Goal: Obtain resource: Download file/media

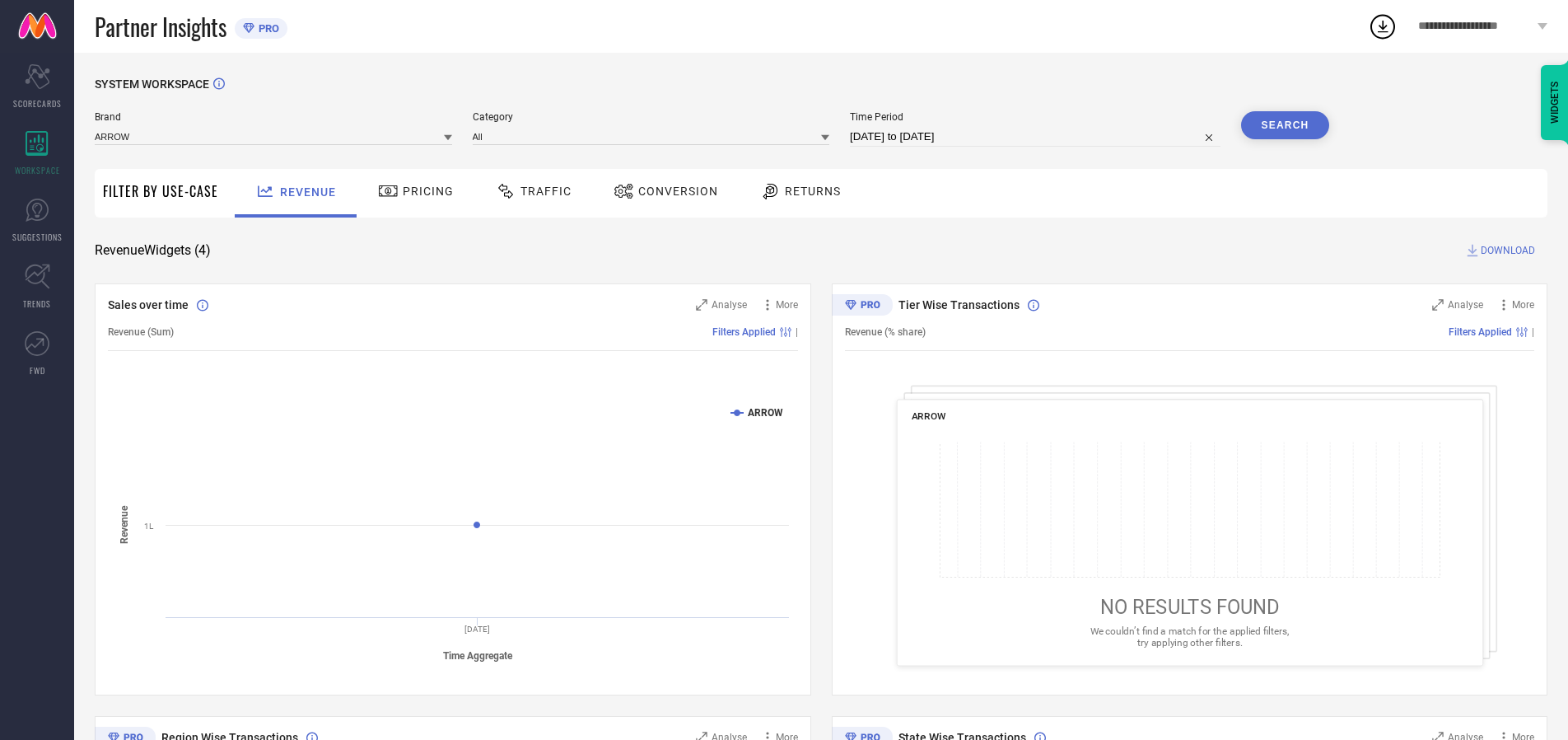
click at [530, 191] on span "Traffic" at bounding box center [545, 191] width 51 height 13
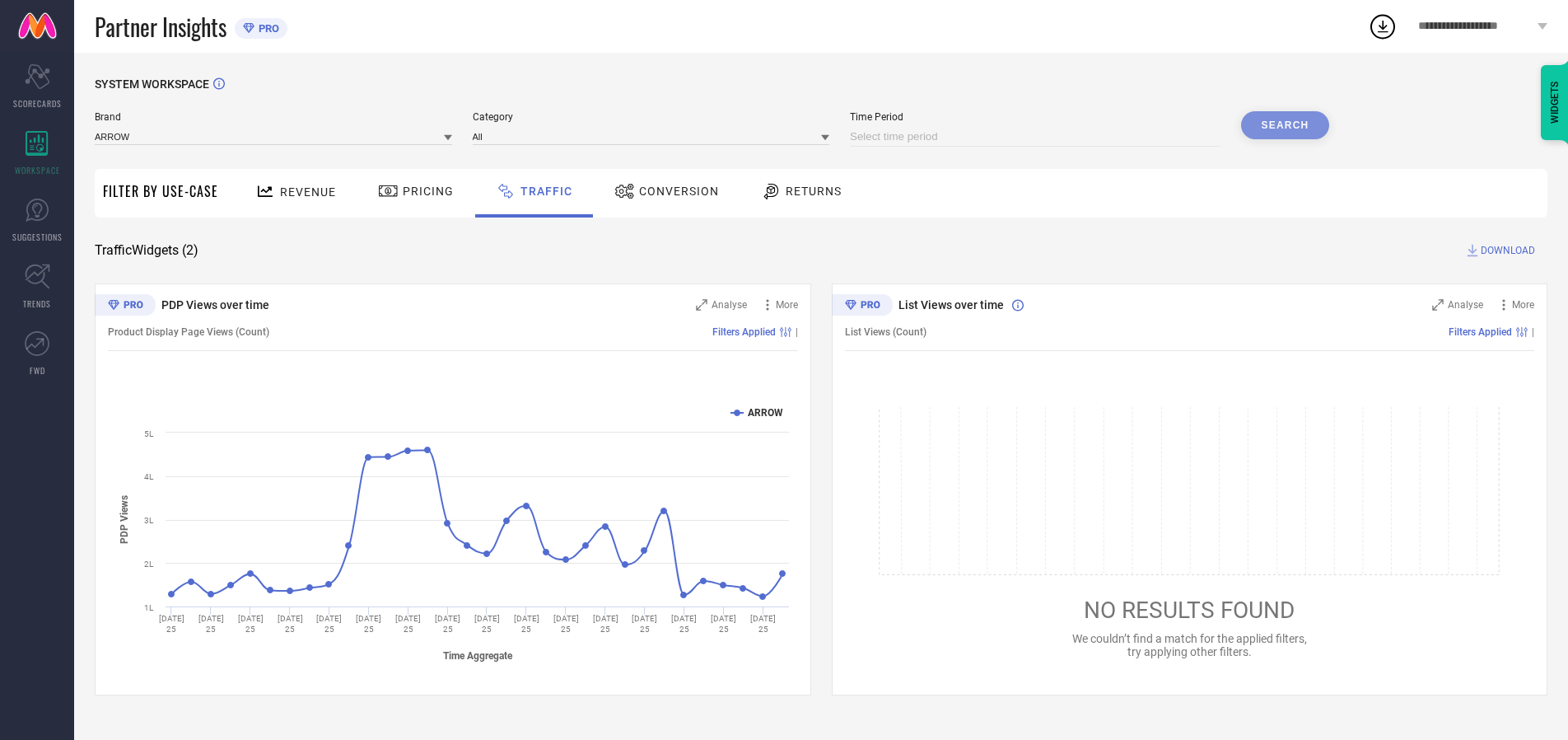
click at [1038, 137] on input at bounding box center [1035, 137] width 370 height 20
select select "9"
select select "2025"
select select "10"
select select "2025"
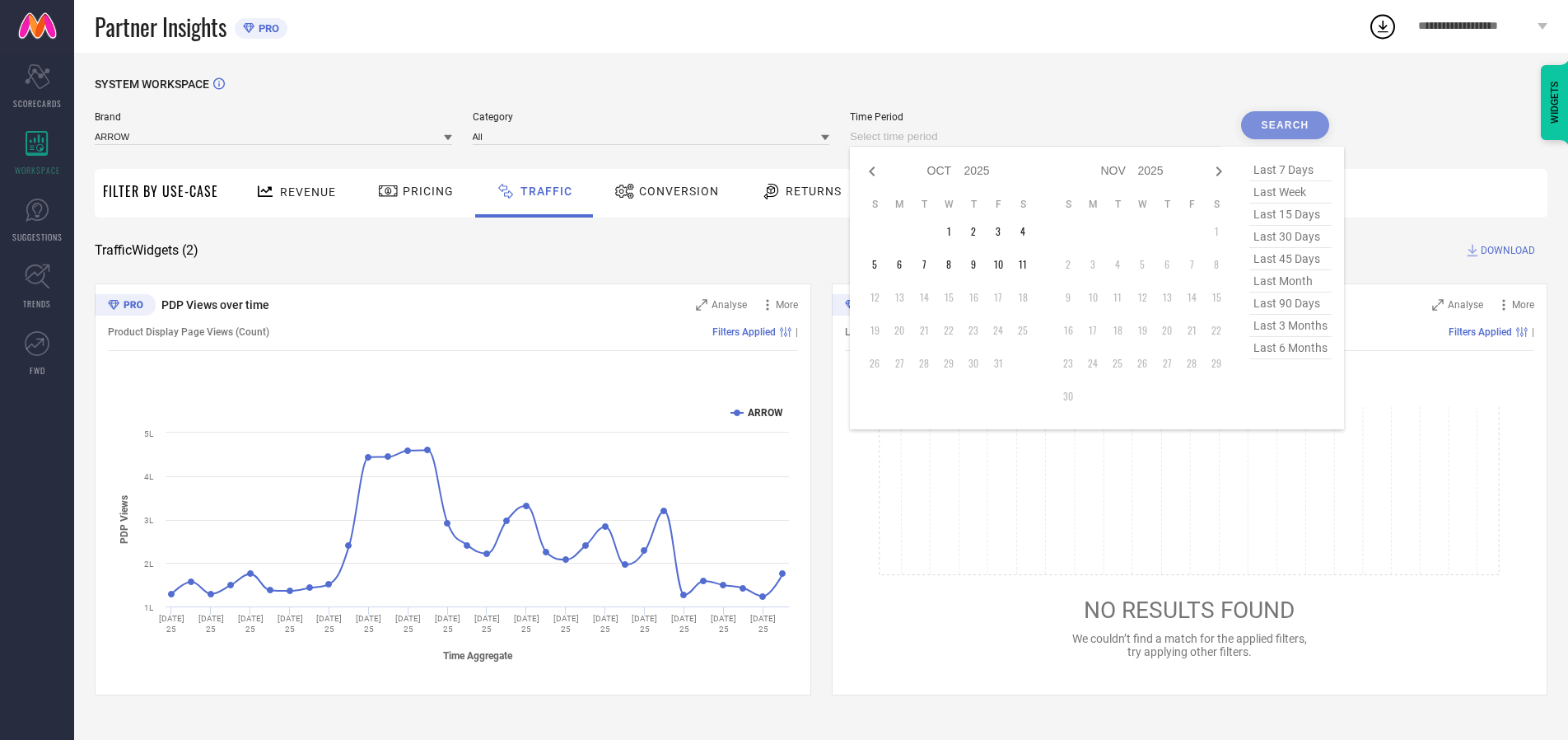
select select "8"
select select "2025"
select select "9"
select select "2025"
click at [1028, 331] on td "27" at bounding box center [1022, 331] width 25 height 25
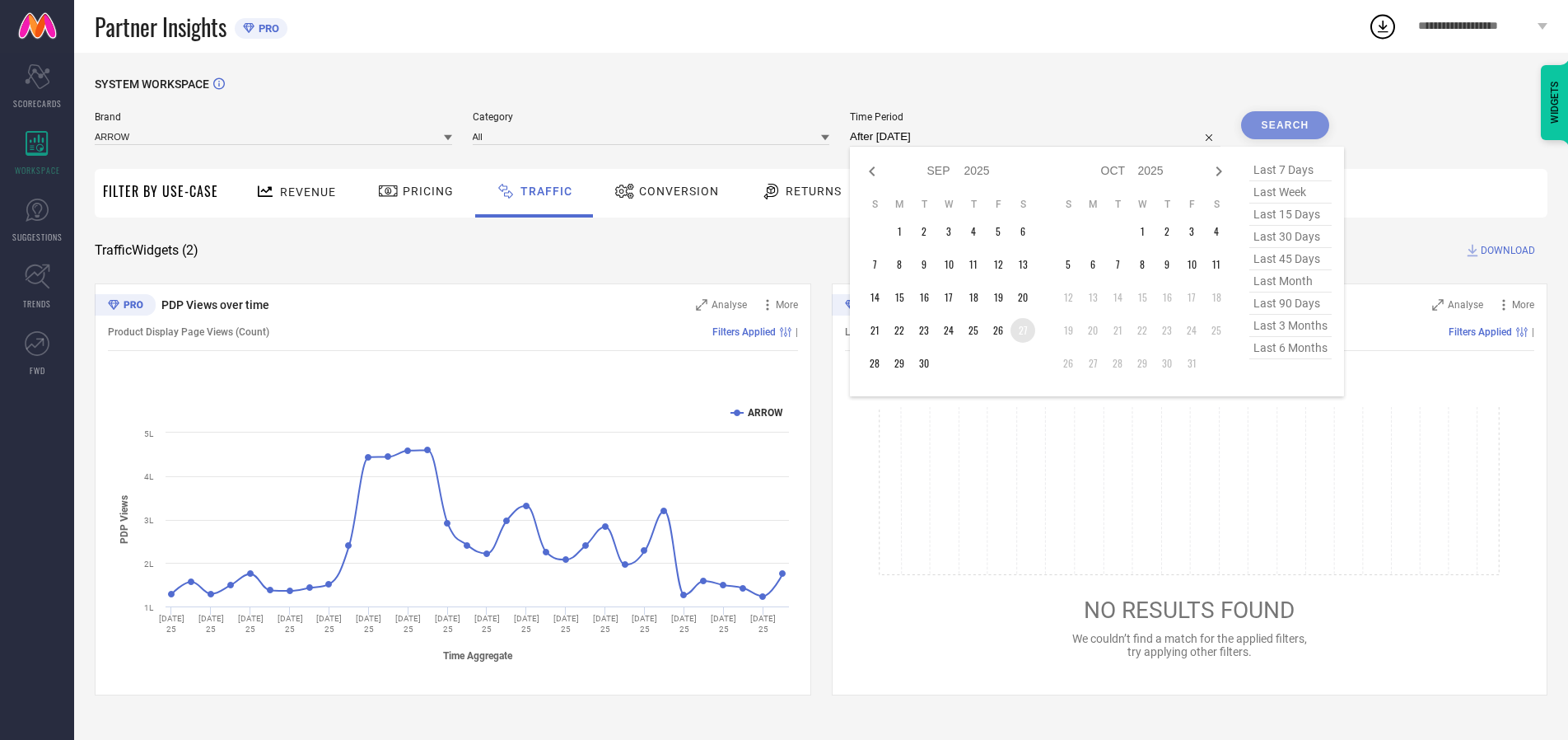
type input "[DATE] to [DATE]"
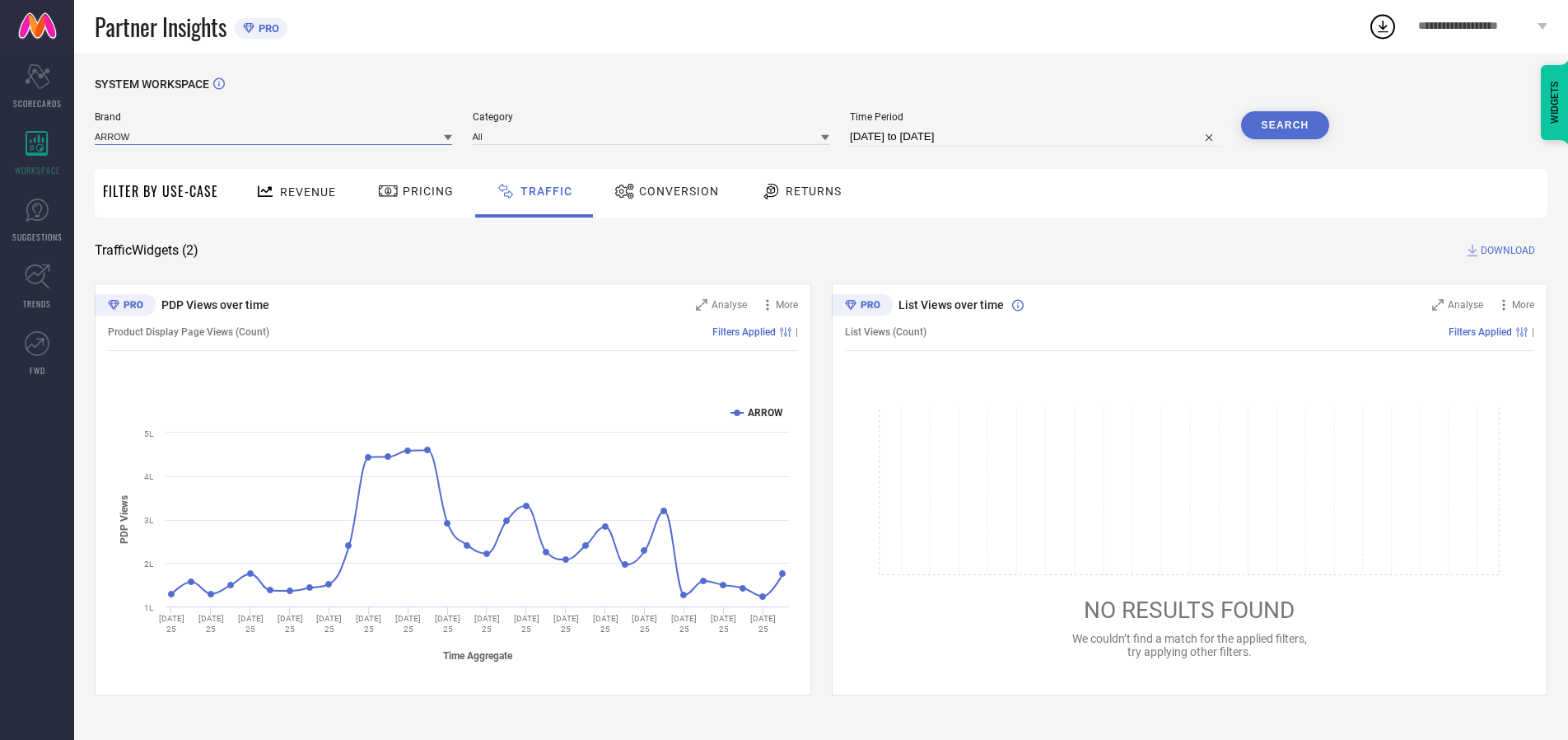
click at [274, 136] on input at bounding box center [273, 136] width 357 height 17
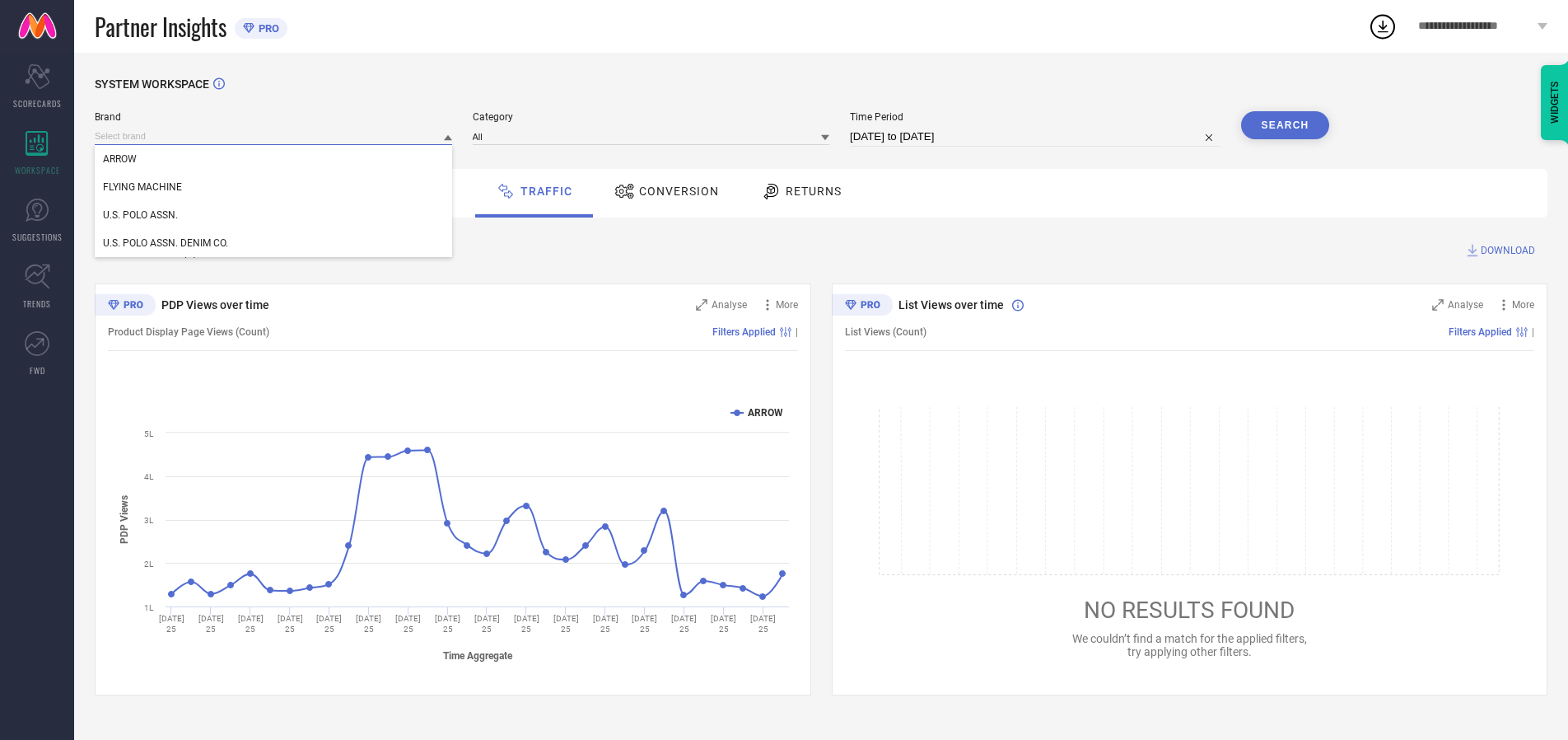
click at [274, 136] on input at bounding box center [273, 136] width 357 height 17
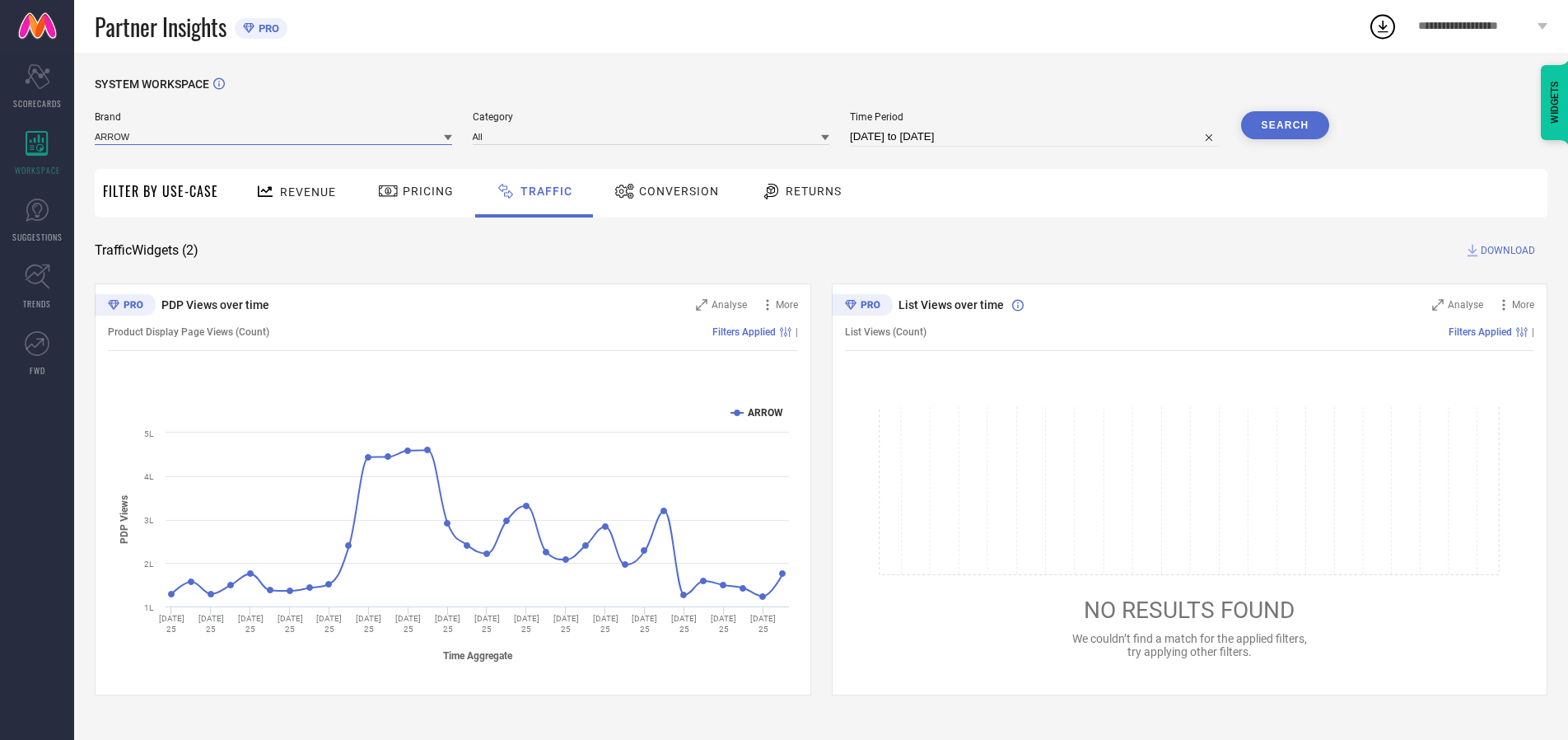
click at [274, 136] on input at bounding box center [273, 136] width 357 height 17
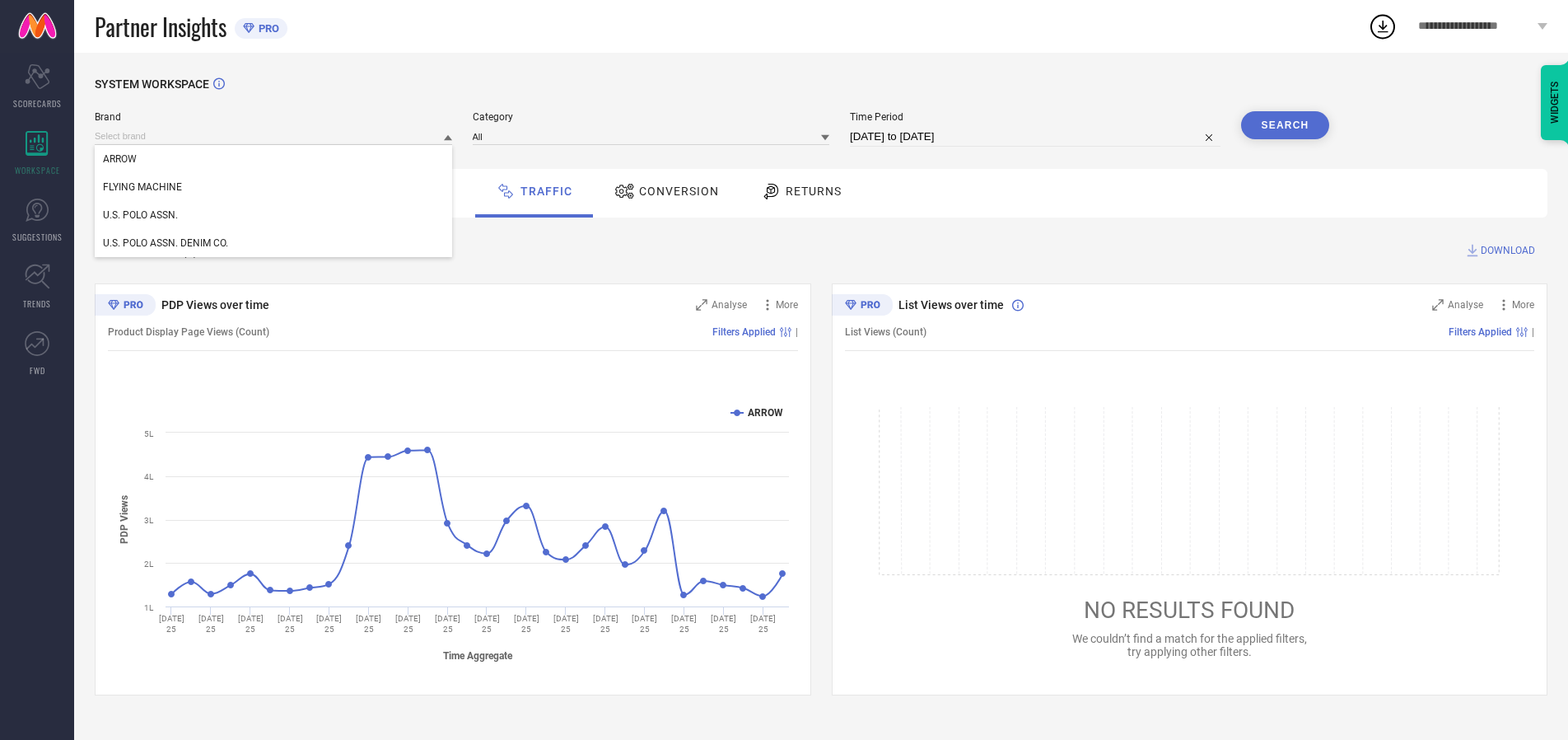
click at [274, 215] on div "U.S. POLO ASSN." at bounding box center [273, 215] width 357 height 28
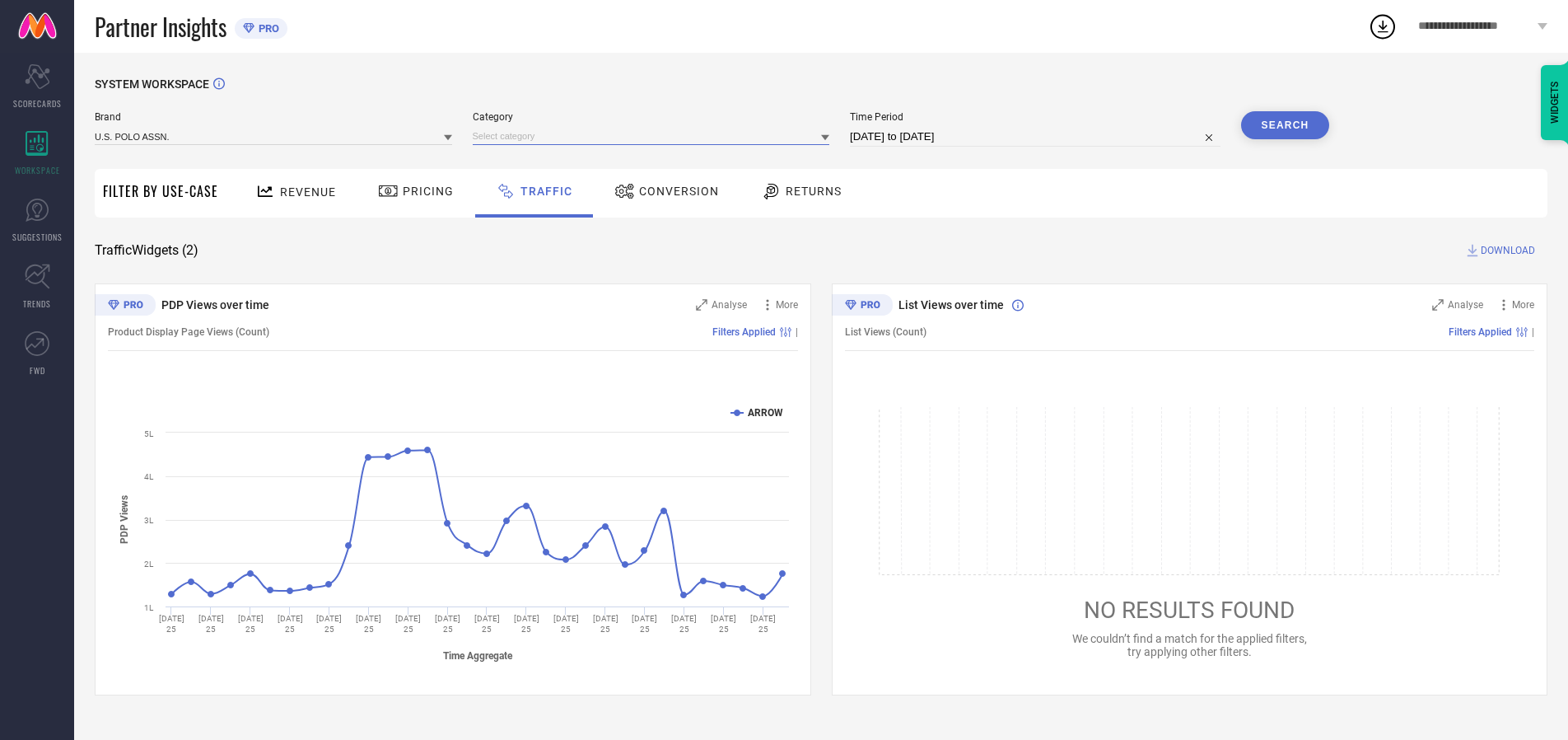
click at [655, 136] on input at bounding box center [652, 136] width 357 height 17
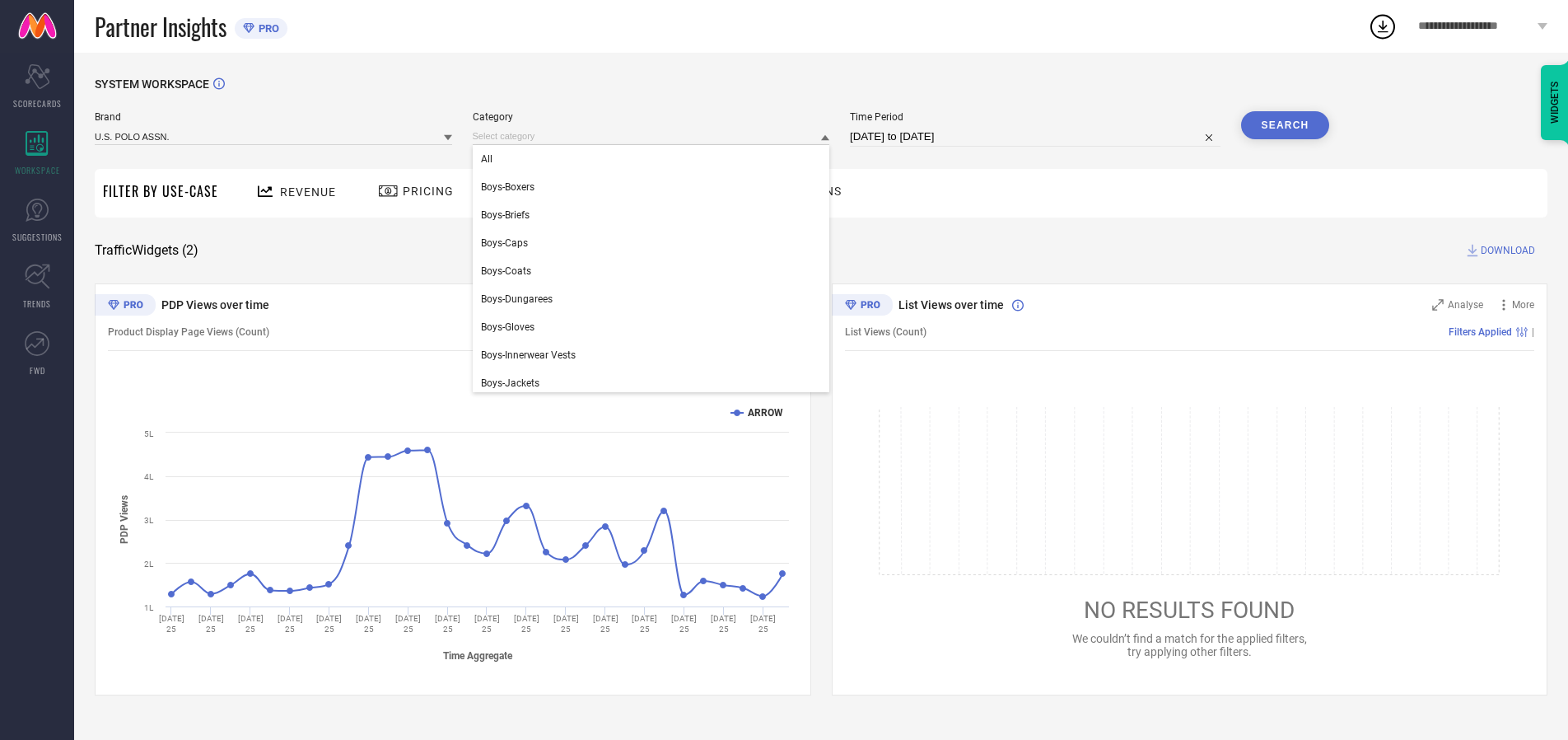
click at [655, 159] on div "All" at bounding box center [652, 159] width 357 height 28
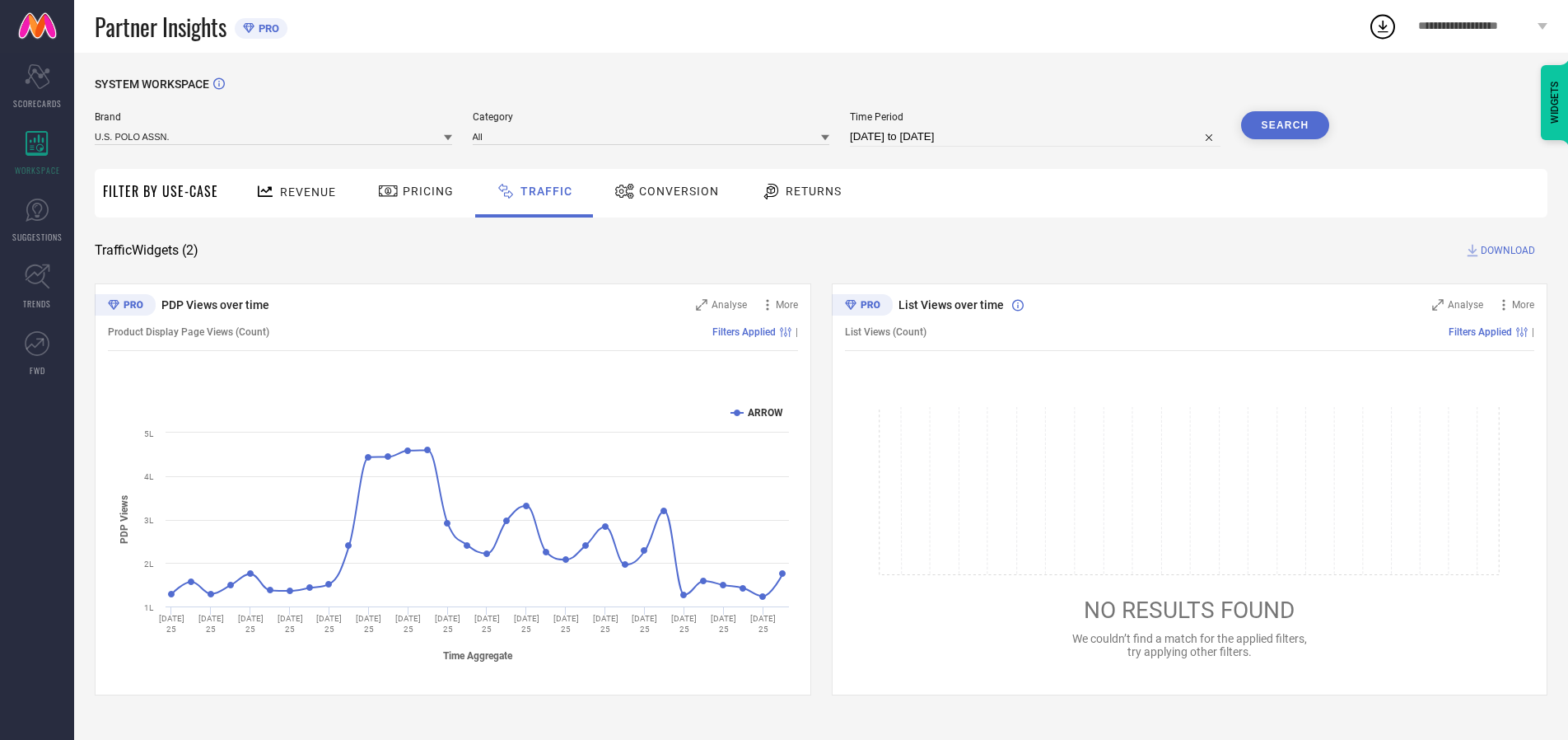
click at [1285, 125] on button "Search" at bounding box center [1286, 125] width 89 height 28
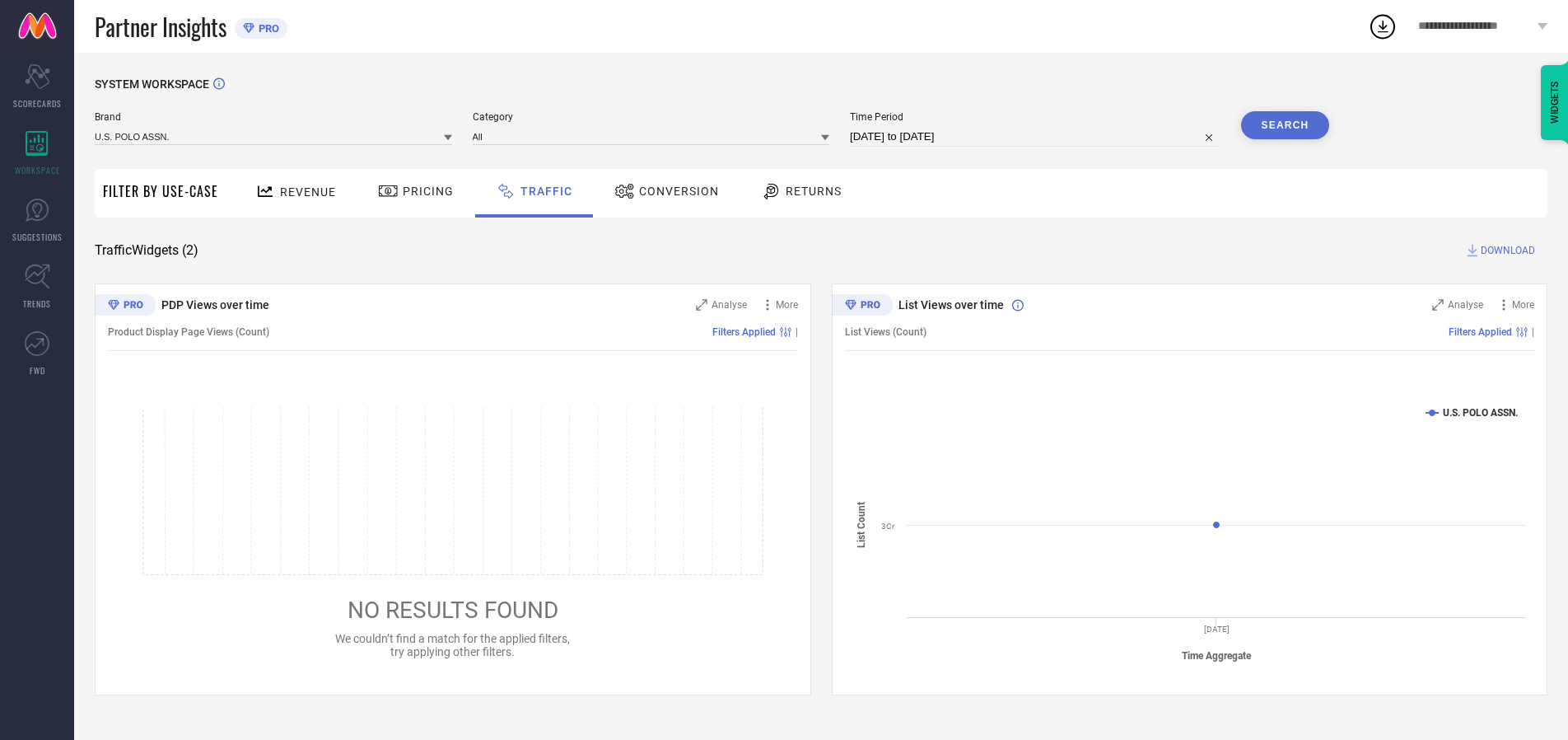
click at [1505, 251] on span "DOWNLOAD" at bounding box center [1508, 251] width 54 height 17
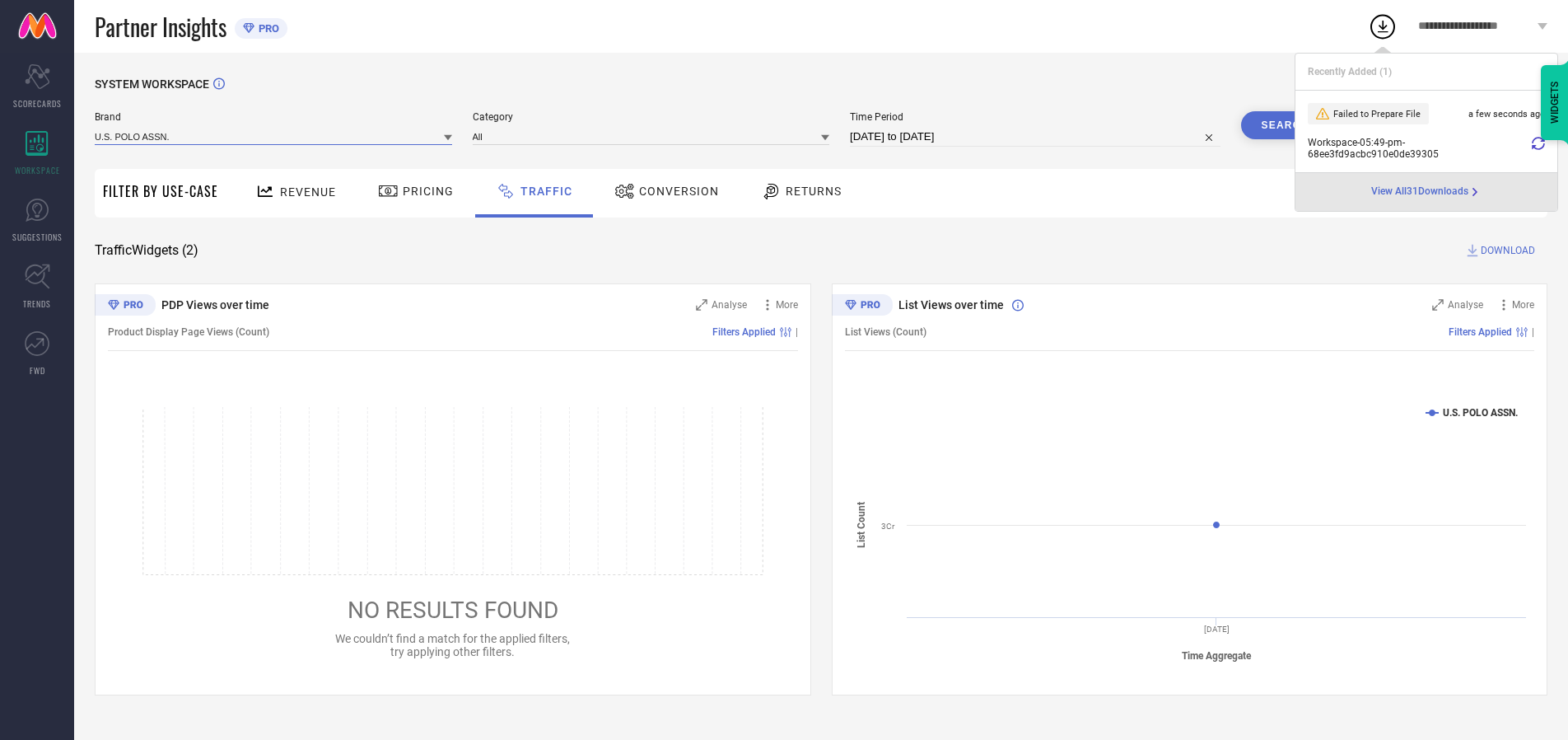
click at [274, 136] on input at bounding box center [273, 136] width 357 height 17
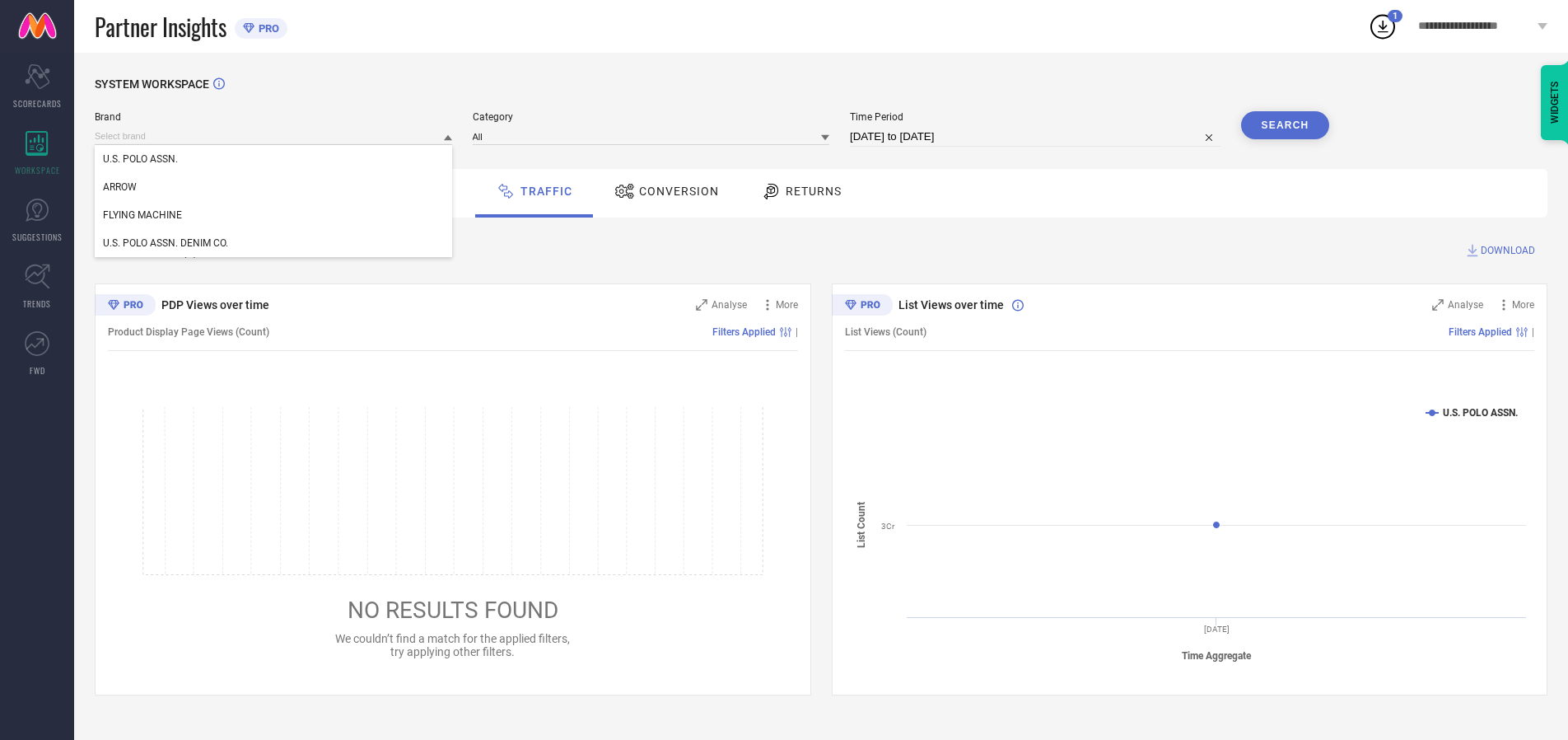
click at [274, 243] on div "U.S. POLO ASSN. DENIM CO." at bounding box center [273, 243] width 357 height 28
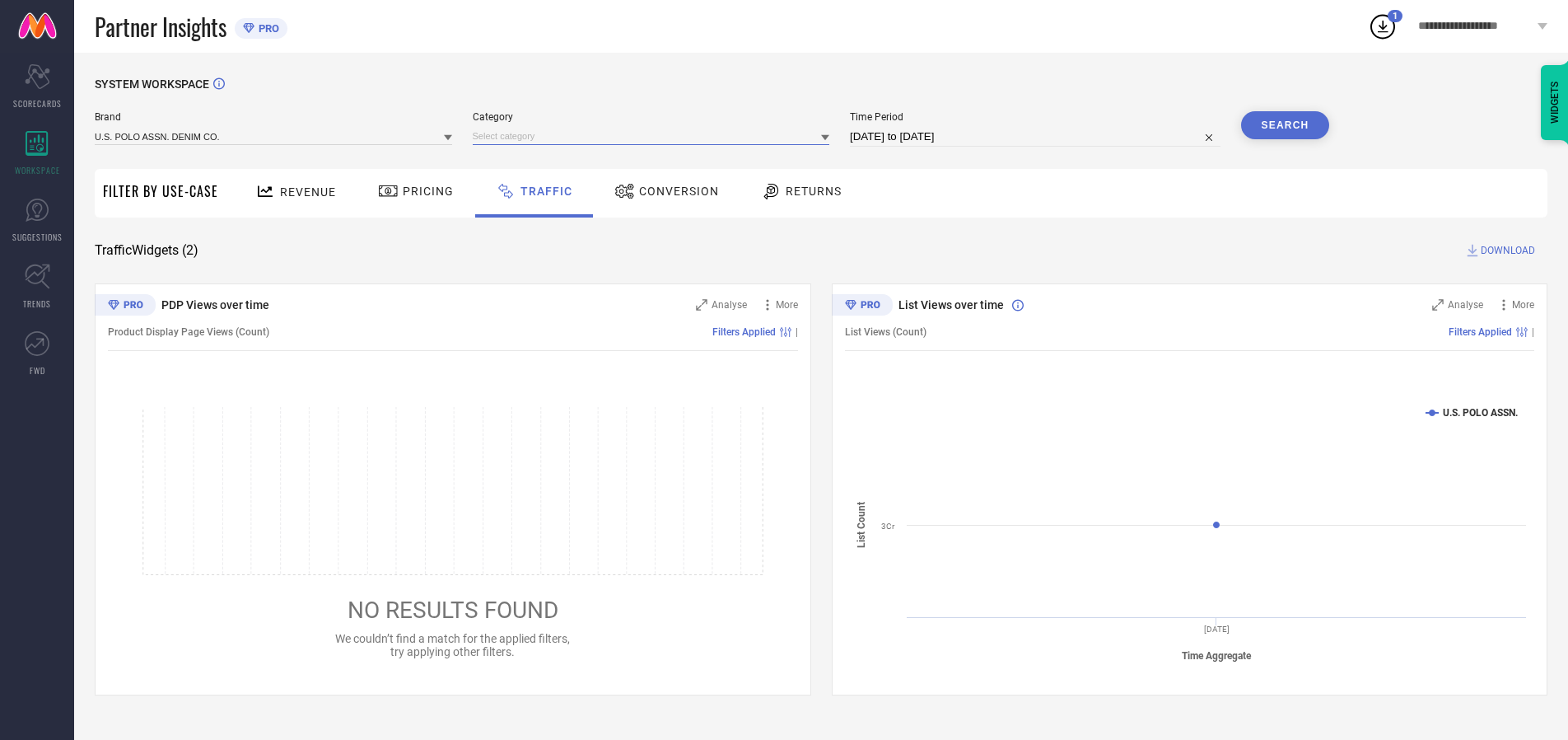
click at [655, 136] on input at bounding box center [652, 136] width 357 height 17
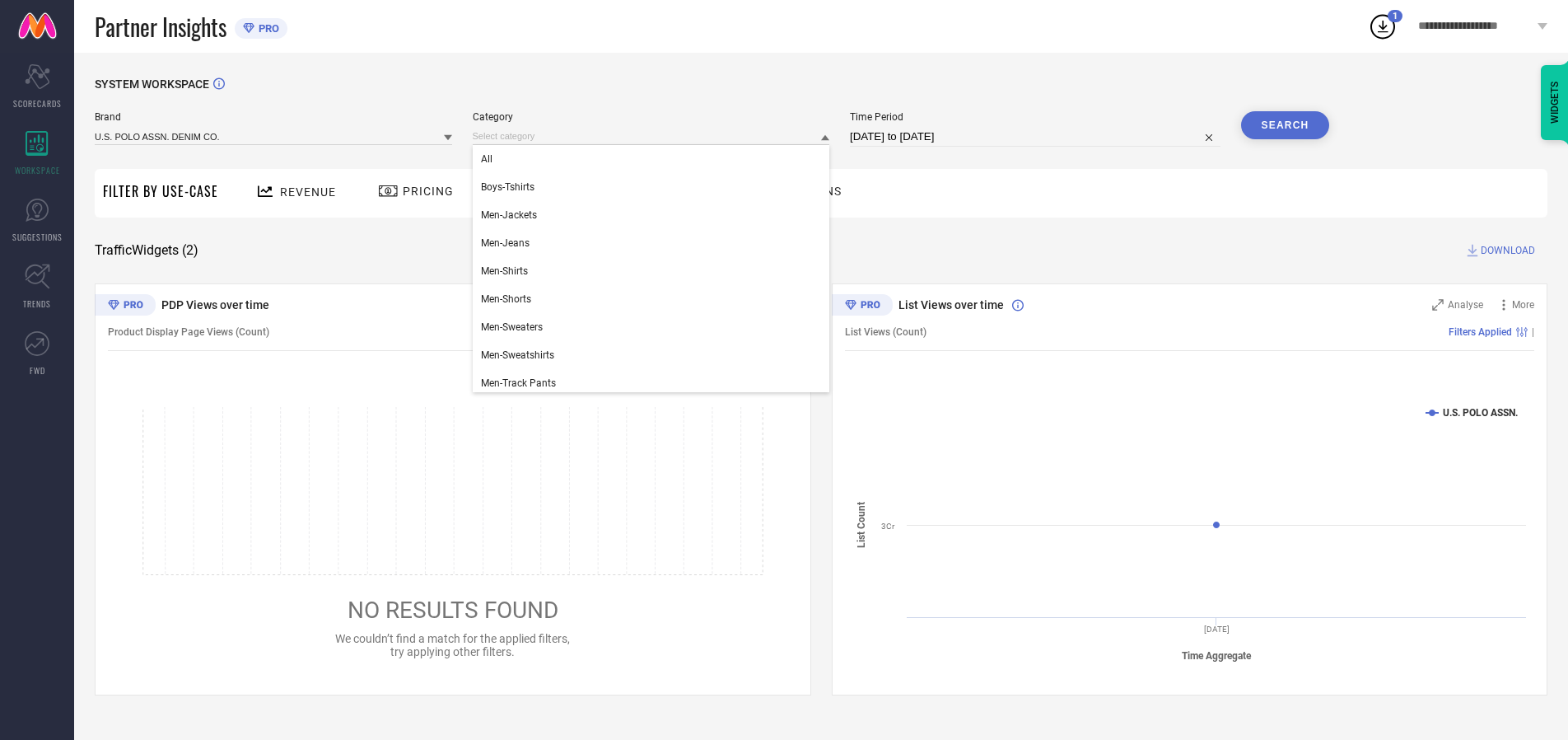
click at [655, 159] on div "All" at bounding box center [652, 159] width 357 height 28
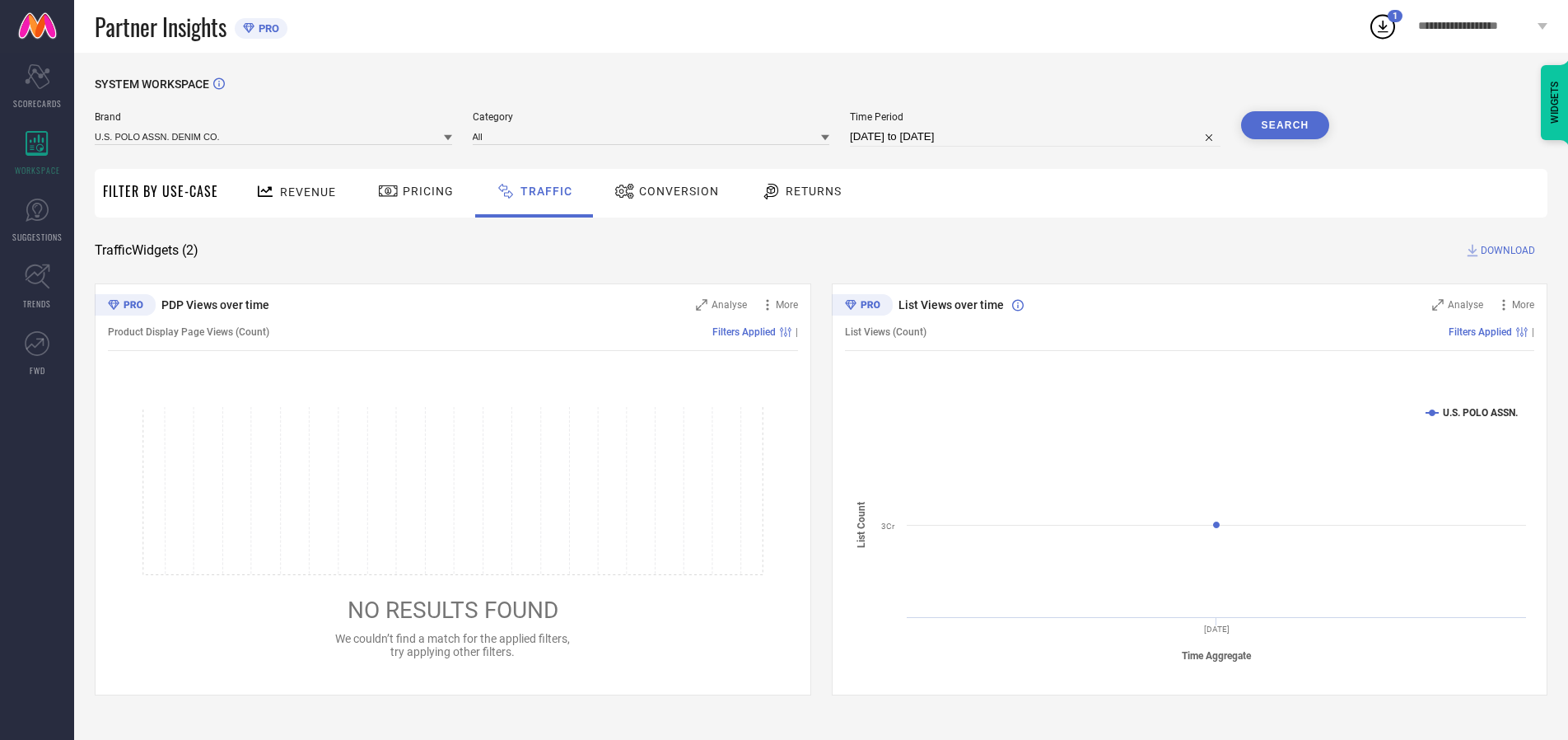
click at [1285, 125] on button "Search" at bounding box center [1286, 125] width 89 height 28
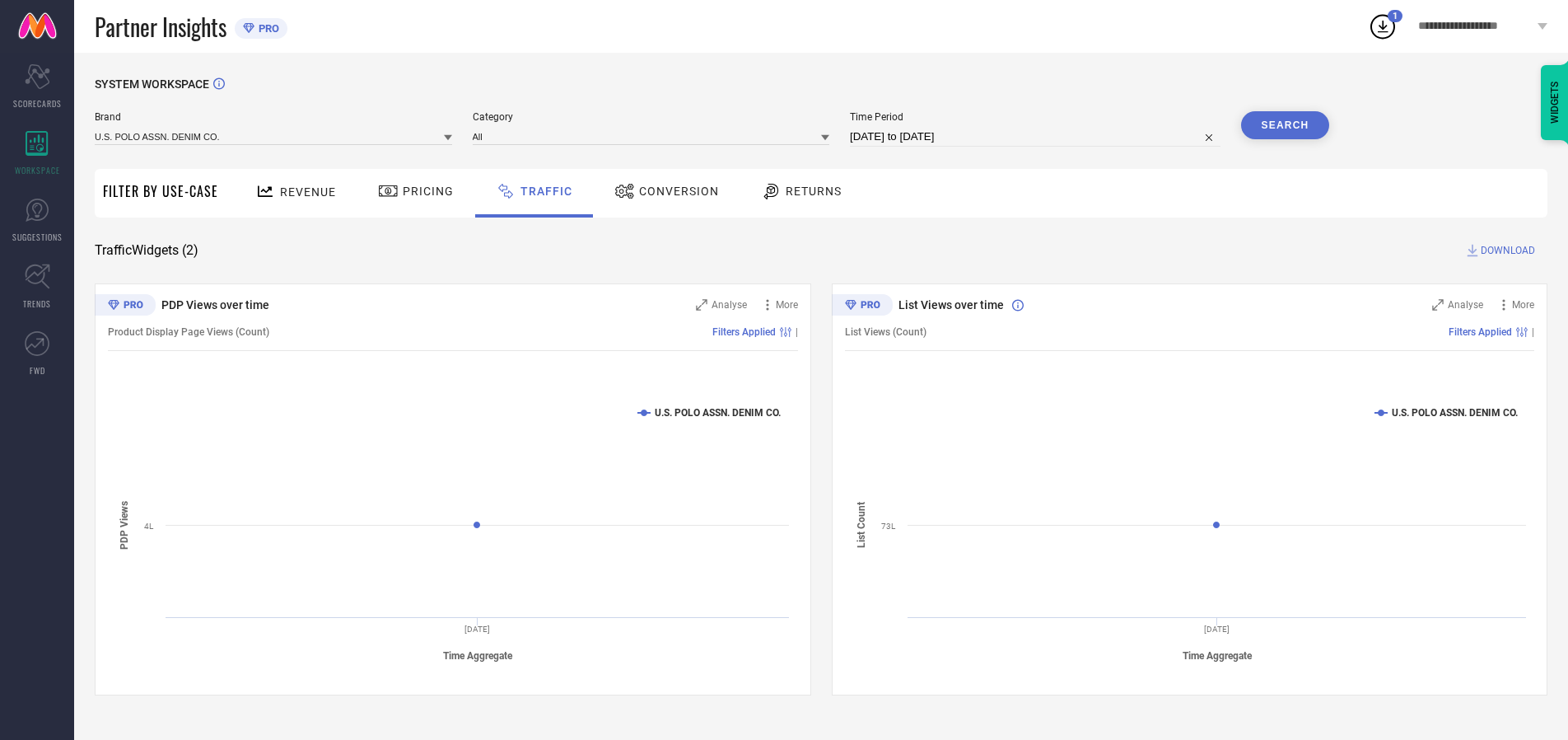
click at [1505, 251] on span "DOWNLOAD" at bounding box center [1508, 251] width 54 height 17
click at [1038, 137] on input at bounding box center [1035, 137] width 370 height 20
select select "9"
select select "2025"
select select "10"
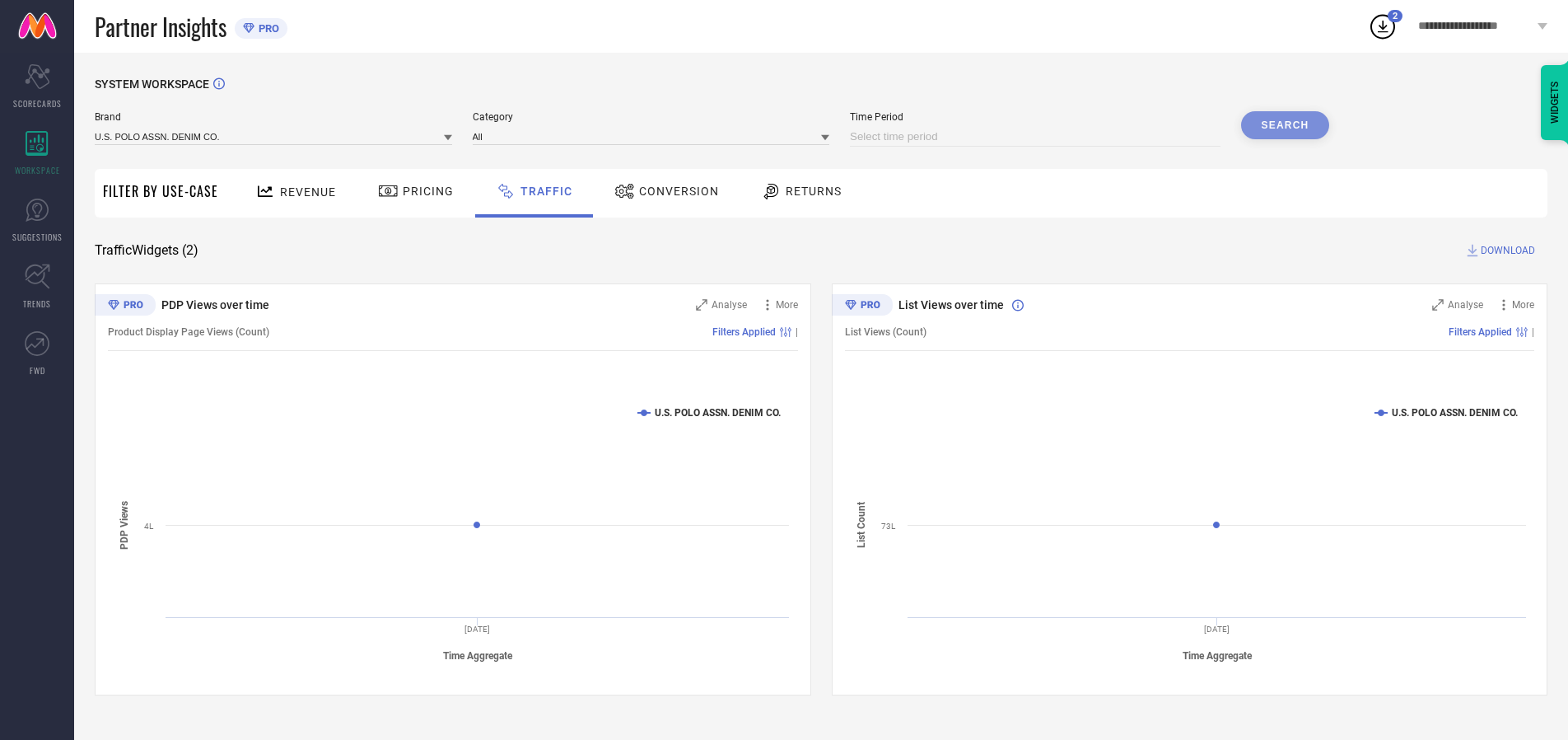
select select "2025"
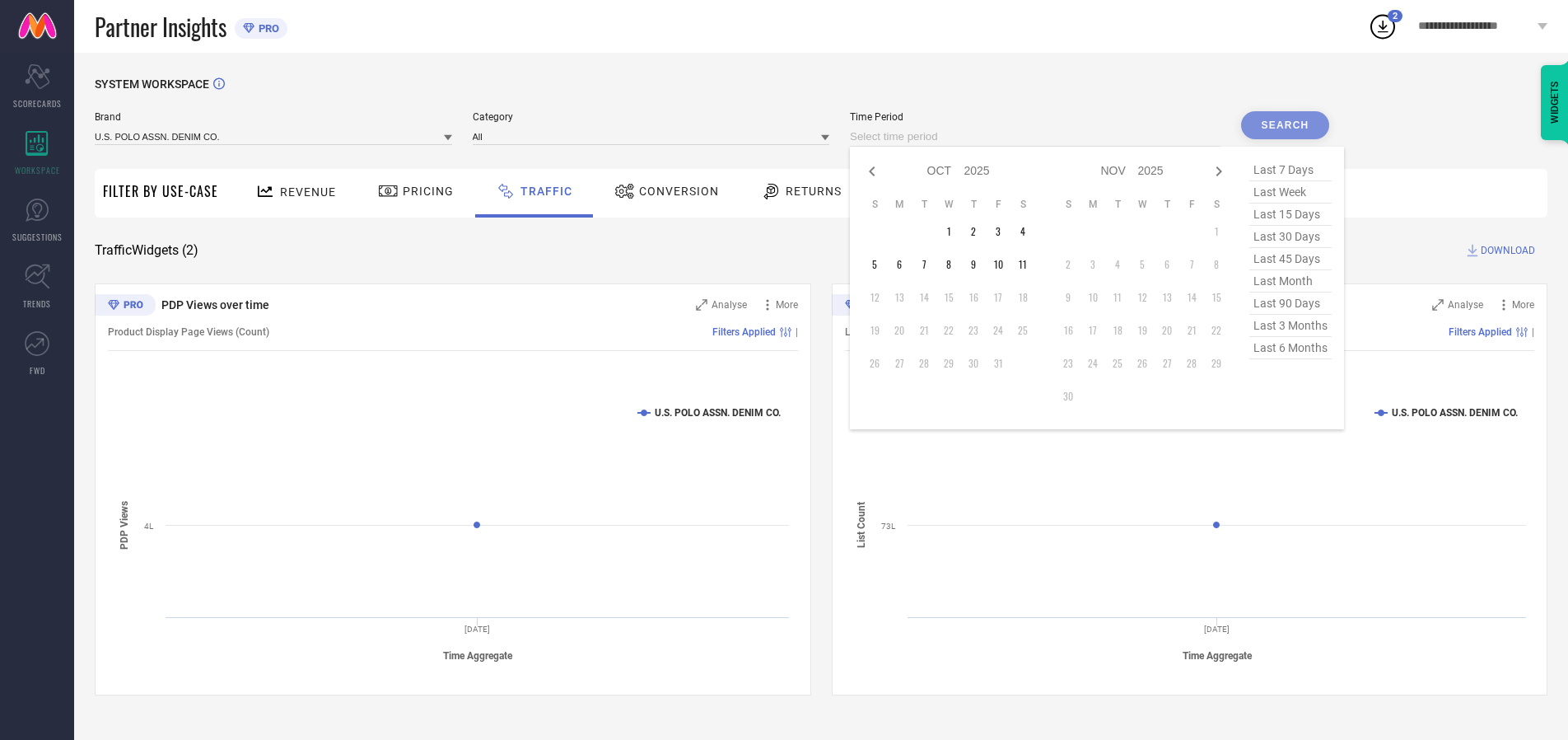
select select "8"
select select "2025"
select select "9"
select select "2025"
click at [879, 364] on td "28" at bounding box center [874, 364] width 25 height 25
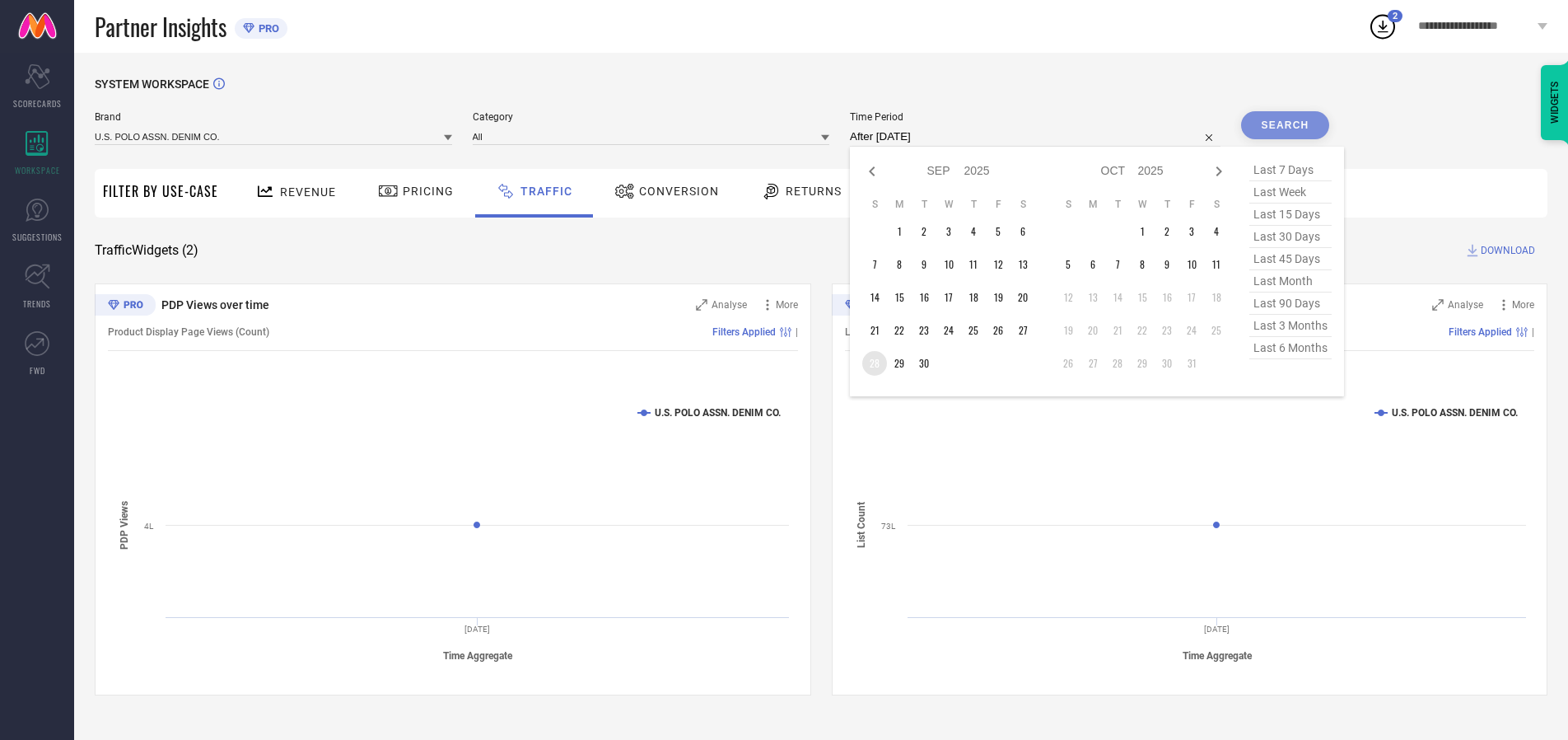
type input "[DATE] to [DATE]"
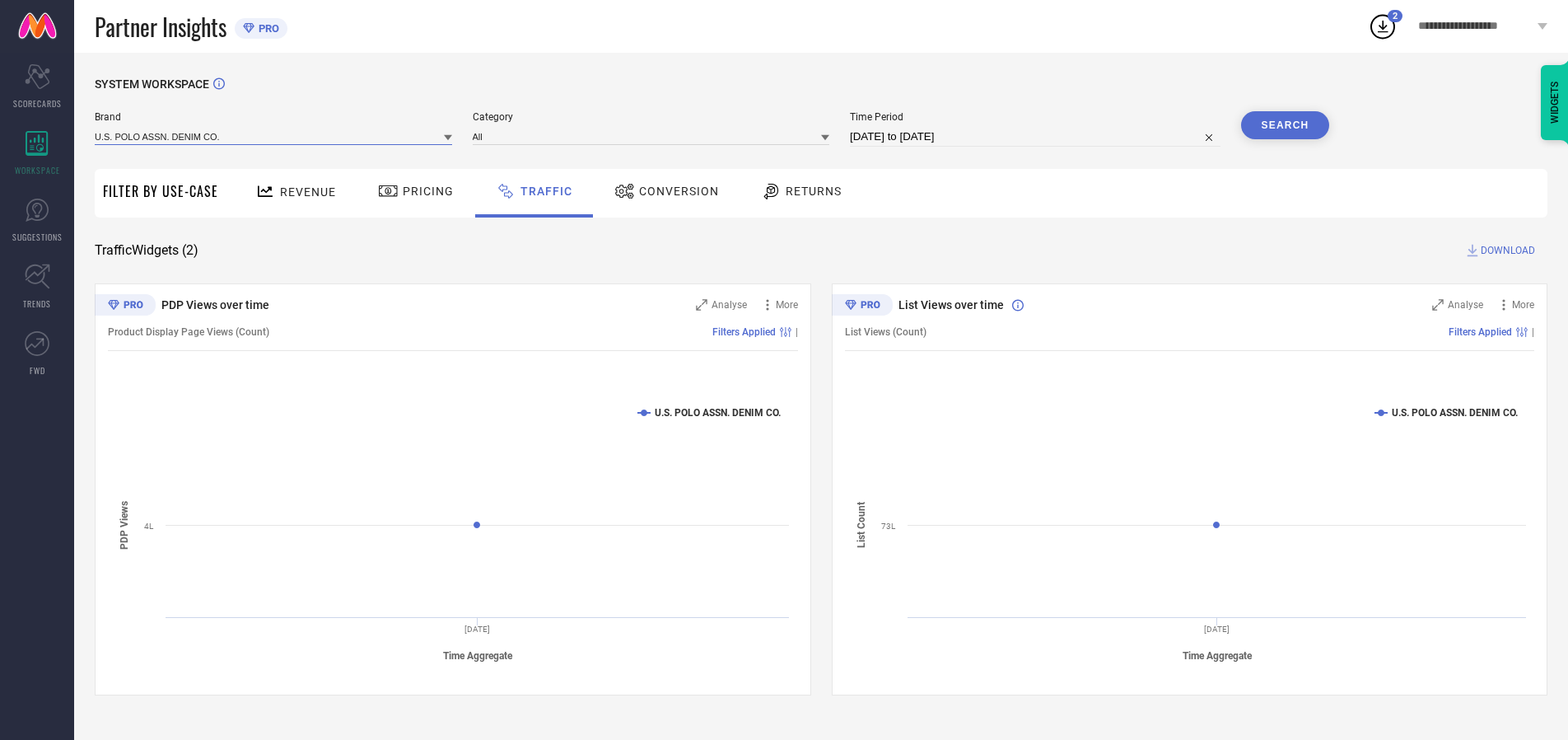
click at [274, 136] on input at bounding box center [273, 136] width 357 height 17
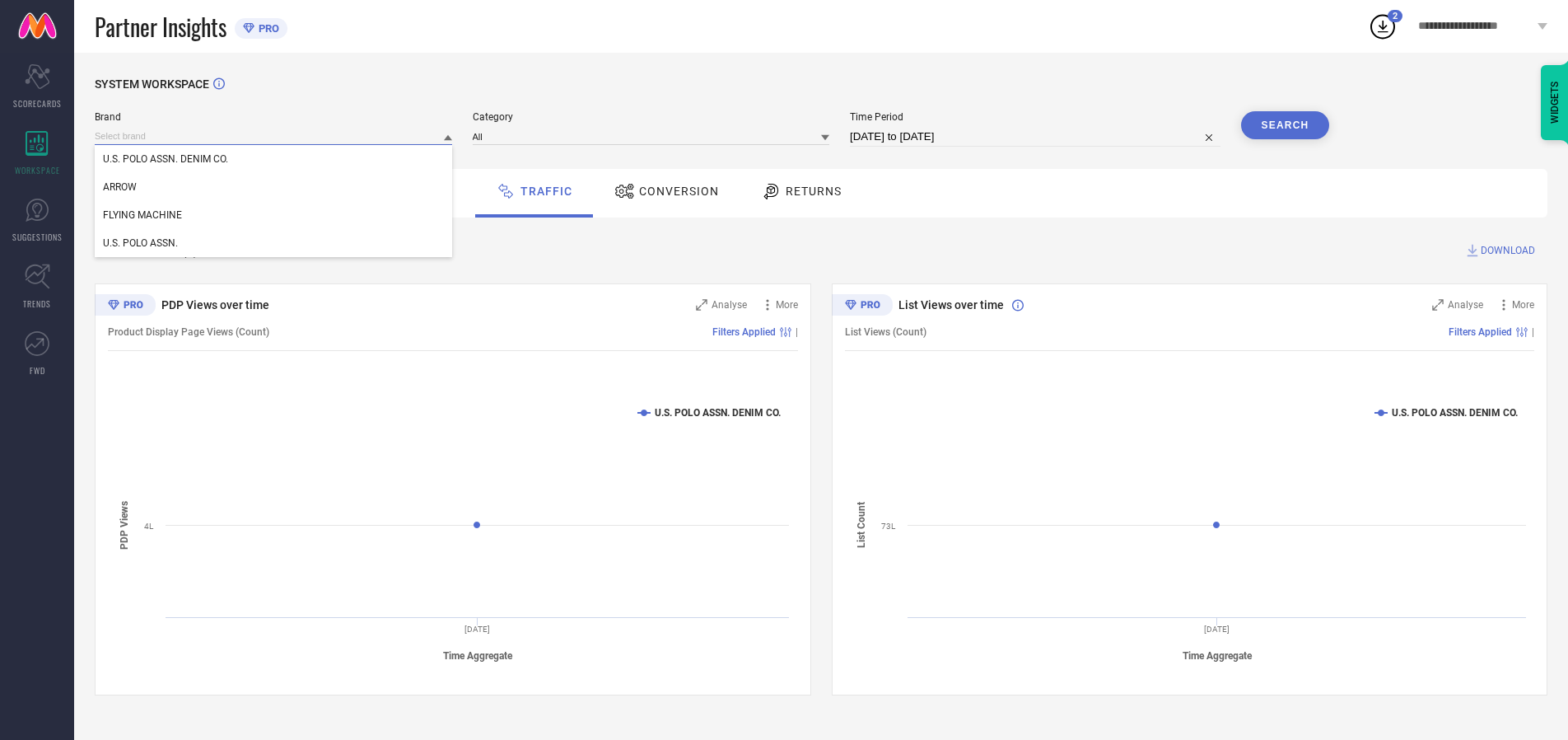
click at [274, 136] on input at bounding box center [273, 136] width 357 height 17
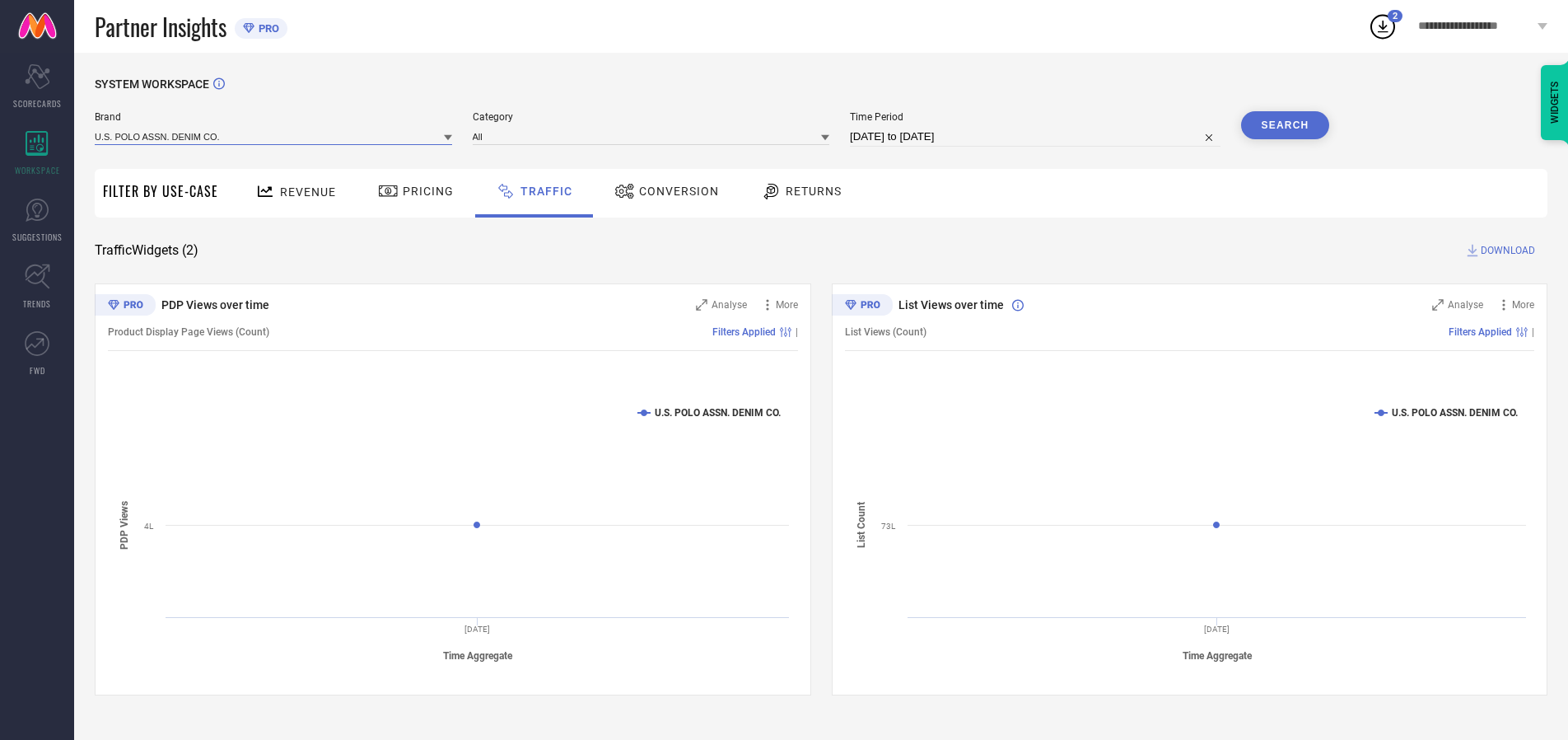
click at [274, 136] on input at bounding box center [273, 136] width 357 height 17
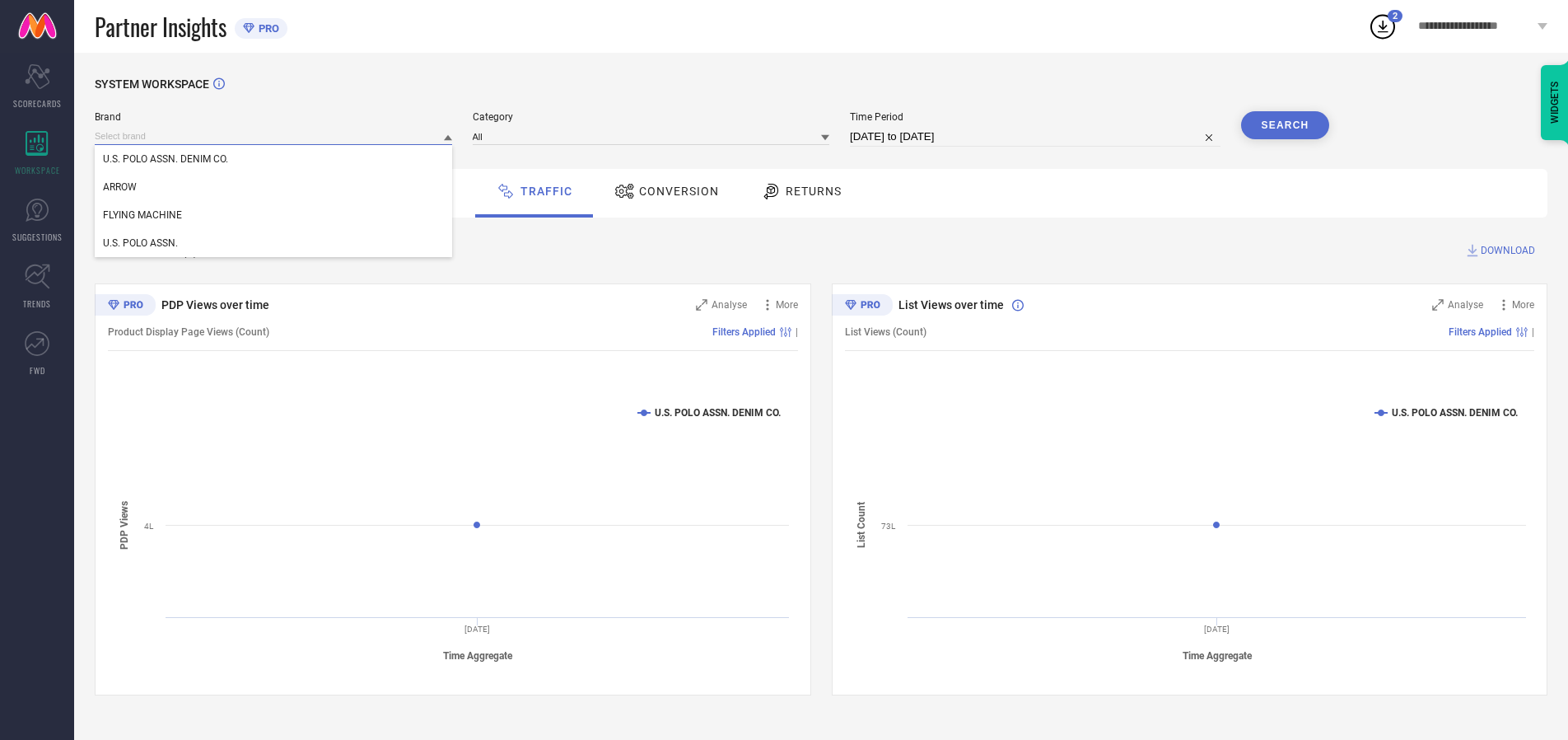
click at [274, 159] on div "U.S. POLO ASSN. DENIM CO." at bounding box center [273, 159] width 357 height 28
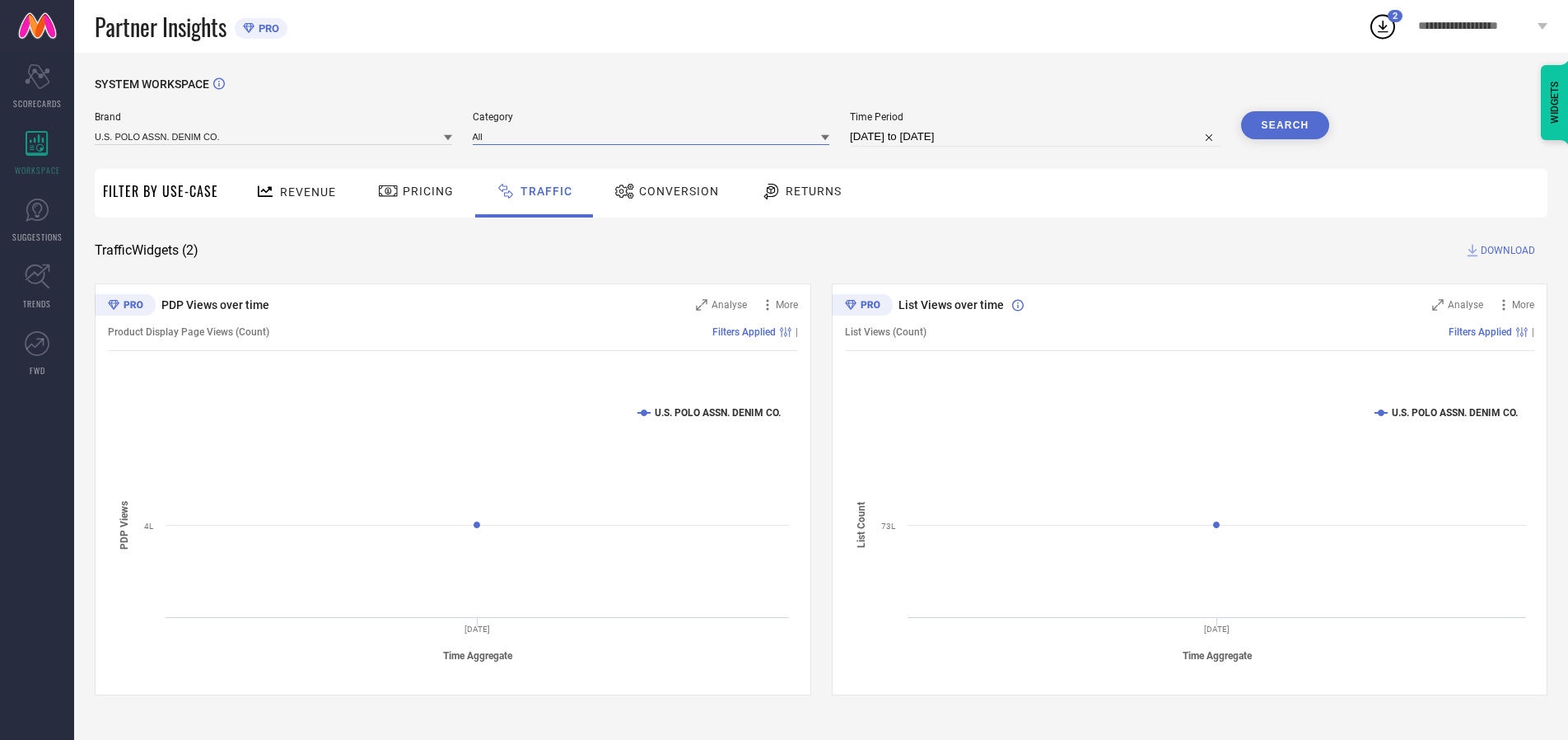
click at [655, 136] on input at bounding box center [652, 136] width 357 height 17
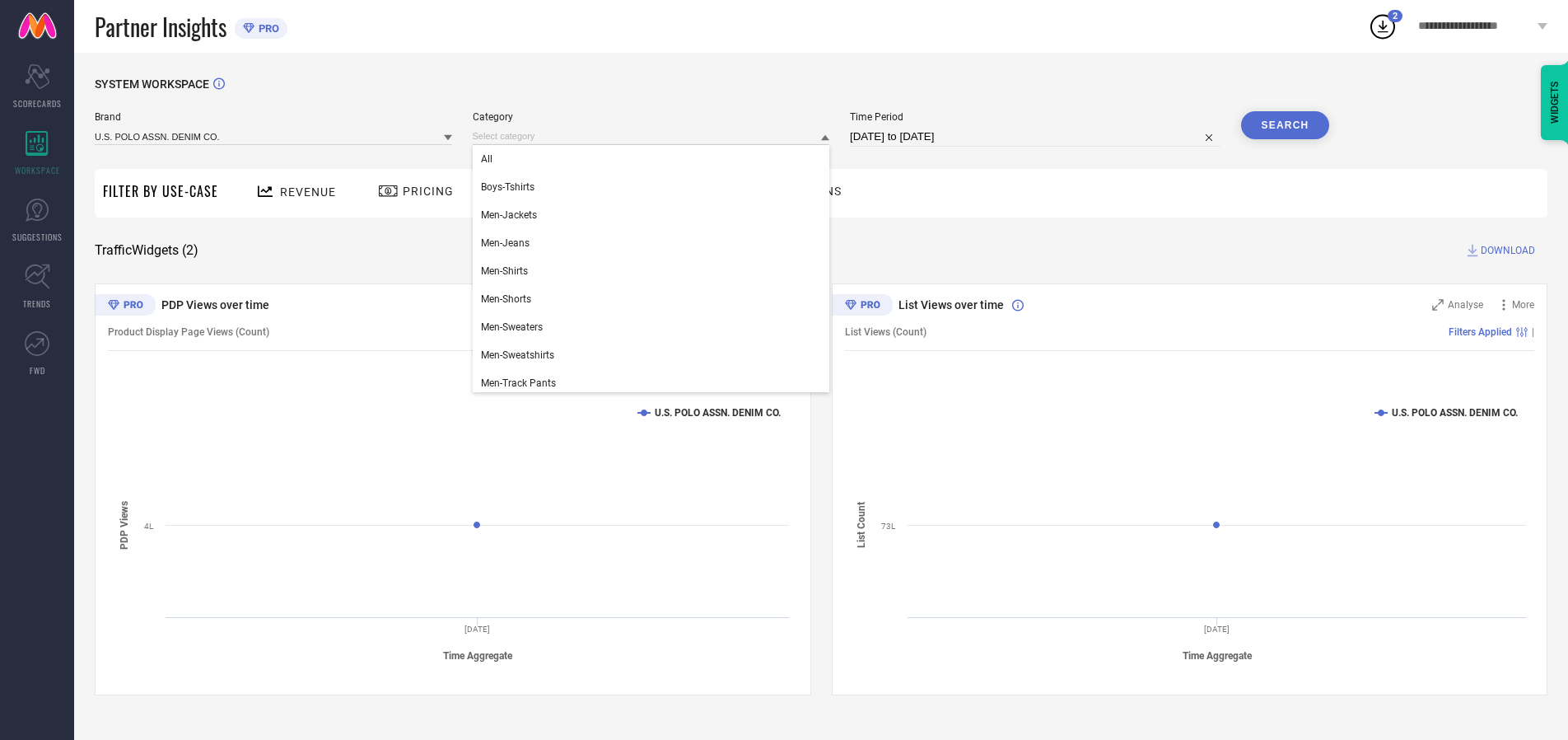
click at [655, 159] on div "All" at bounding box center [652, 159] width 357 height 28
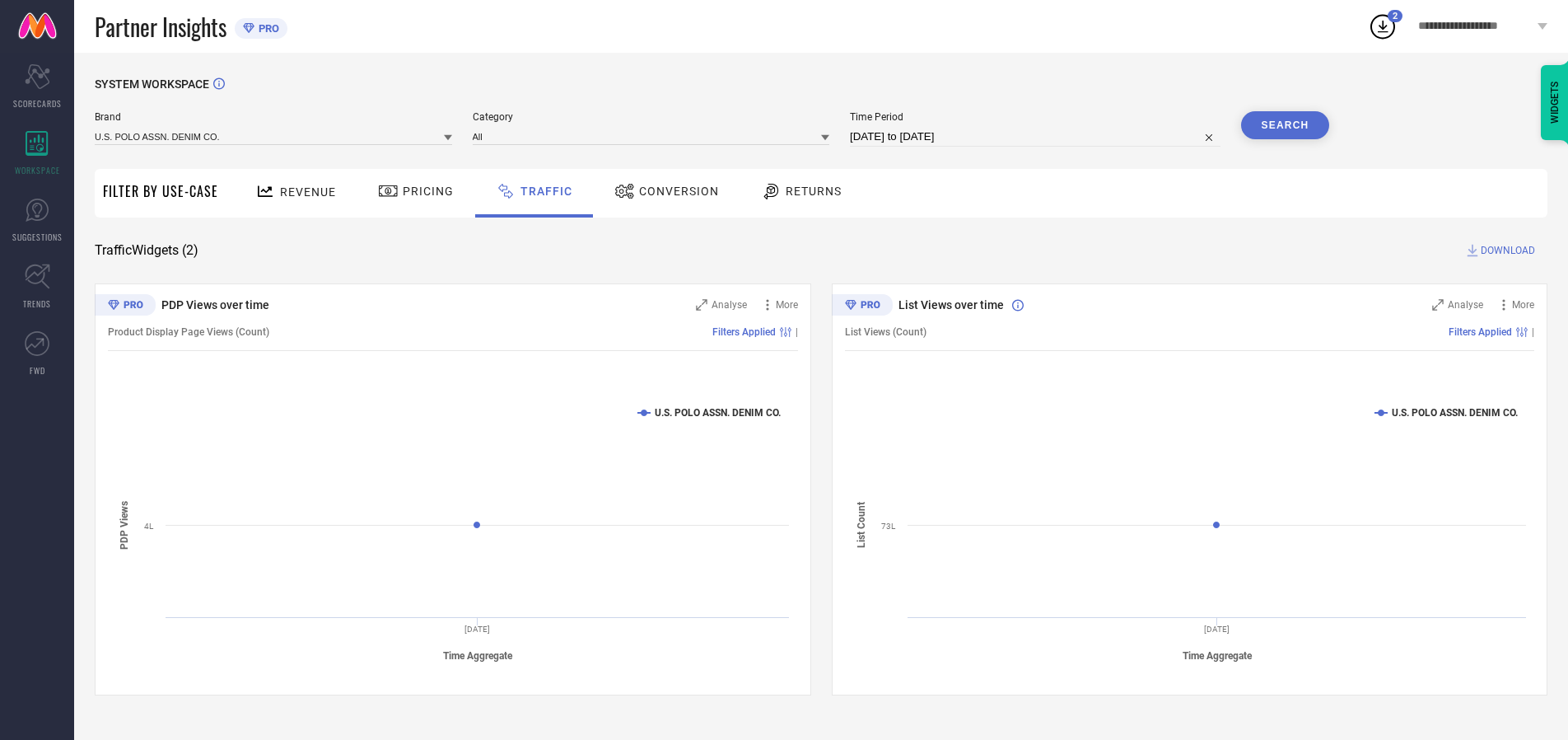
click at [1285, 125] on button "Search" at bounding box center [1286, 125] width 89 height 28
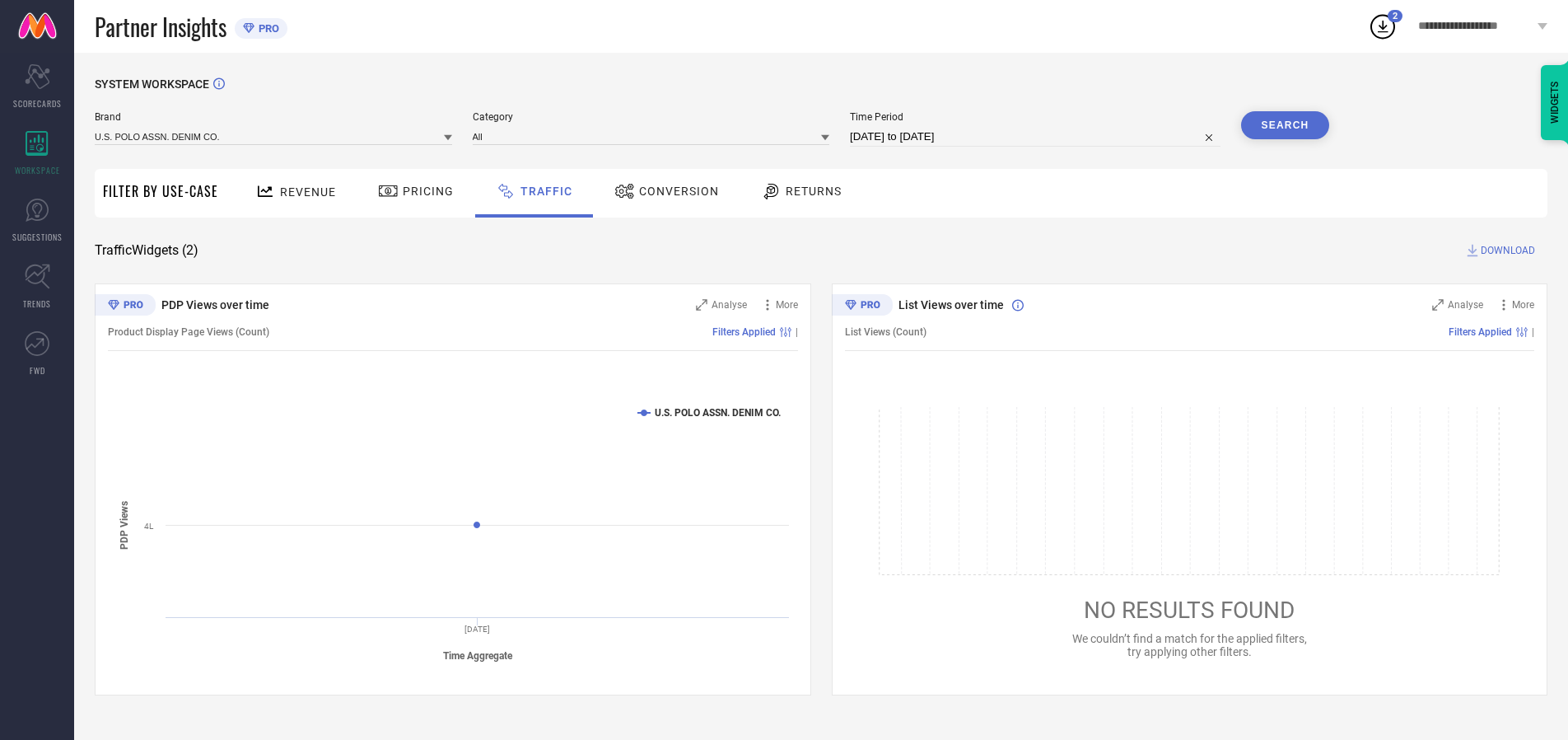
click at [1505, 251] on span "DOWNLOAD" at bounding box center [1508, 251] width 54 height 17
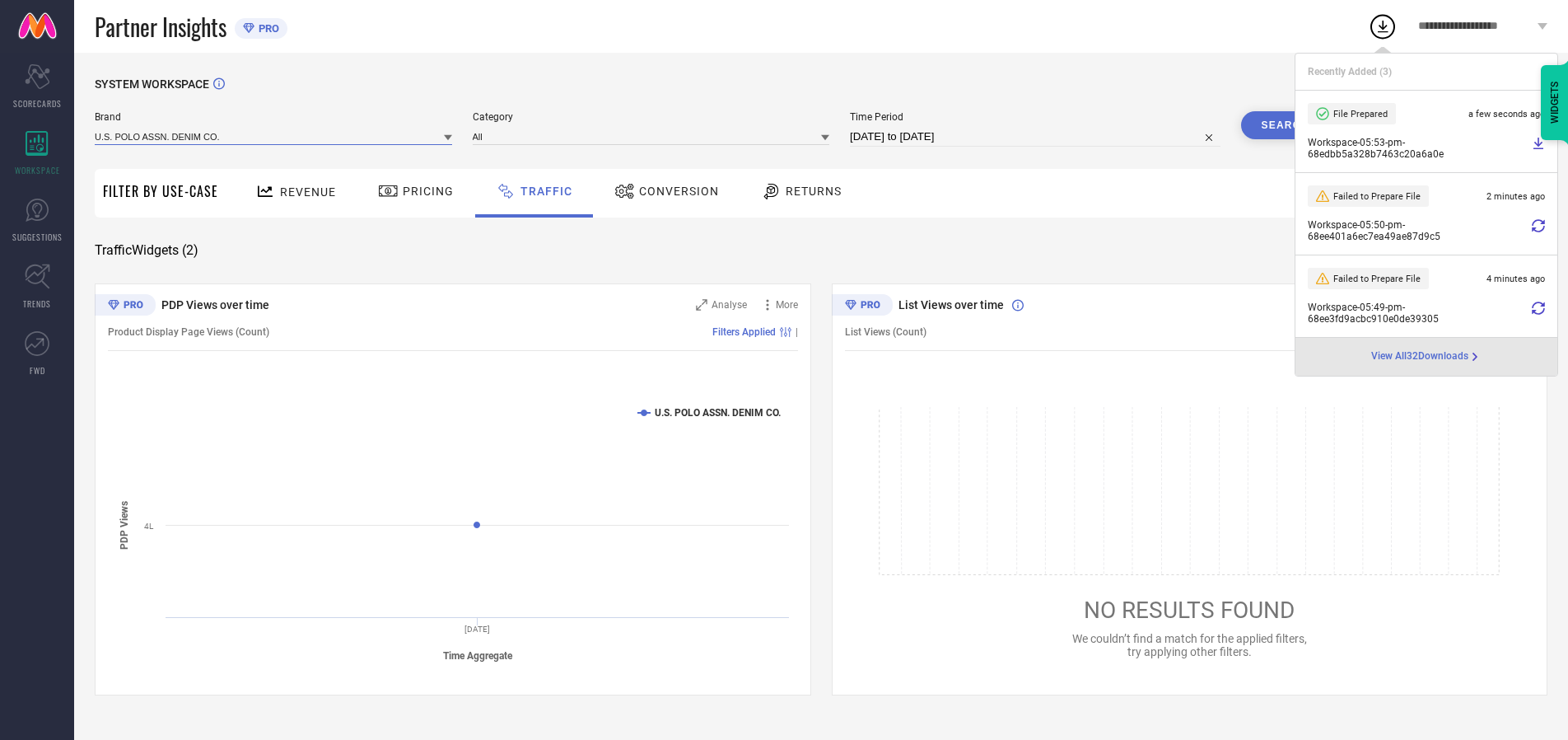
click at [274, 136] on input at bounding box center [273, 136] width 357 height 17
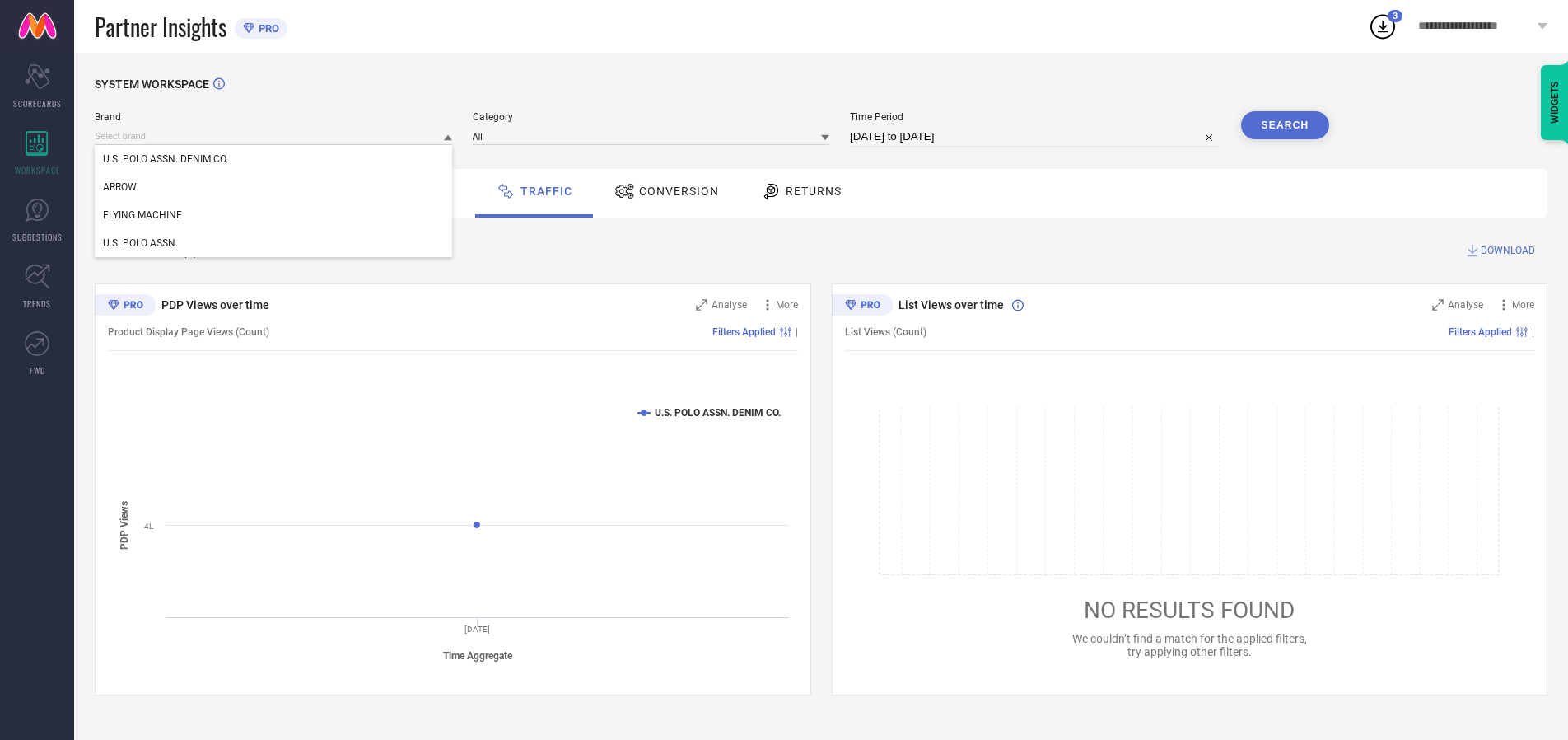
click at [274, 243] on div "U.S. POLO ASSN." at bounding box center [273, 243] width 357 height 28
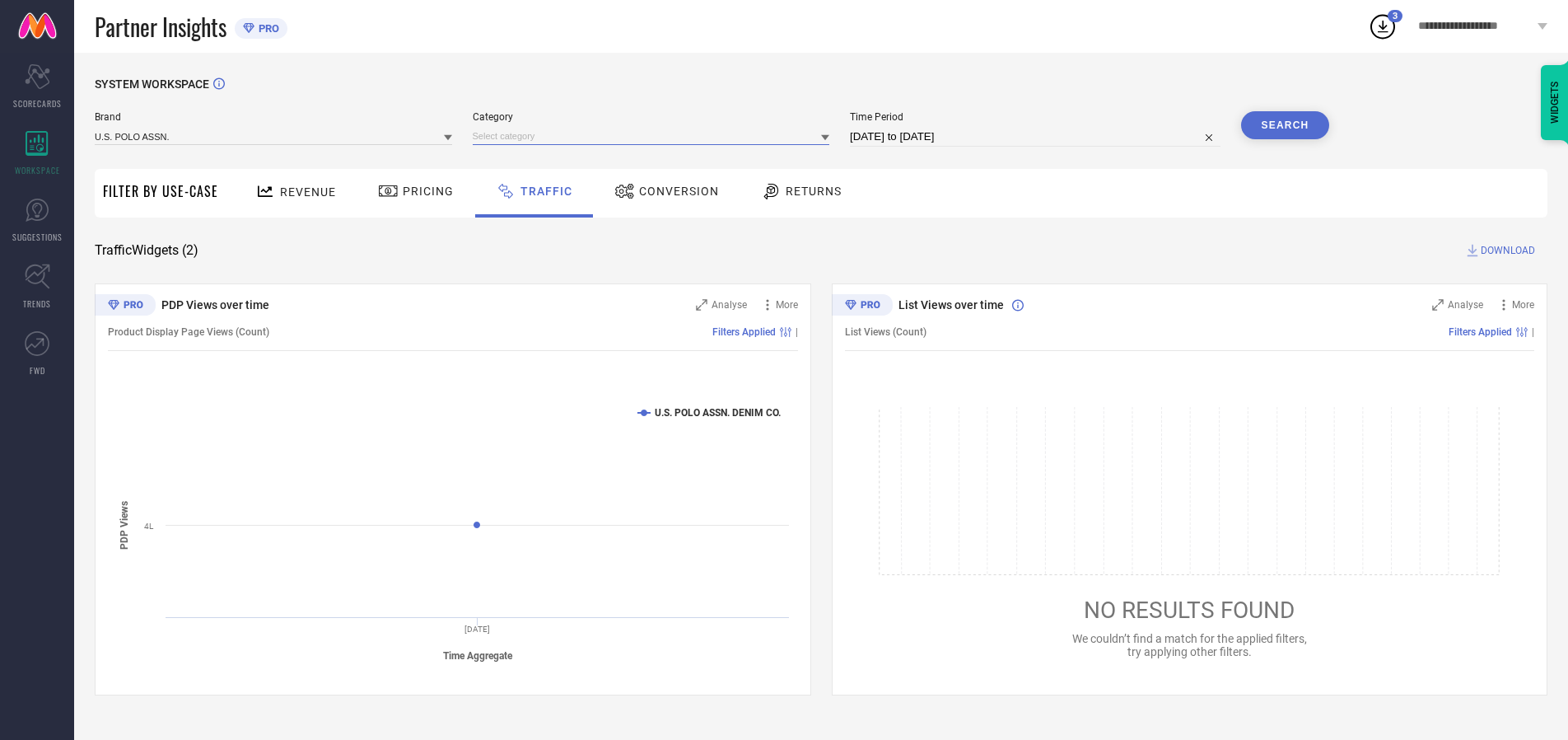
click at [655, 136] on input at bounding box center [652, 136] width 357 height 17
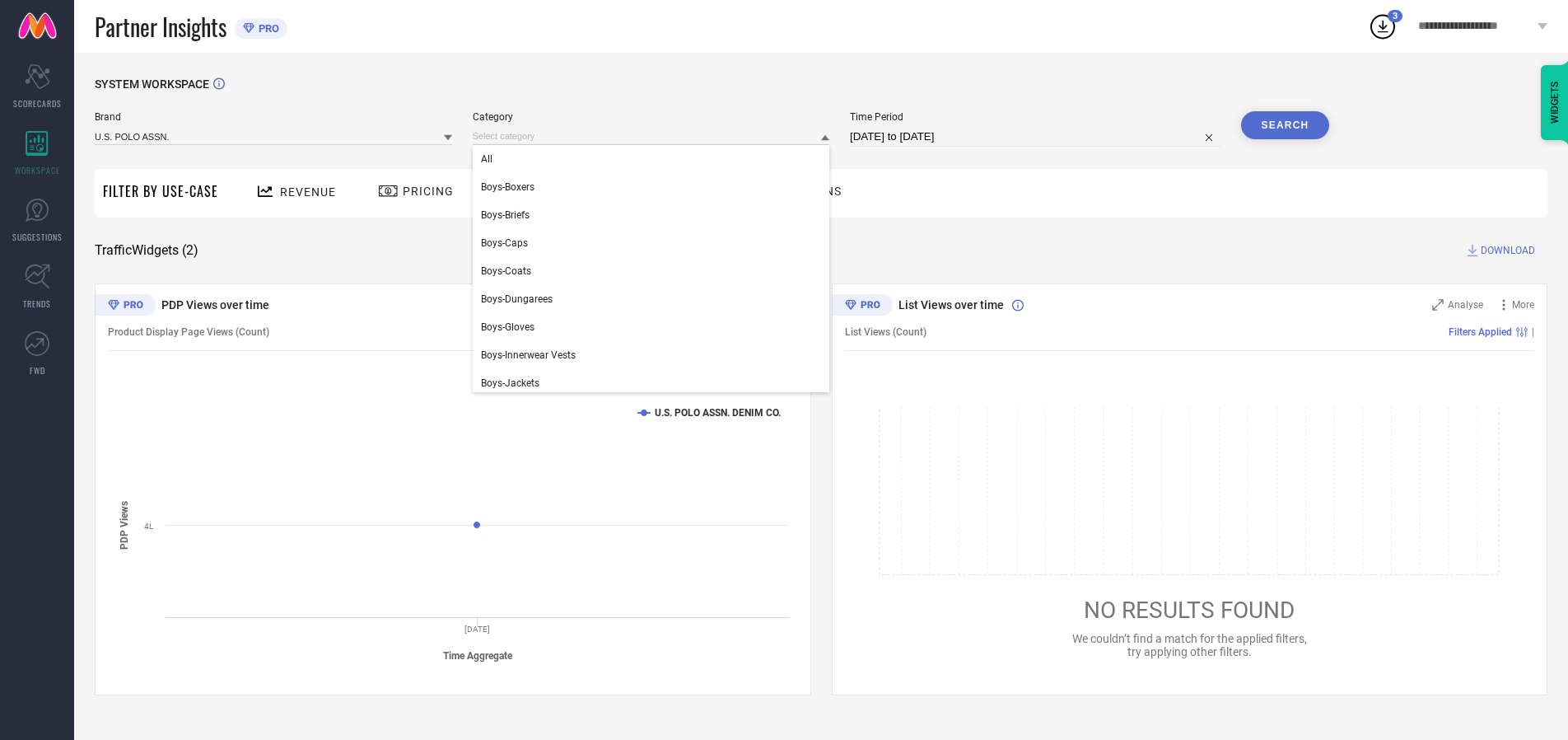
click at [655, 159] on div "All" at bounding box center [652, 159] width 357 height 28
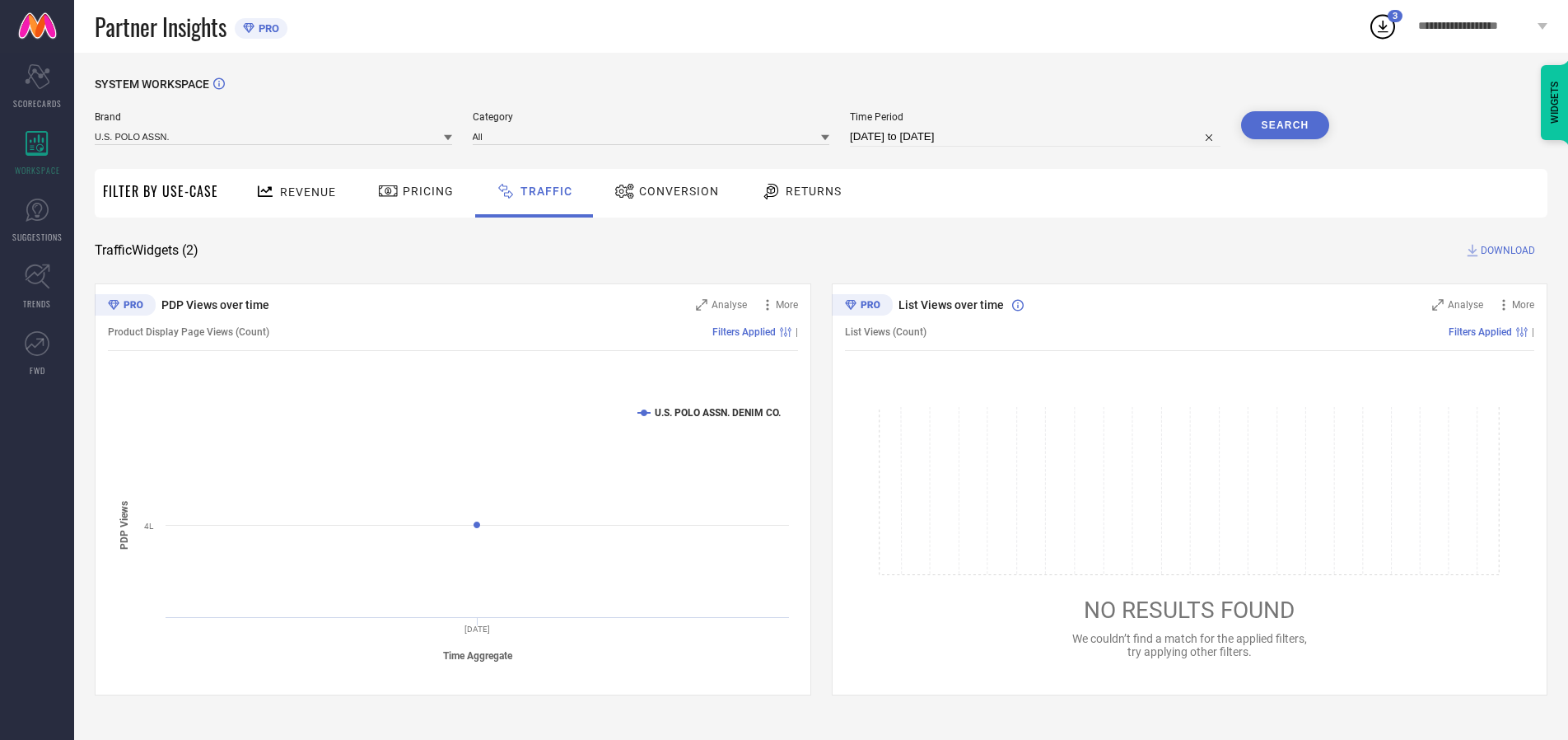
click at [1285, 125] on button "Search" at bounding box center [1286, 125] width 89 height 28
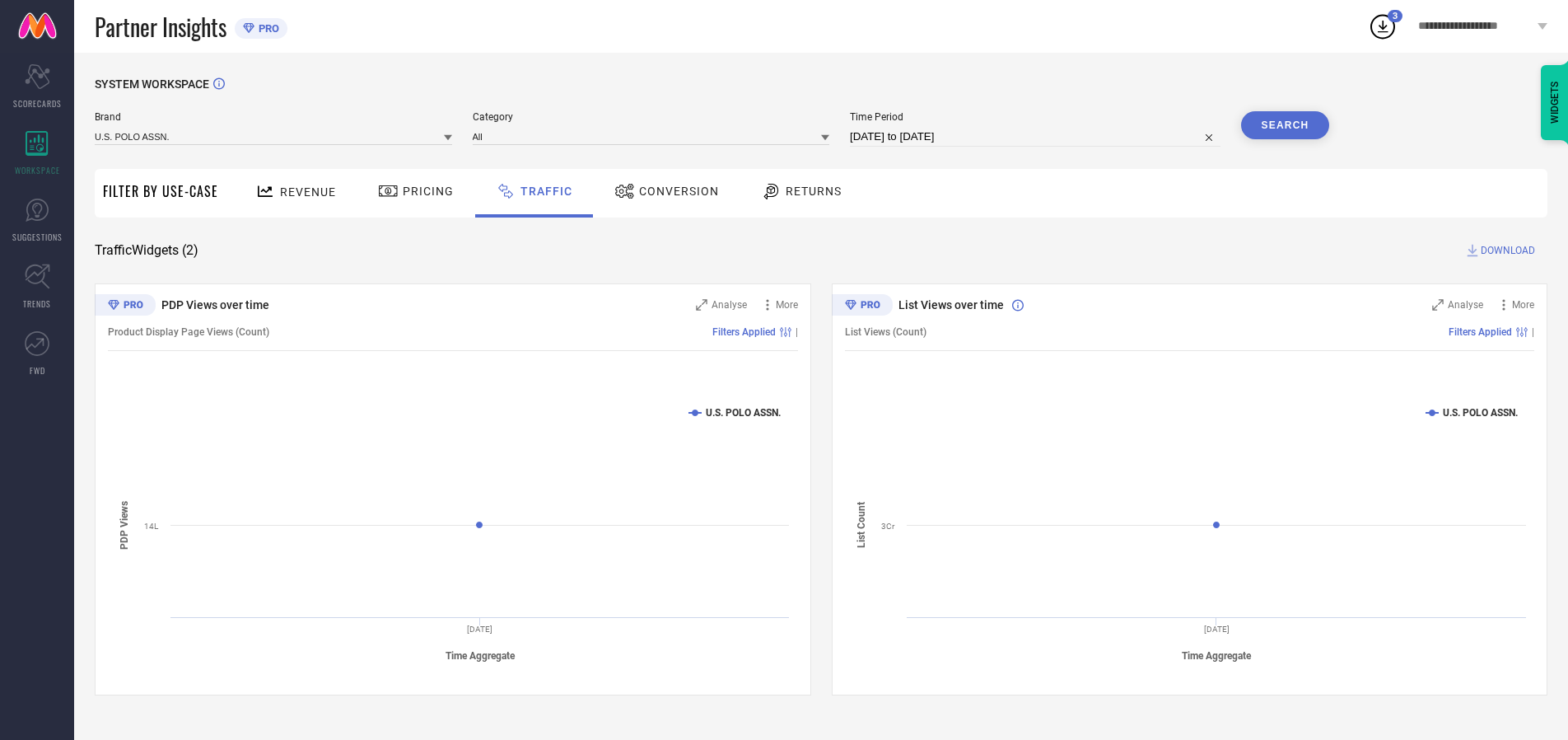
click at [1505, 251] on span "DOWNLOAD" at bounding box center [1508, 251] width 54 height 17
click at [1038, 137] on input at bounding box center [1035, 137] width 370 height 20
select select "9"
select select "2025"
select select "10"
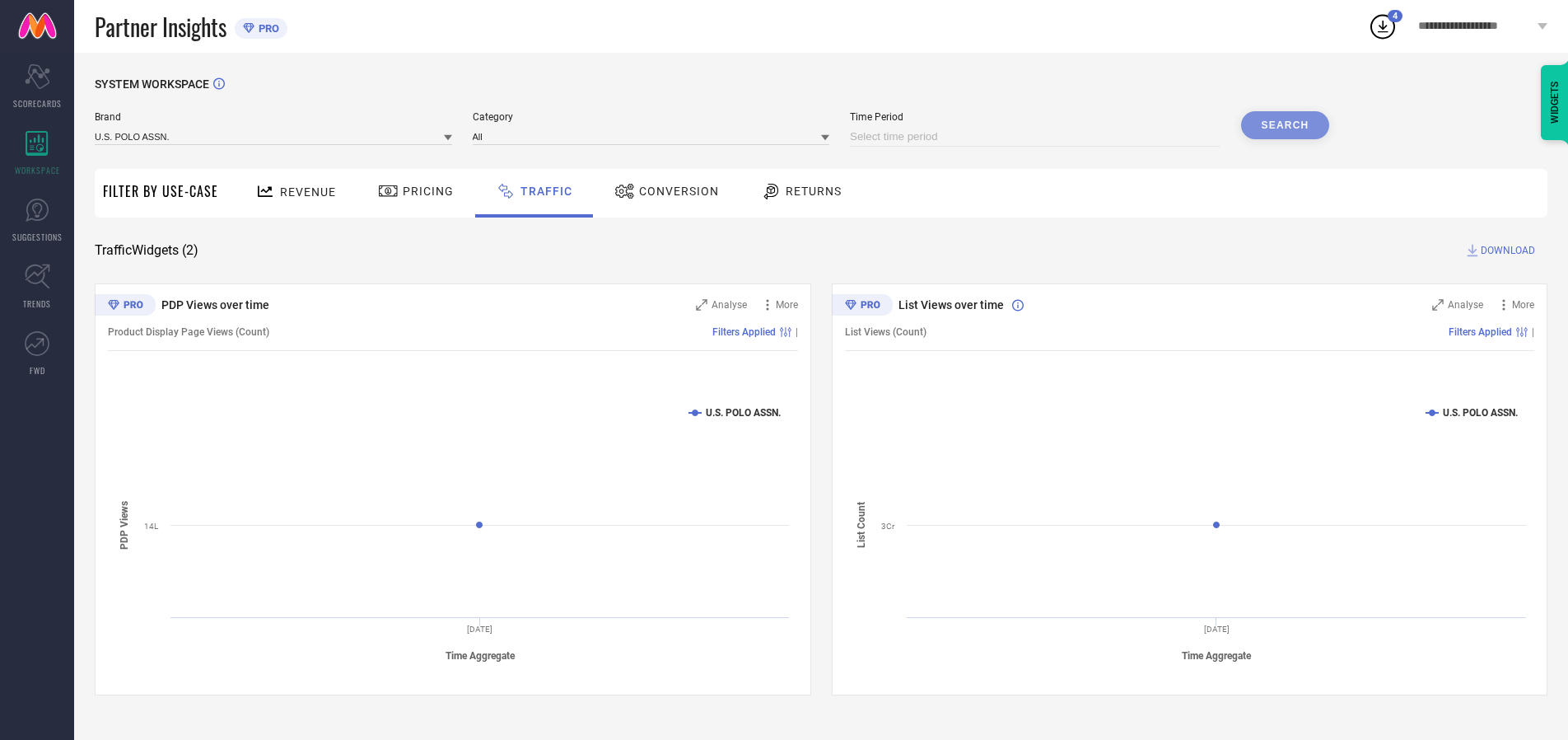
select select "2025"
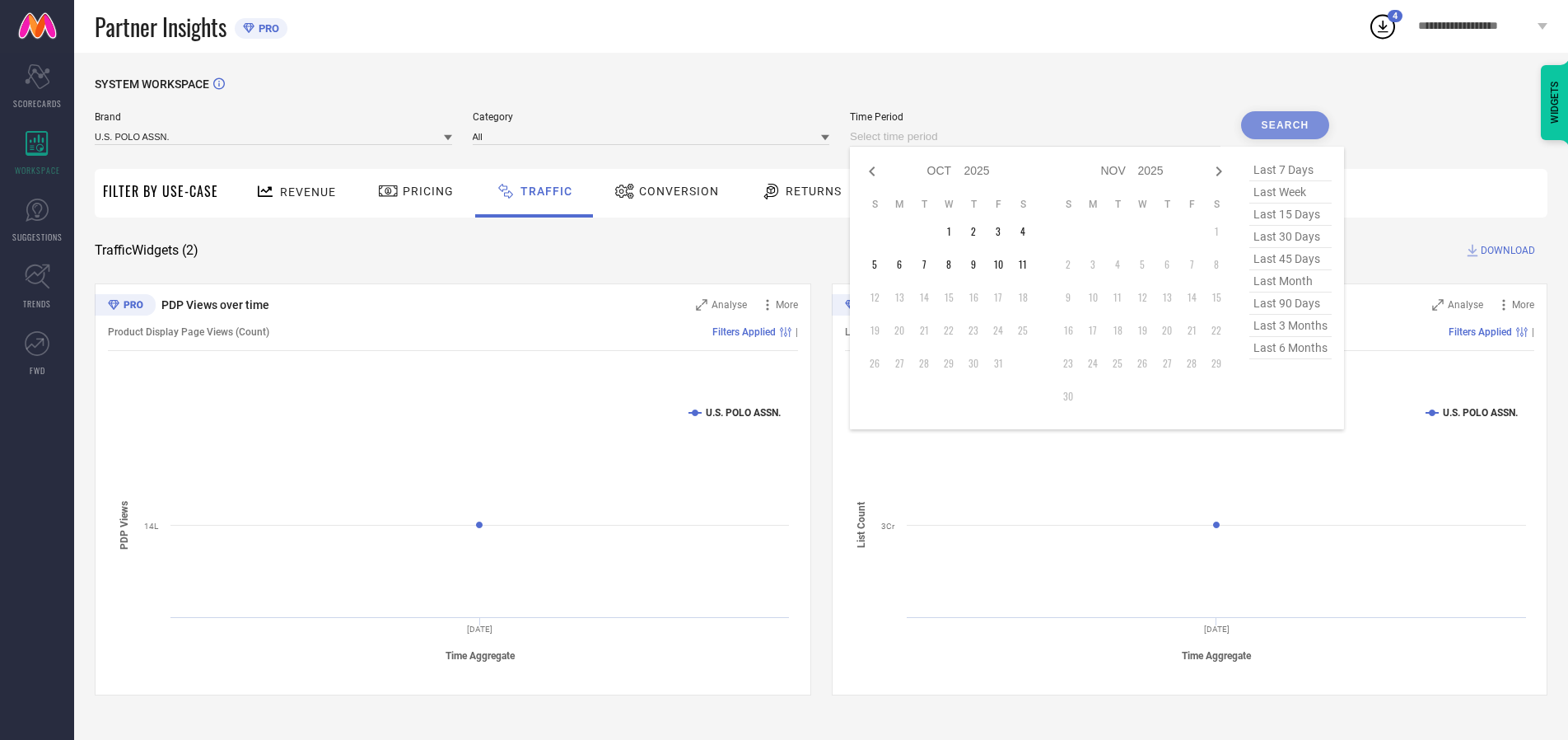
select select "8"
select select "2025"
select select "9"
select select "2025"
click at [904, 364] on td "29" at bounding box center [899, 364] width 25 height 25
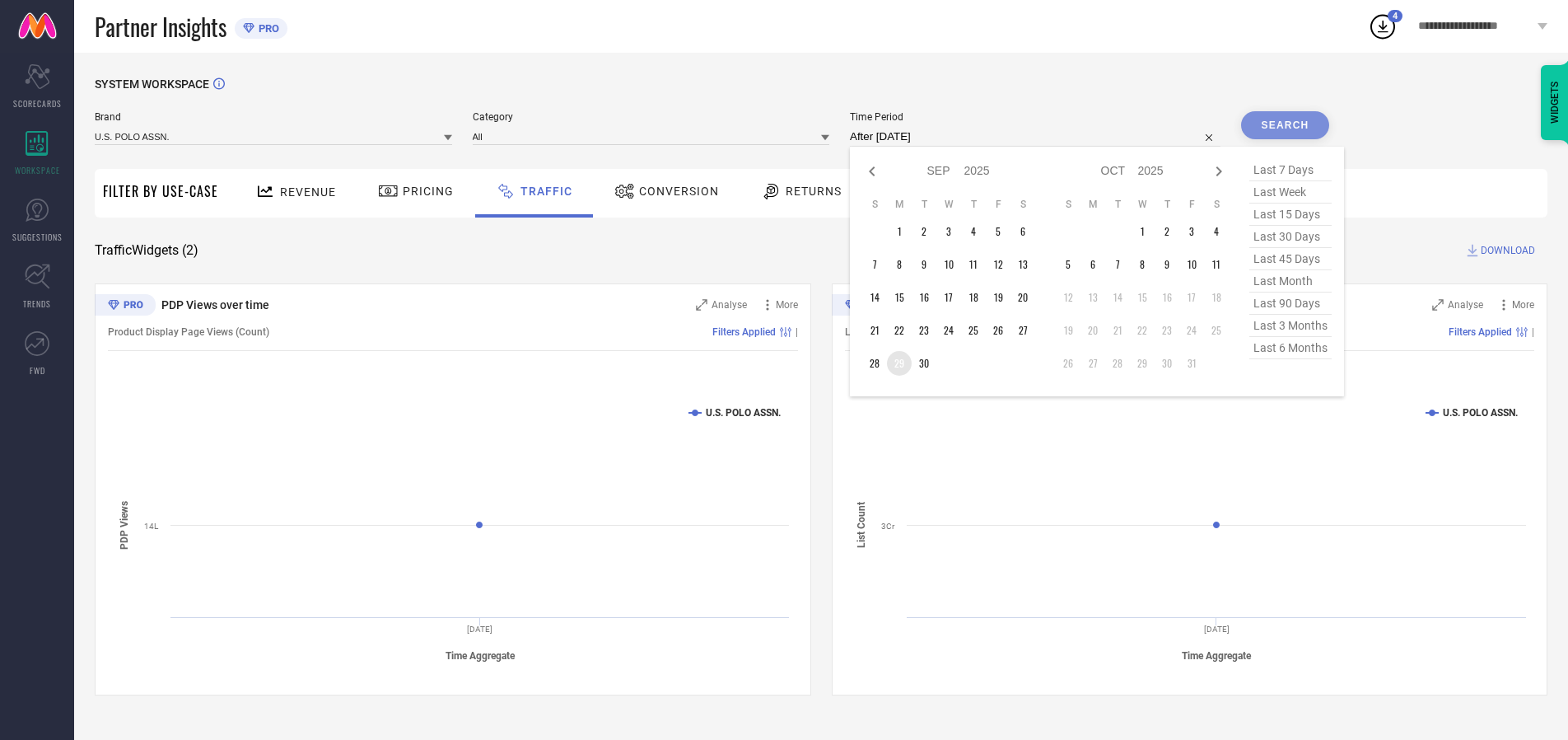
type input "[DATE] to [DATE]"
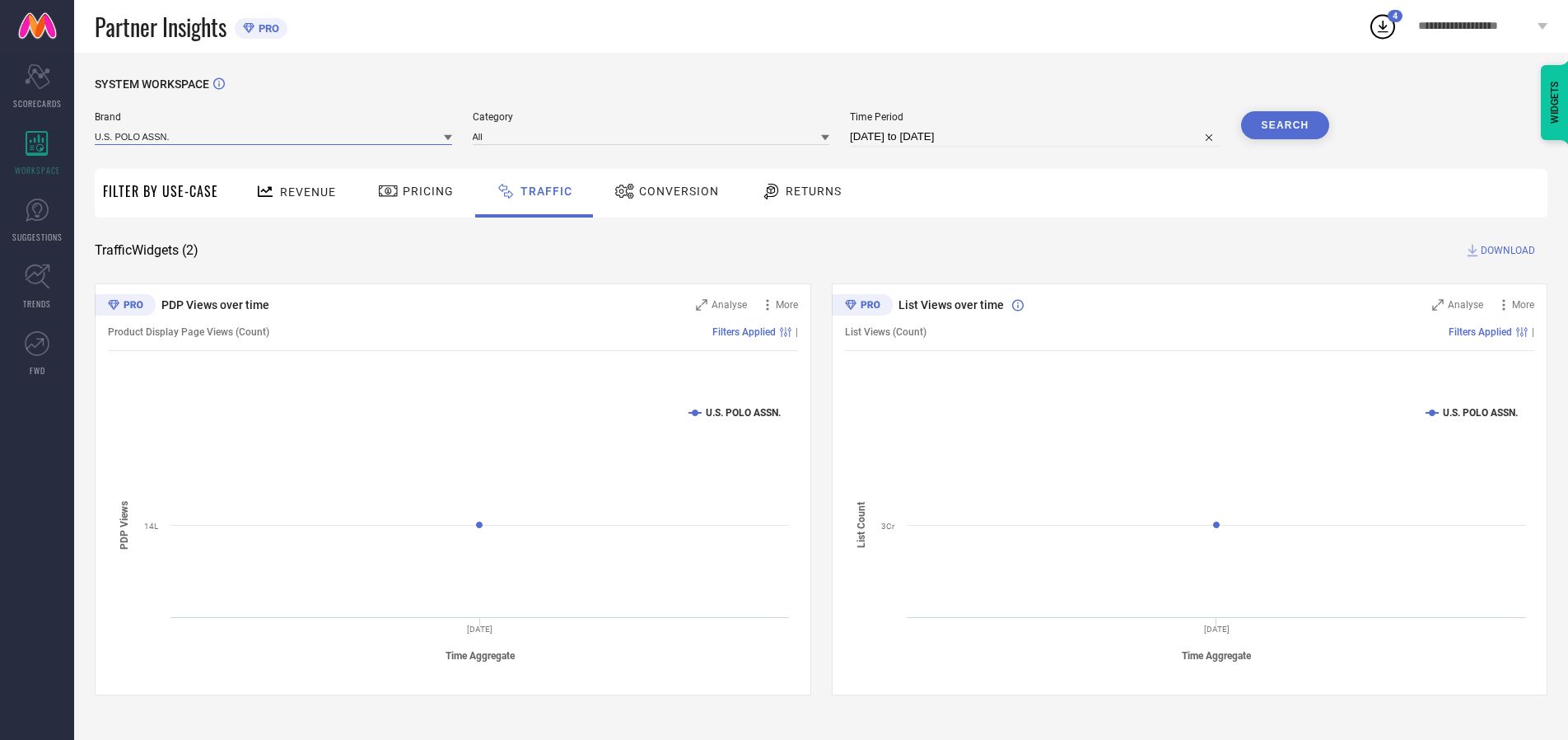
click at [274, 136] on input at bounding box center [273, 136] width 357 height 17
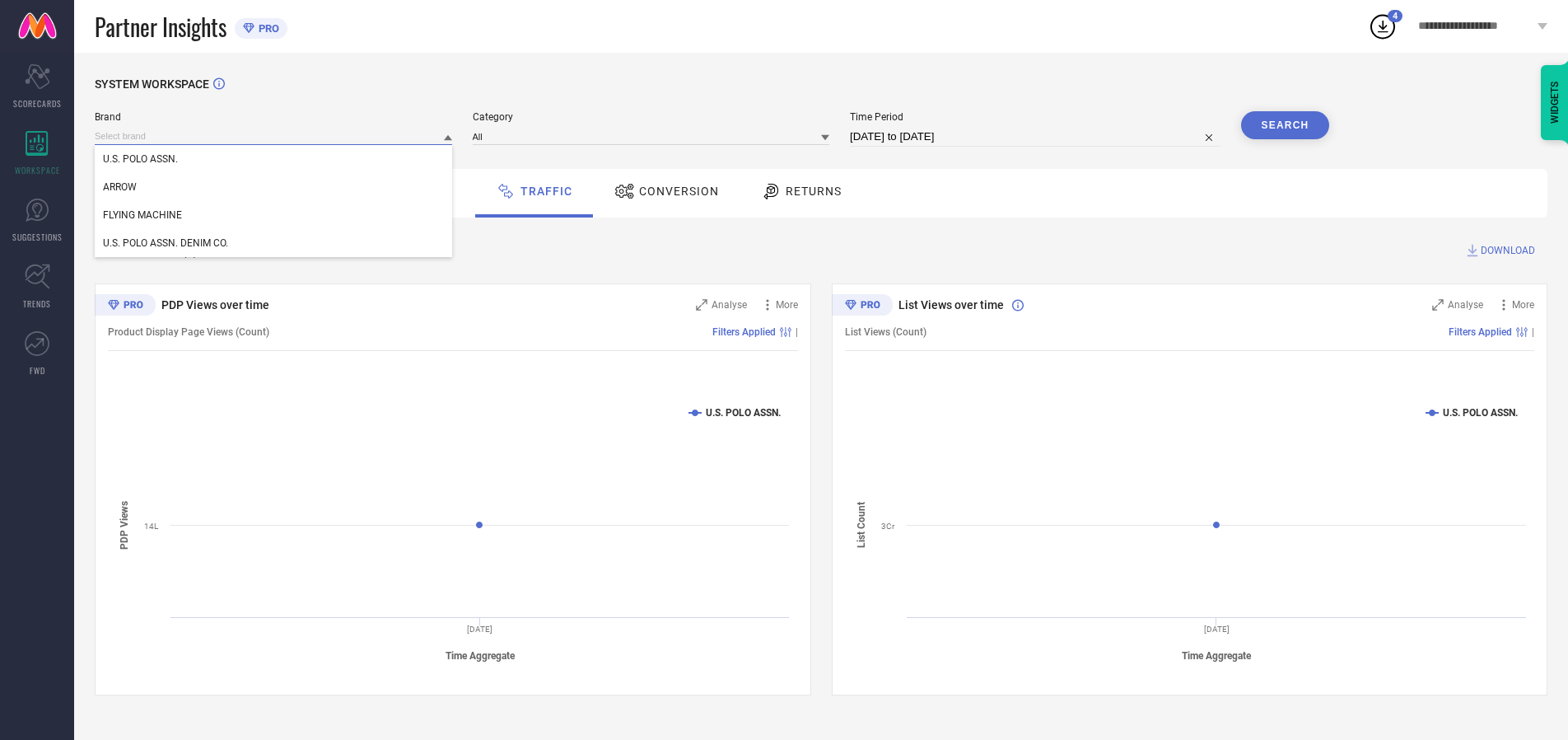
click at [274, 136] on input at bounding box center [273, 136] width 357 height 17
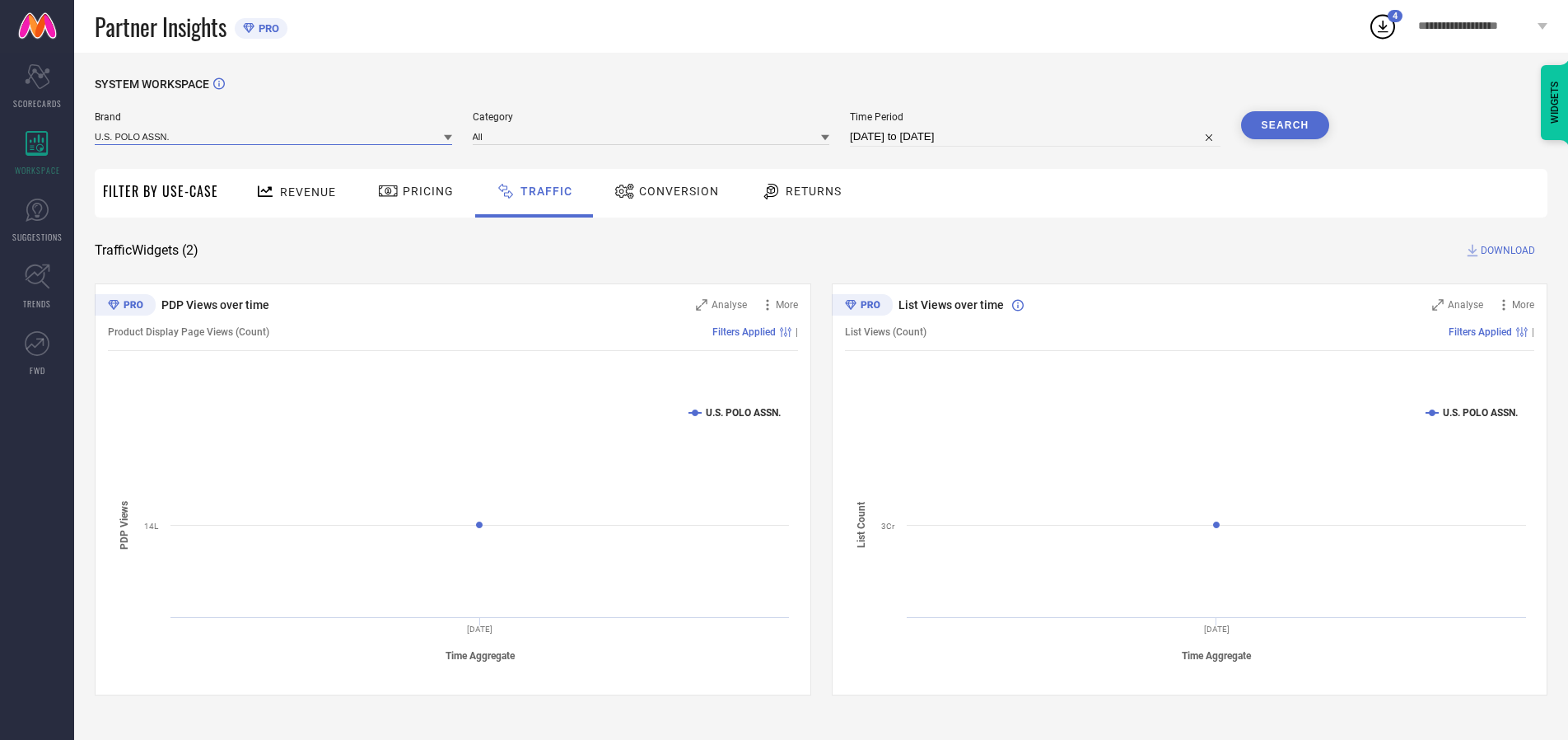
click at [274, 136] on input at bounding box center [273, 136] width 357 height 17
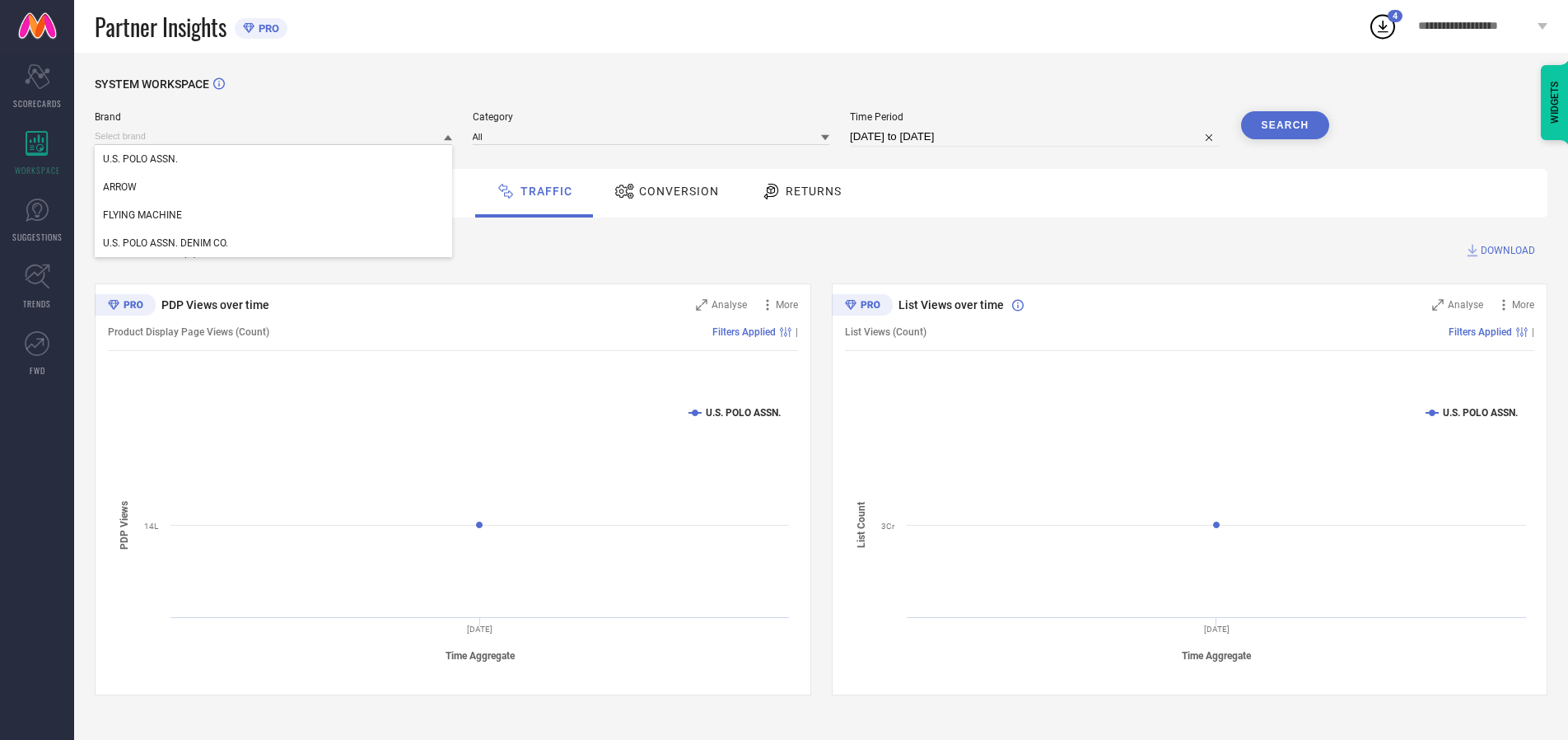
click at [274, 159] on div "U.S. POLO ASSN." at bounding box center [273, 159] width 357 height 28
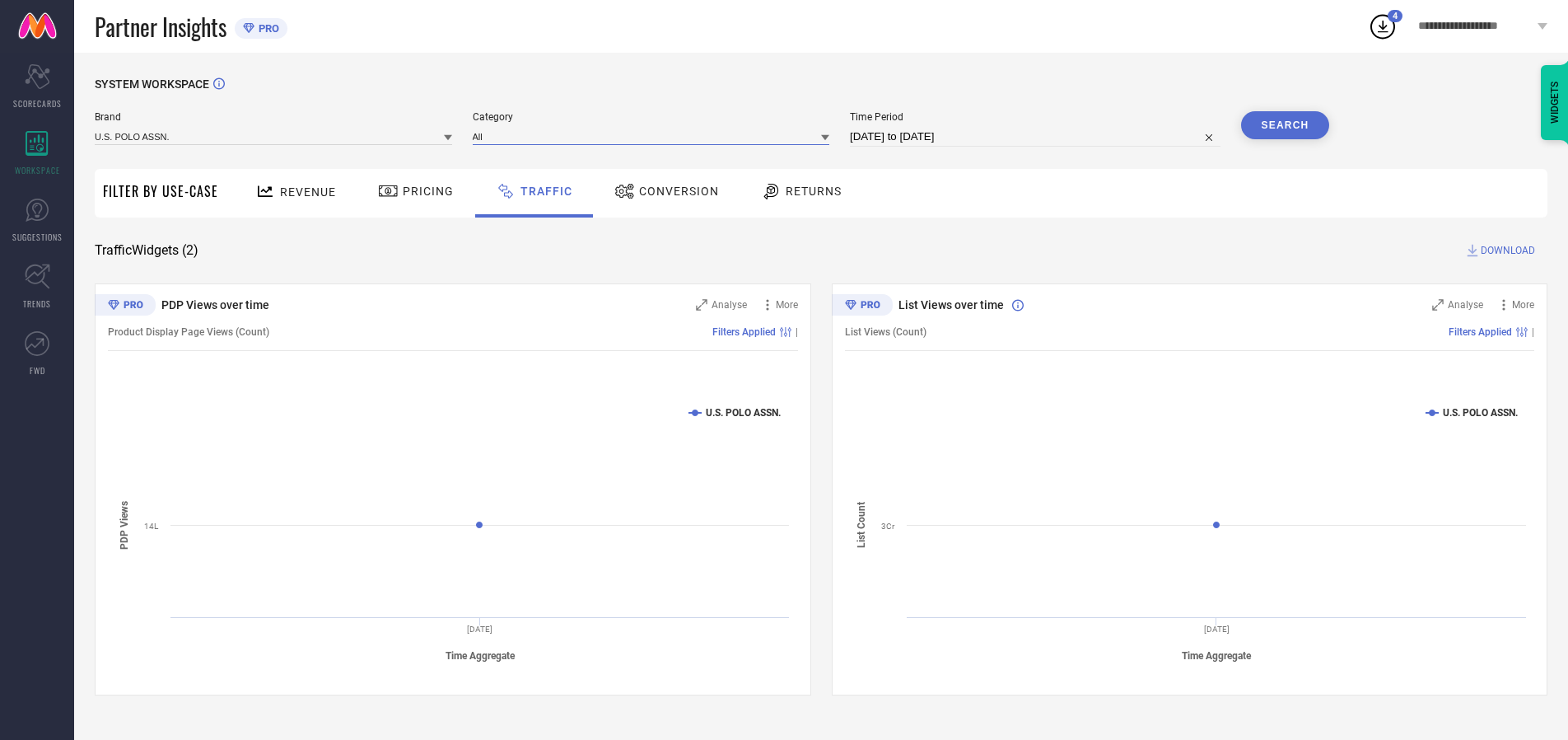
click at [655, 136] on input at bounding box center [652, 136] width 357 height 17
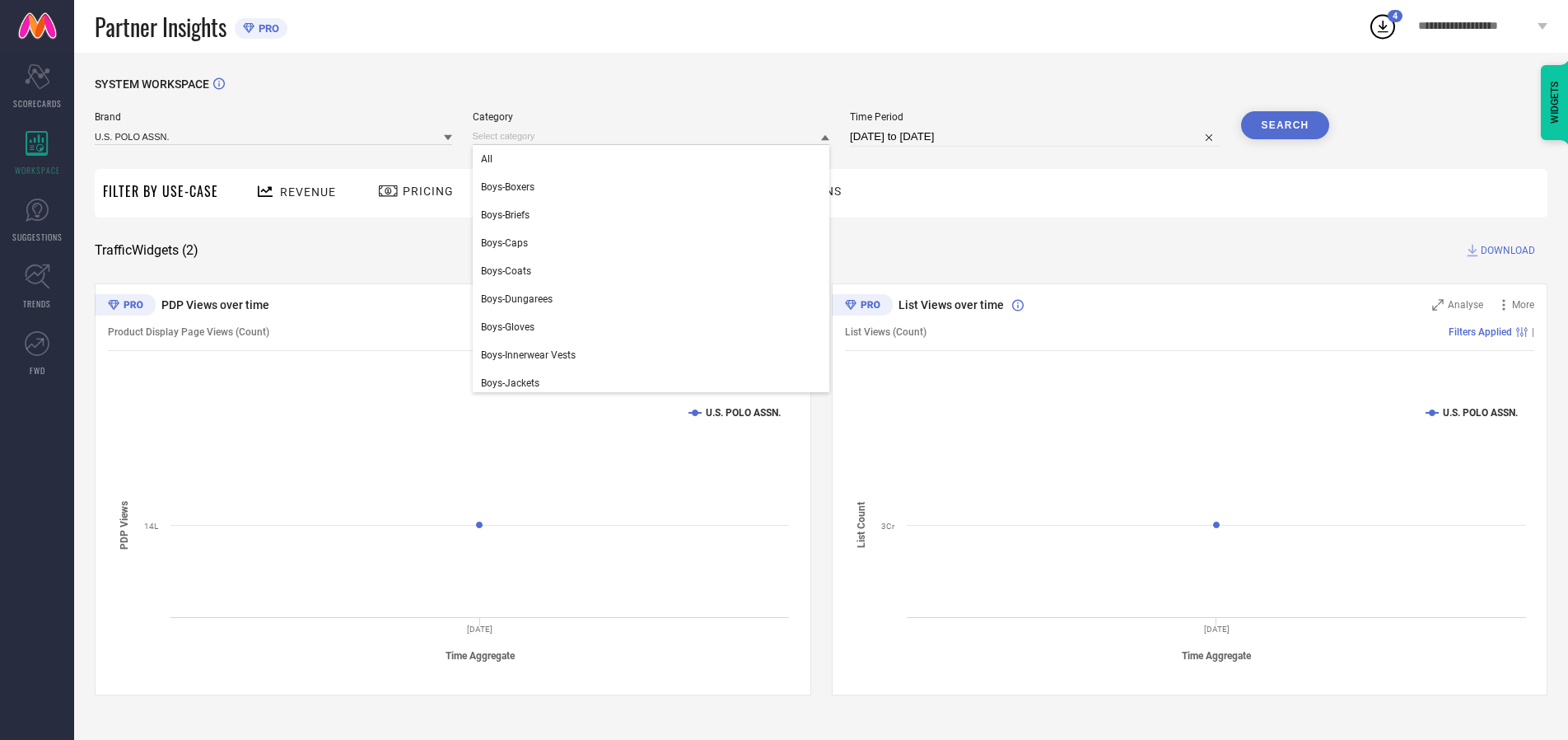
click at [655, 159] on div "All" at bounding box center [652, 159] width 357 height 28
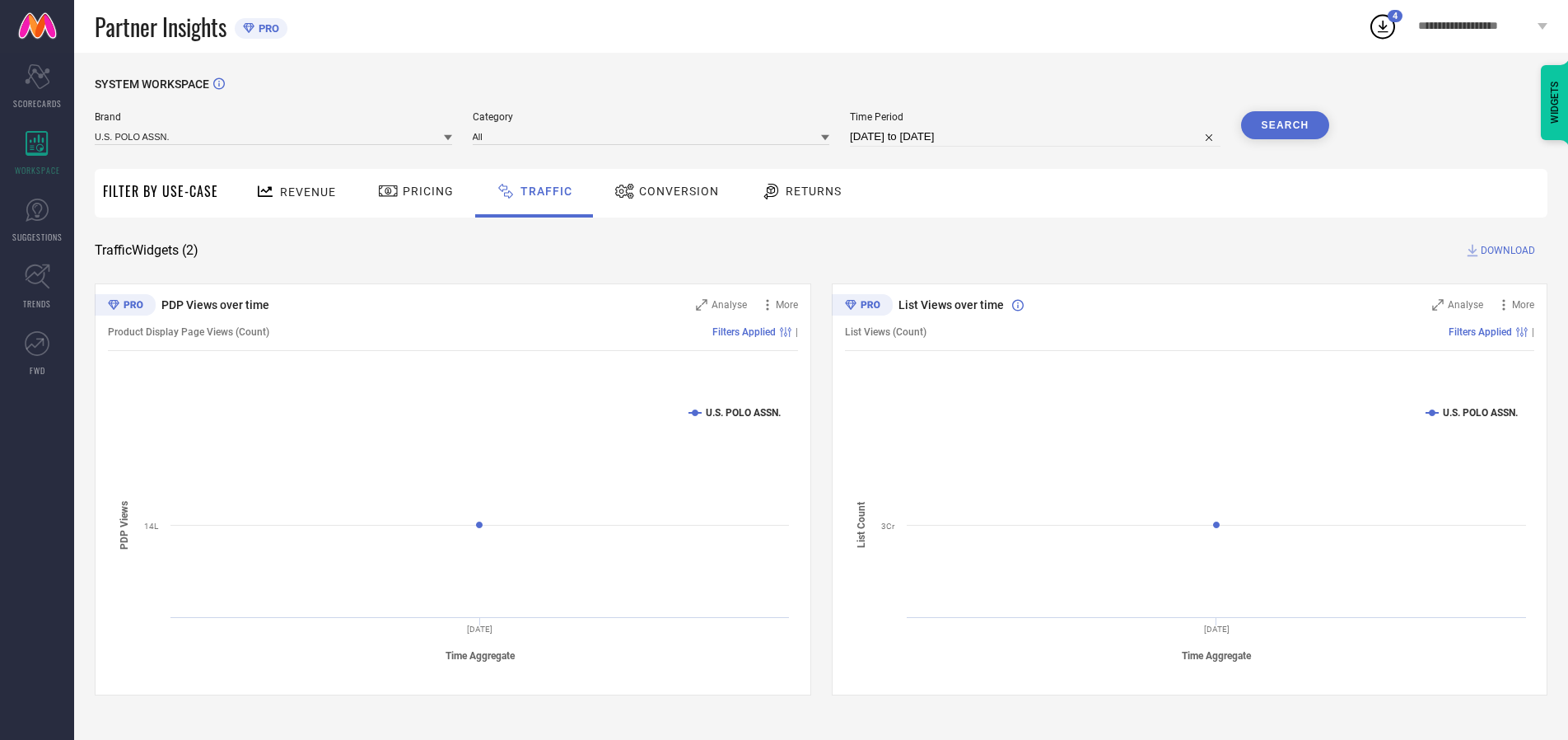
click at [1285, 125] on button "Search" at bounding box center [1286, 125] width 89 height 28
click at [1505, 251] on span "DOWNLOAD" at bounding box center [1508, 251] width 54 height 17
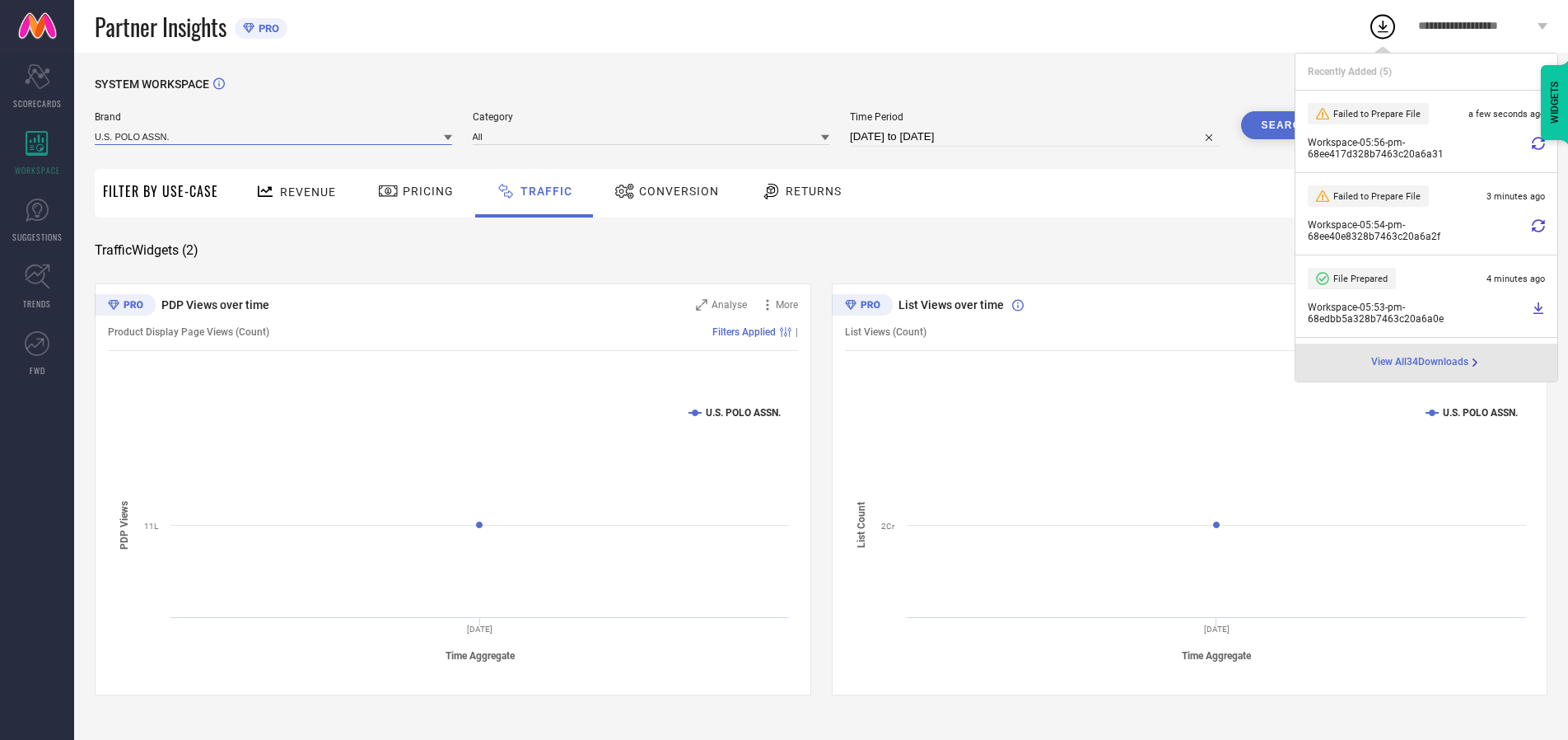
click at [274, 136] on input at bounding box center [273, 136] width 357 height 17
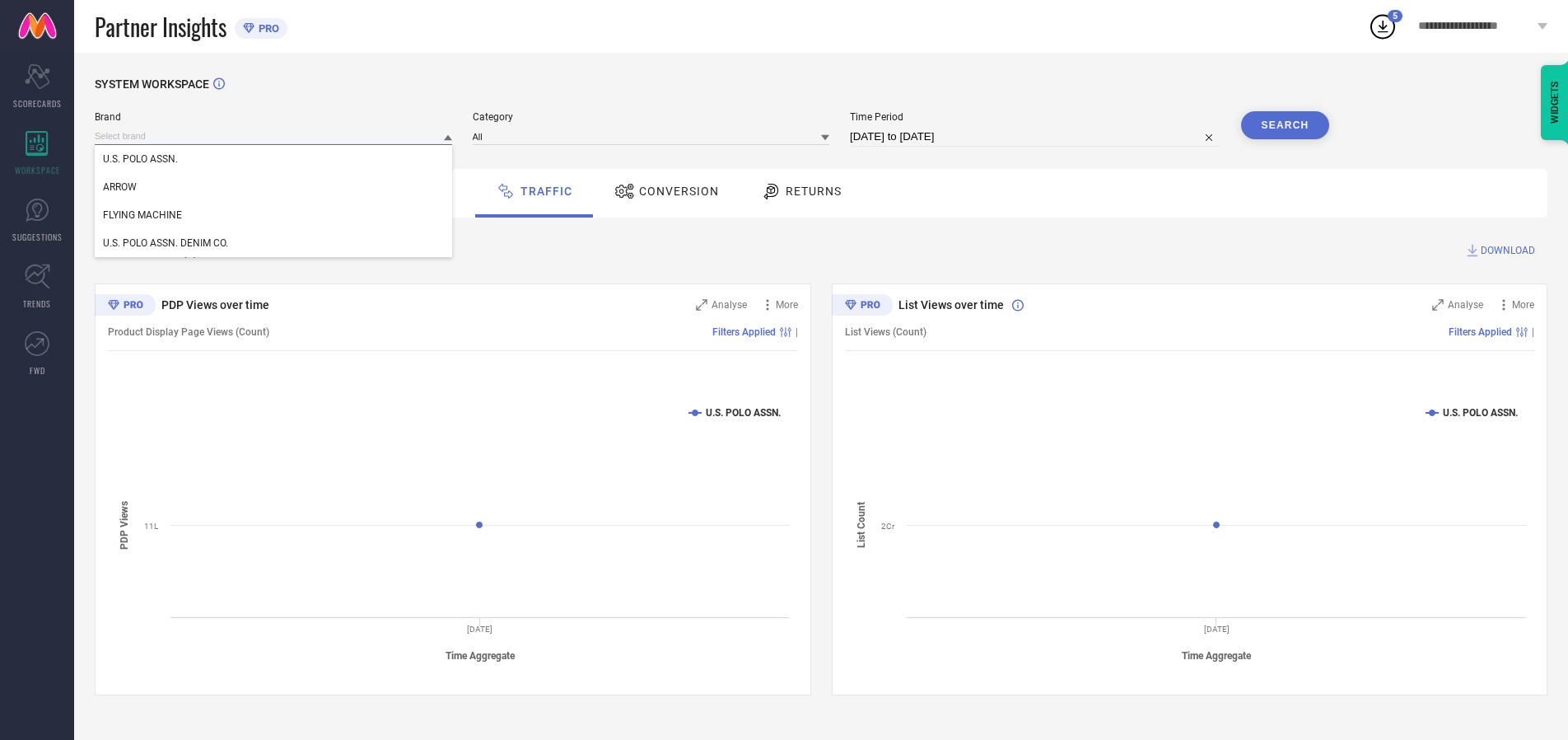
click at [274, 243] on div "U.S. POLO ASSN. DENIM CO." at bounding box center [273, 243] width 357 height 28
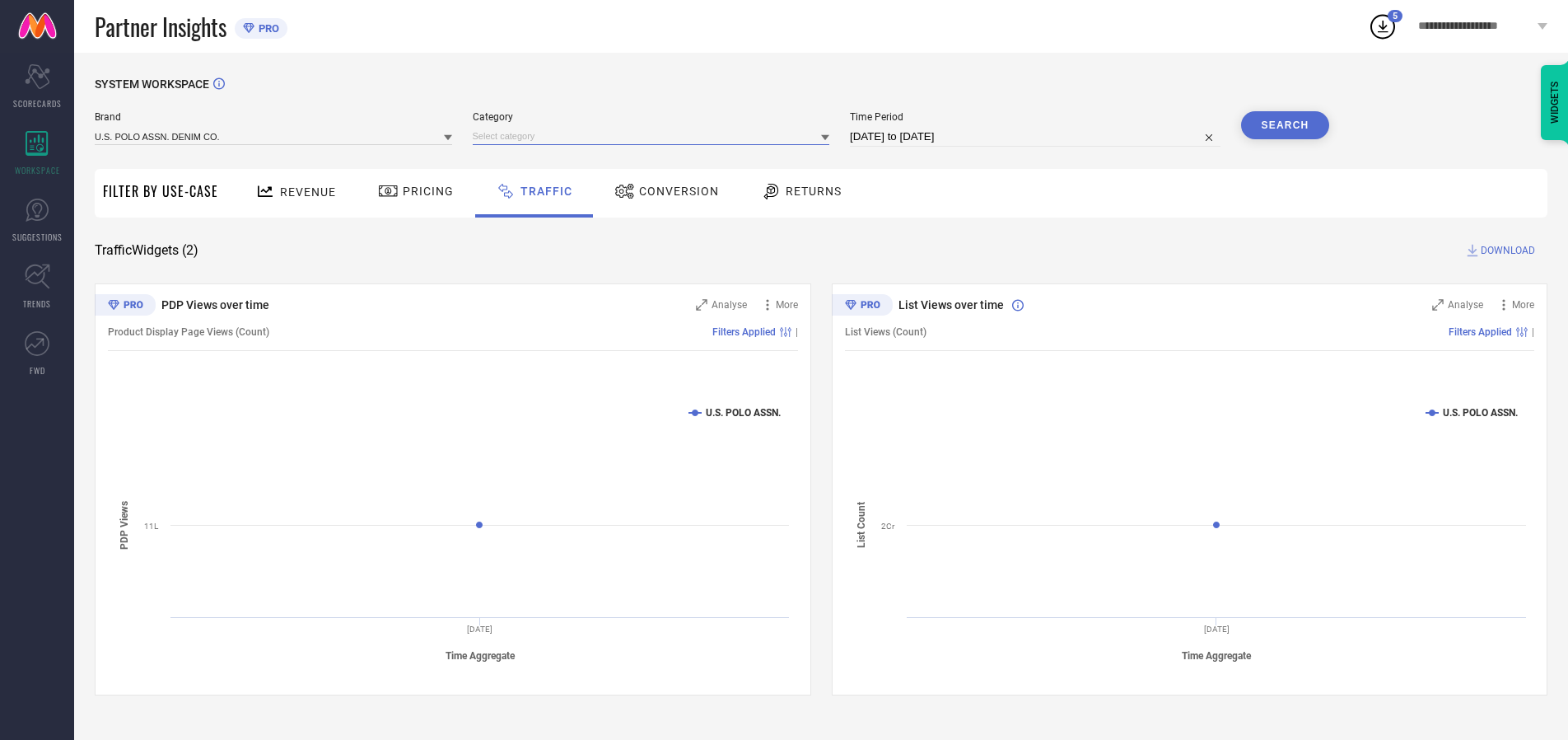
click at [655, 136] on input at bounding box center [652, 136] width 357 height 17
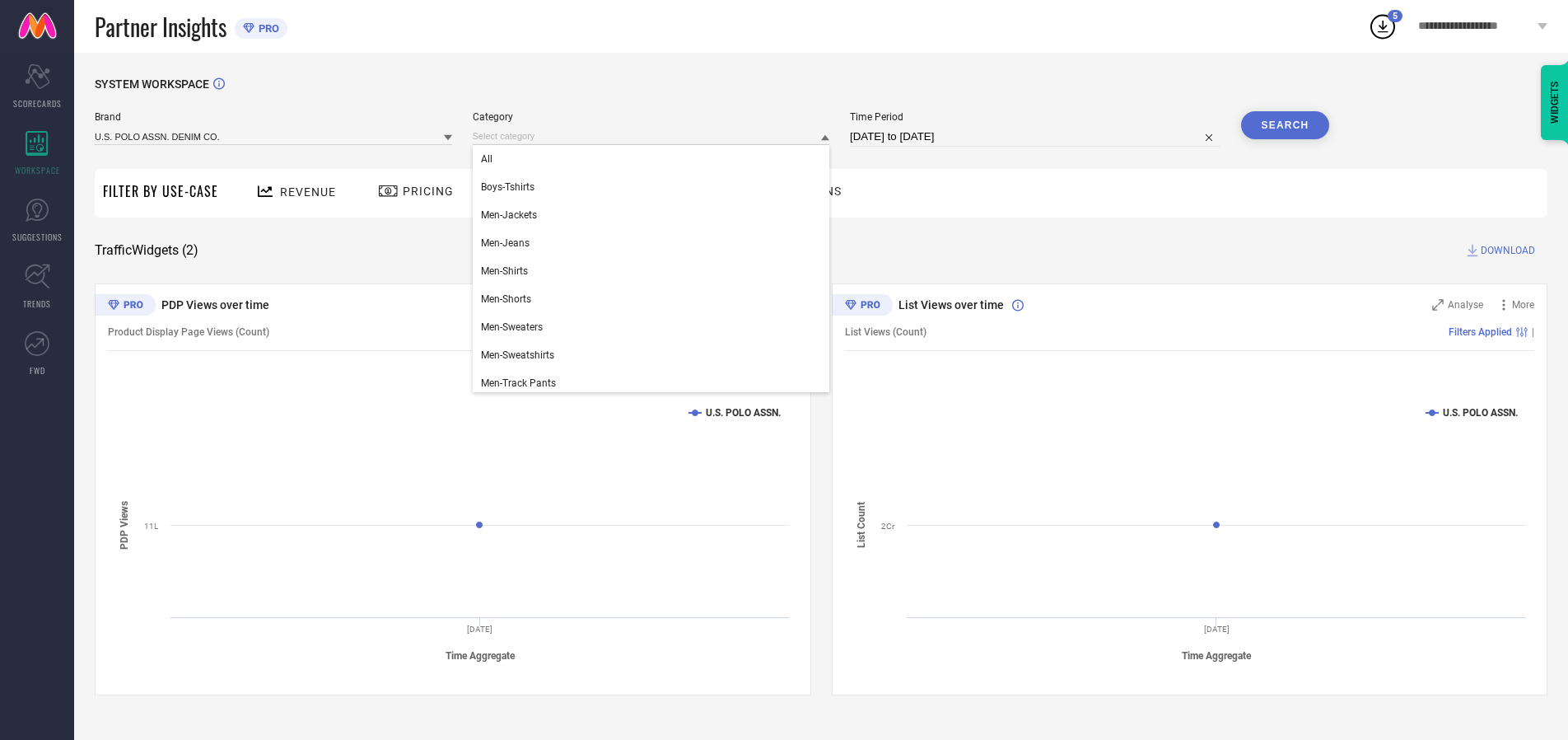
click at [655, 159] on div "All" at bounding box center [652, 159] width 357 height 28
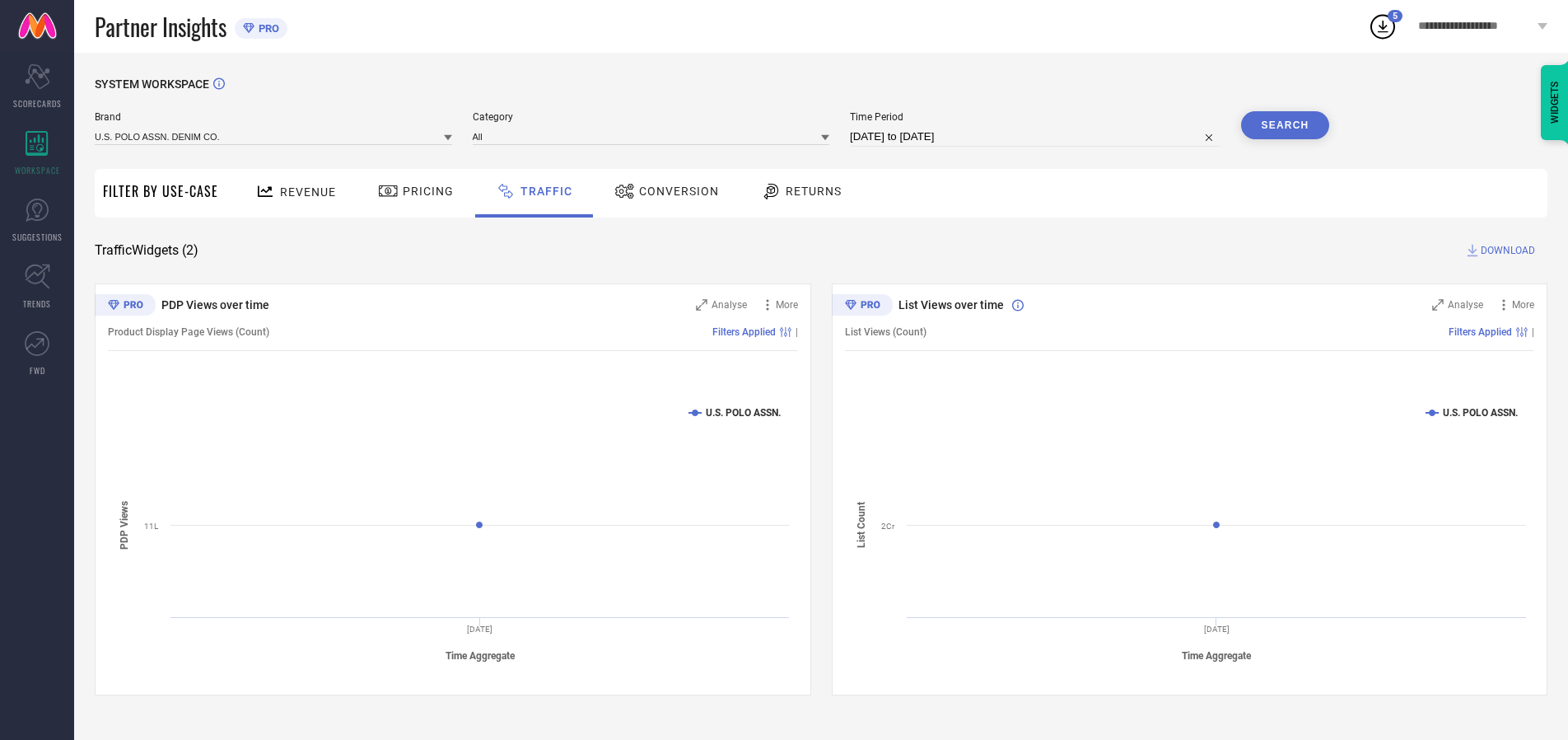
click at [1285, 125] on button "Search" at bounding box center [1286, 125] width 89 height 28
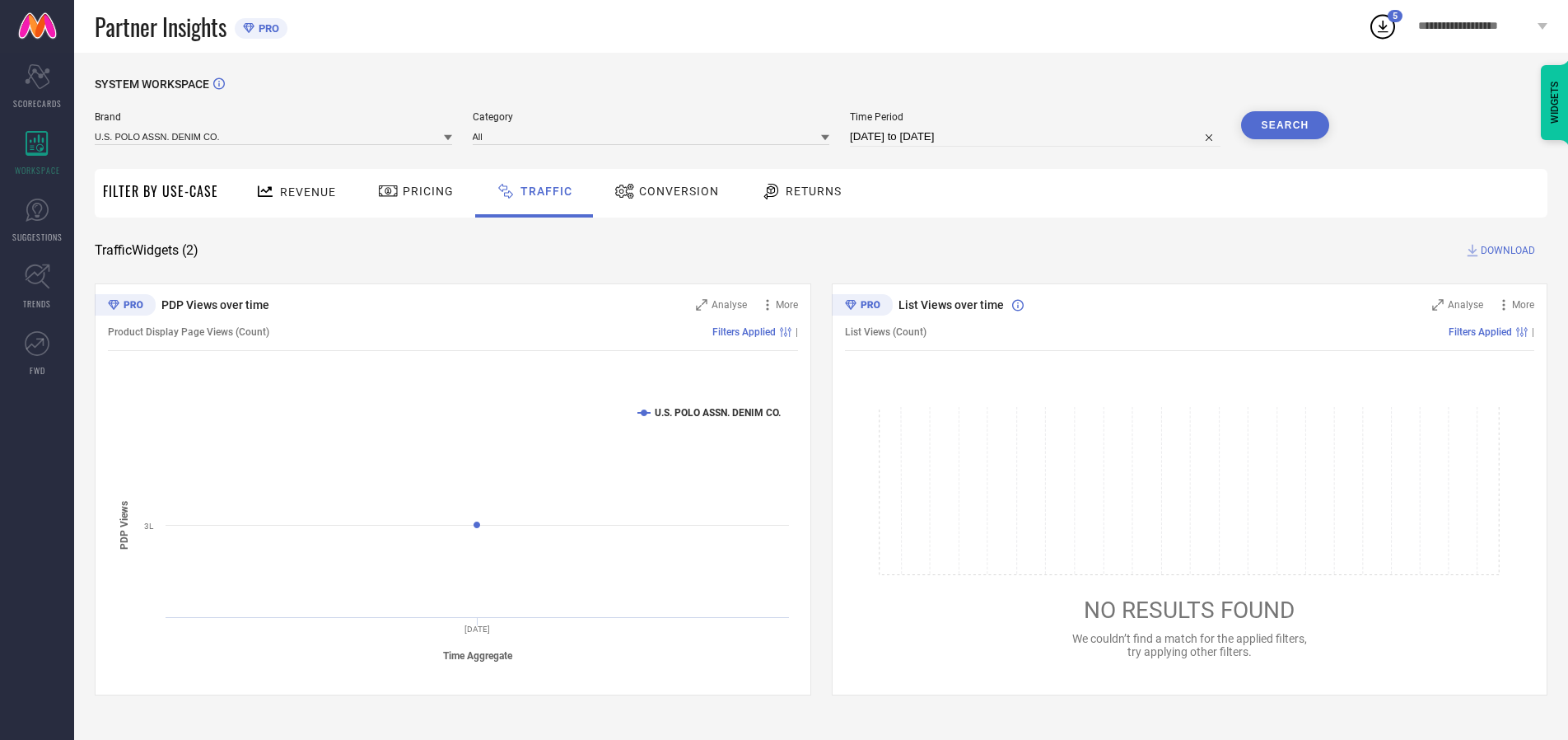
click at [1505, 251] on span "DOWNLOAD" at bounding box center [1508, 251] width 54 height 17
click at [1038, 137] on input at bounding box center [1035, 137] width 370 height 20
select select "9"
select select "2025"
select select "10"
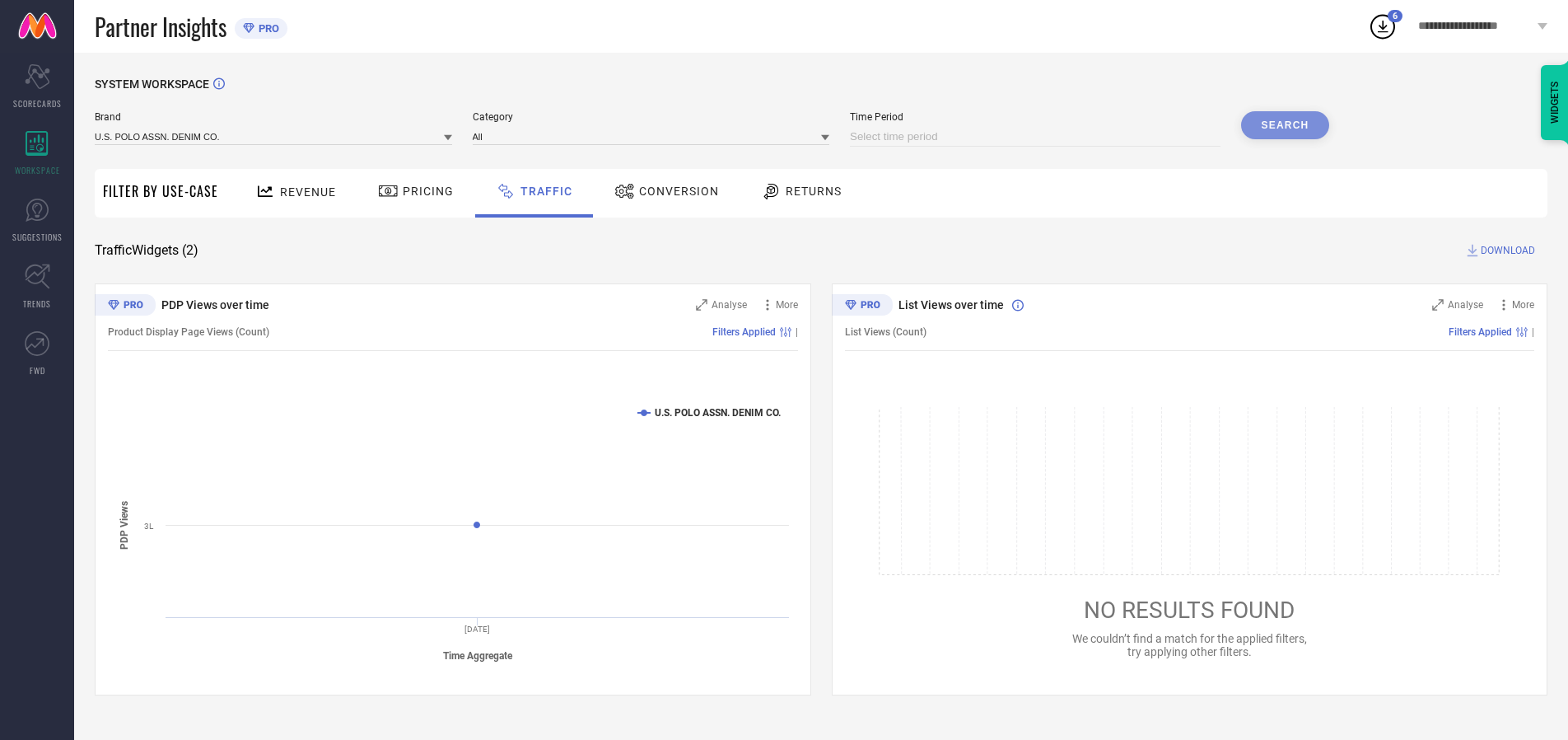
select select "2025"
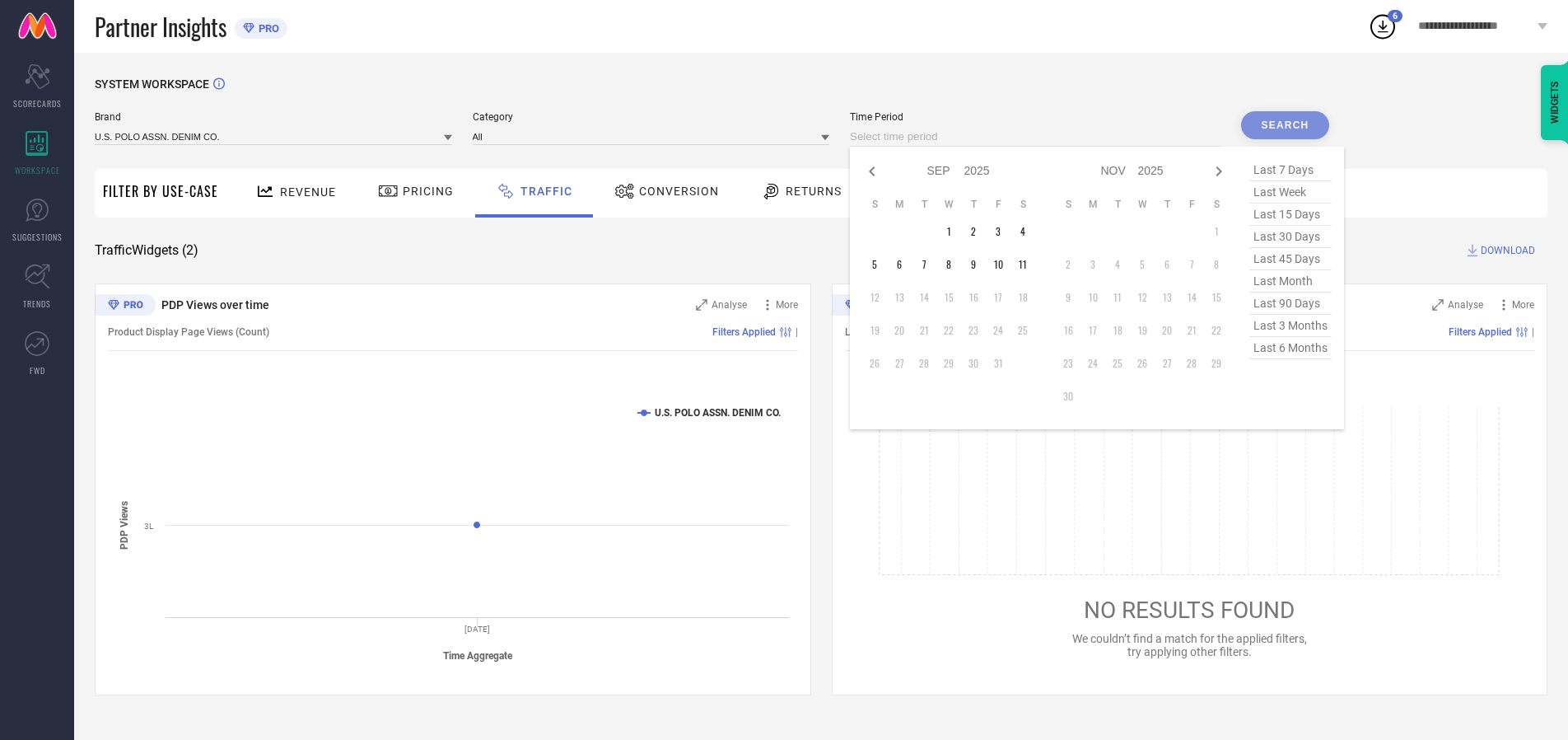
select select "8"
select select "2025"
select select "9"
select select "2025"
click at [929, 364] on td "30" at bounding box center [923, 364] width 25 height 25
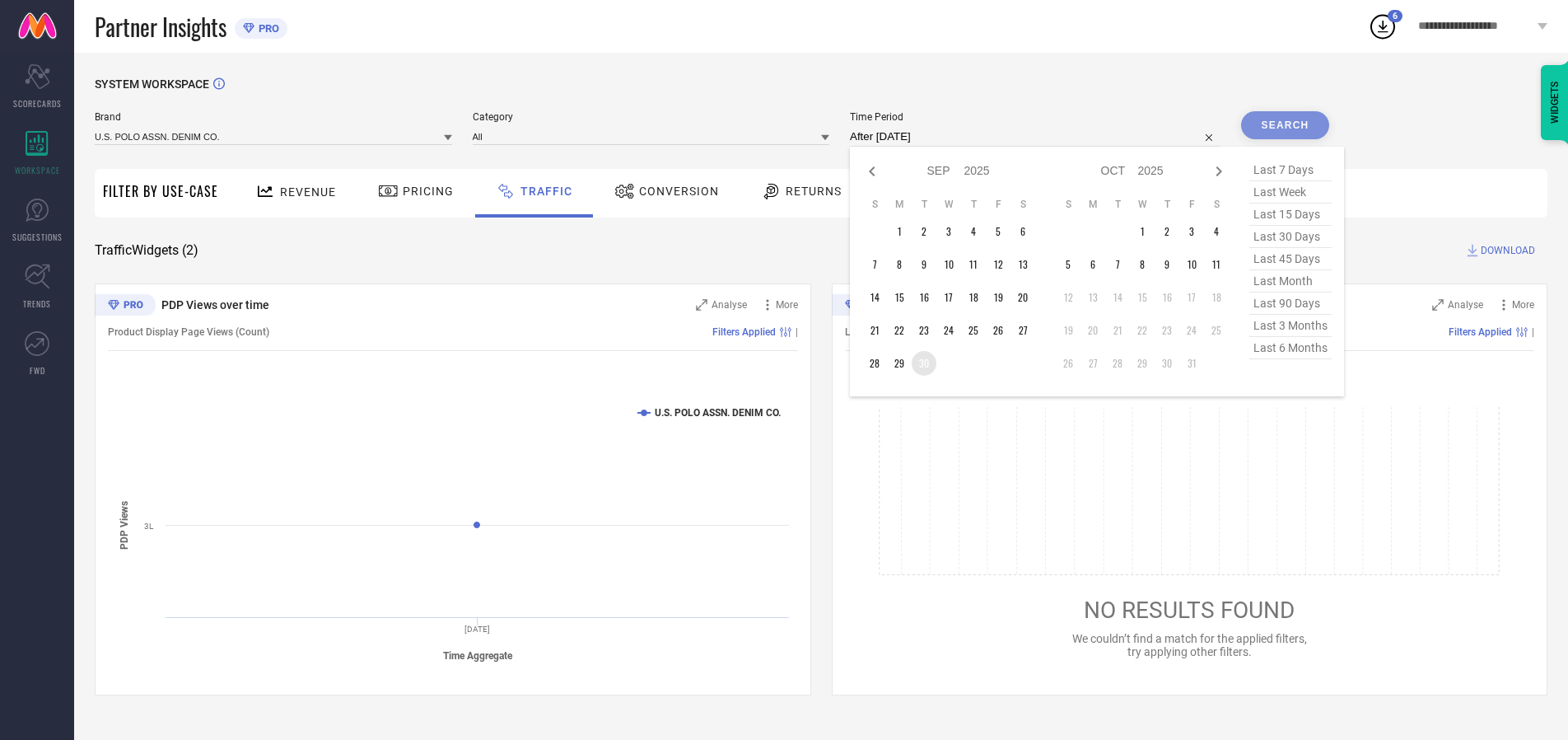
type input "[DATE] to [DATE]"
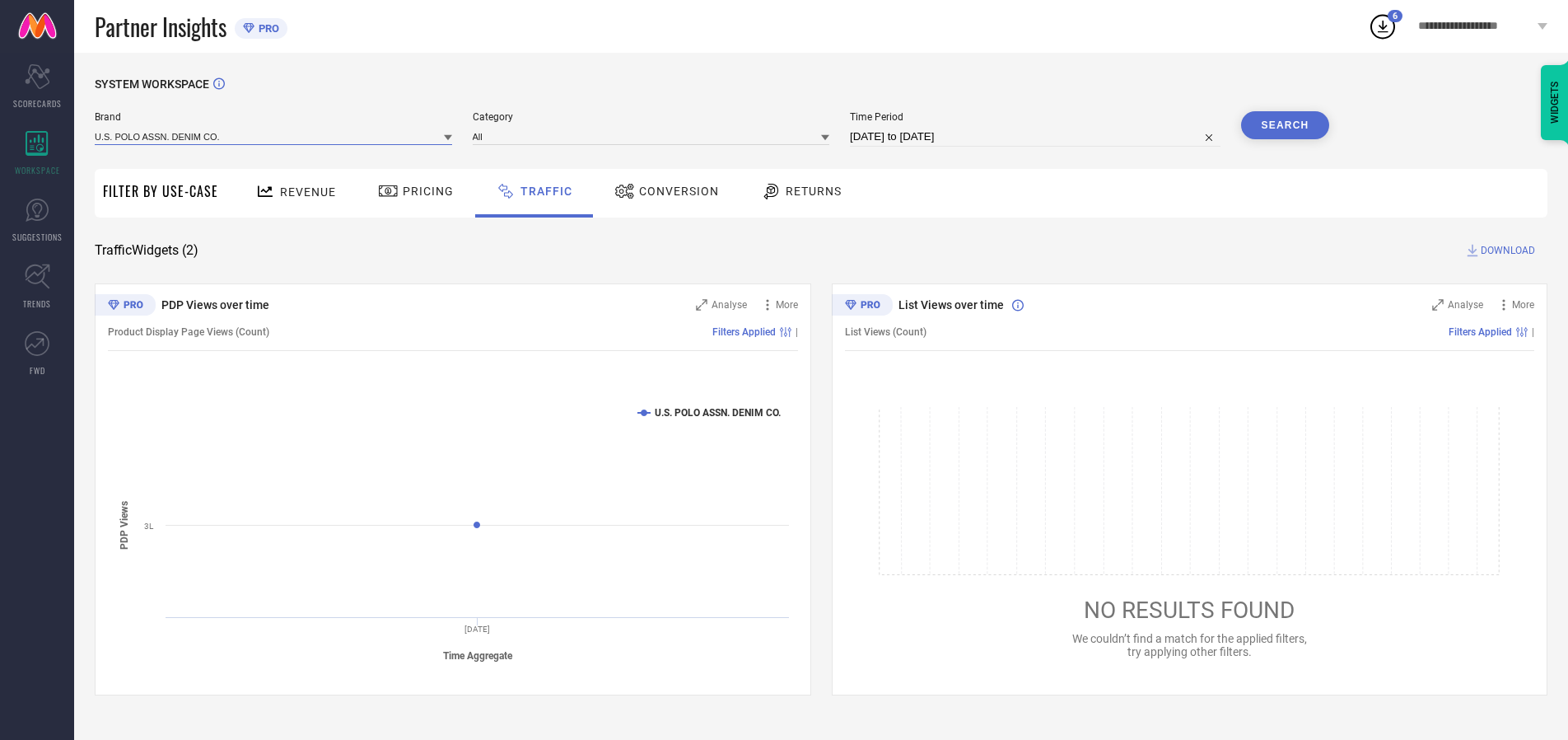
click at [274, 136] on input at bounding box center [273, 136] width 357 height 17
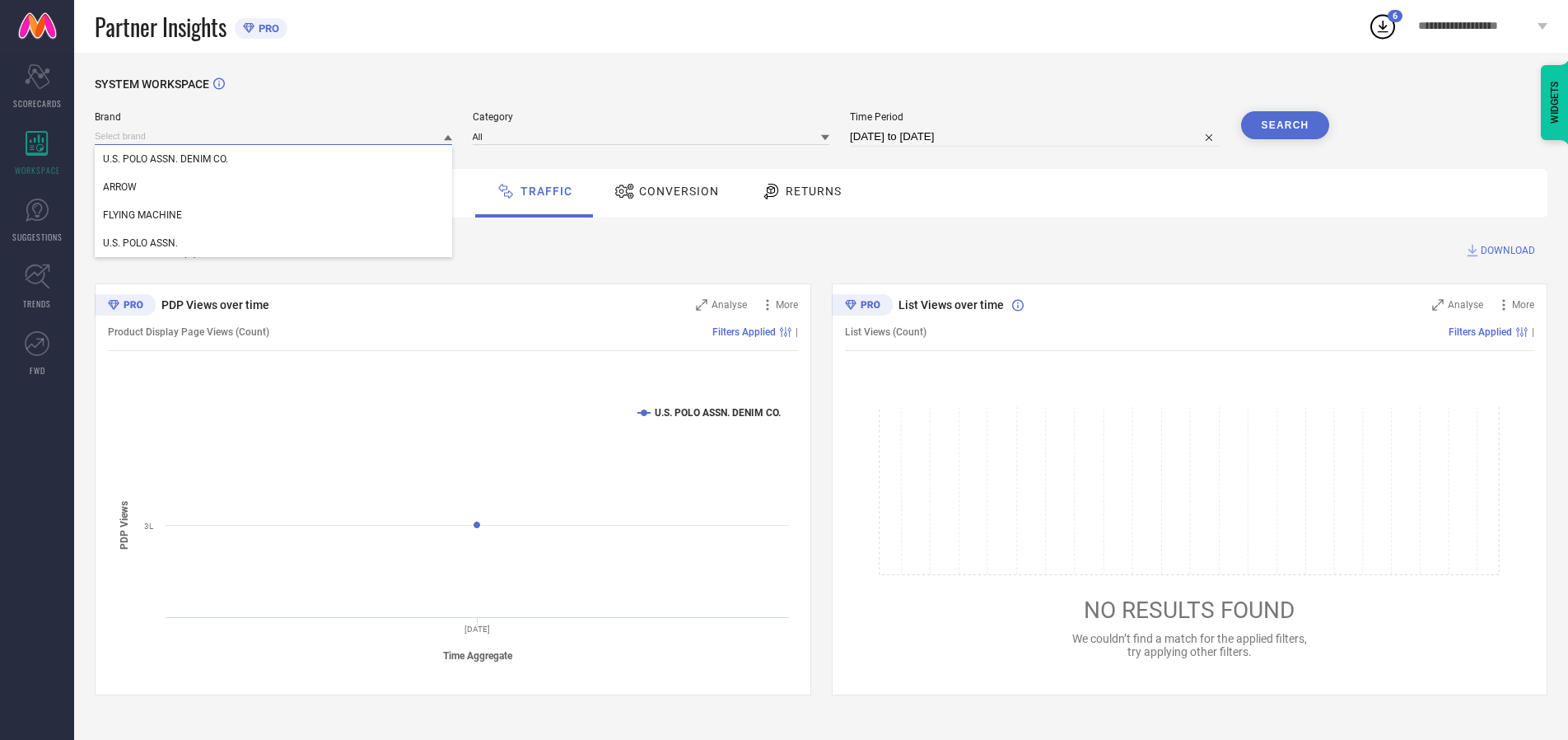
click at [274, 136] on input at bounding box center [273, 136] width 357 height 17
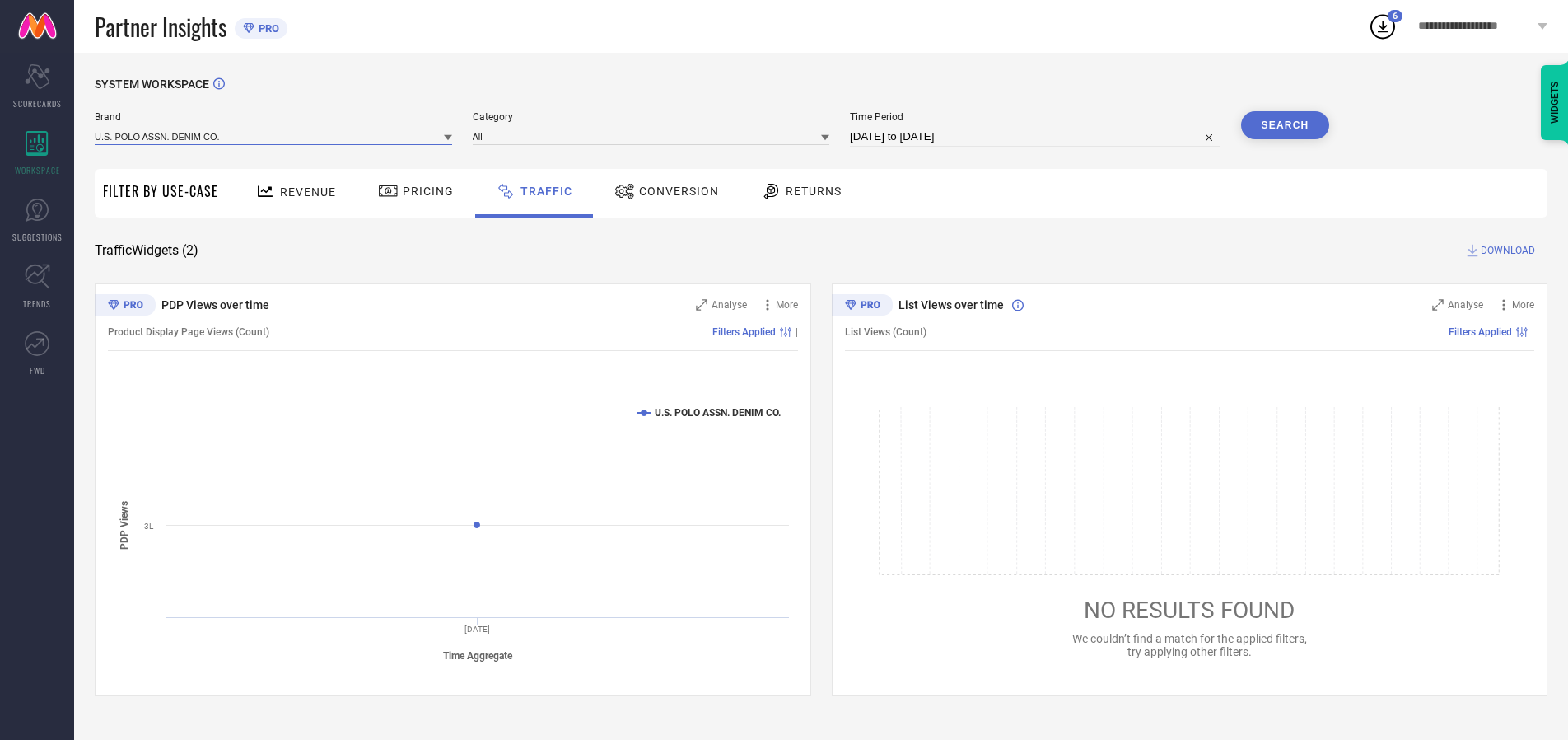
click at [274, 136] on input at bounding box center [273, 136] width 357 height 17
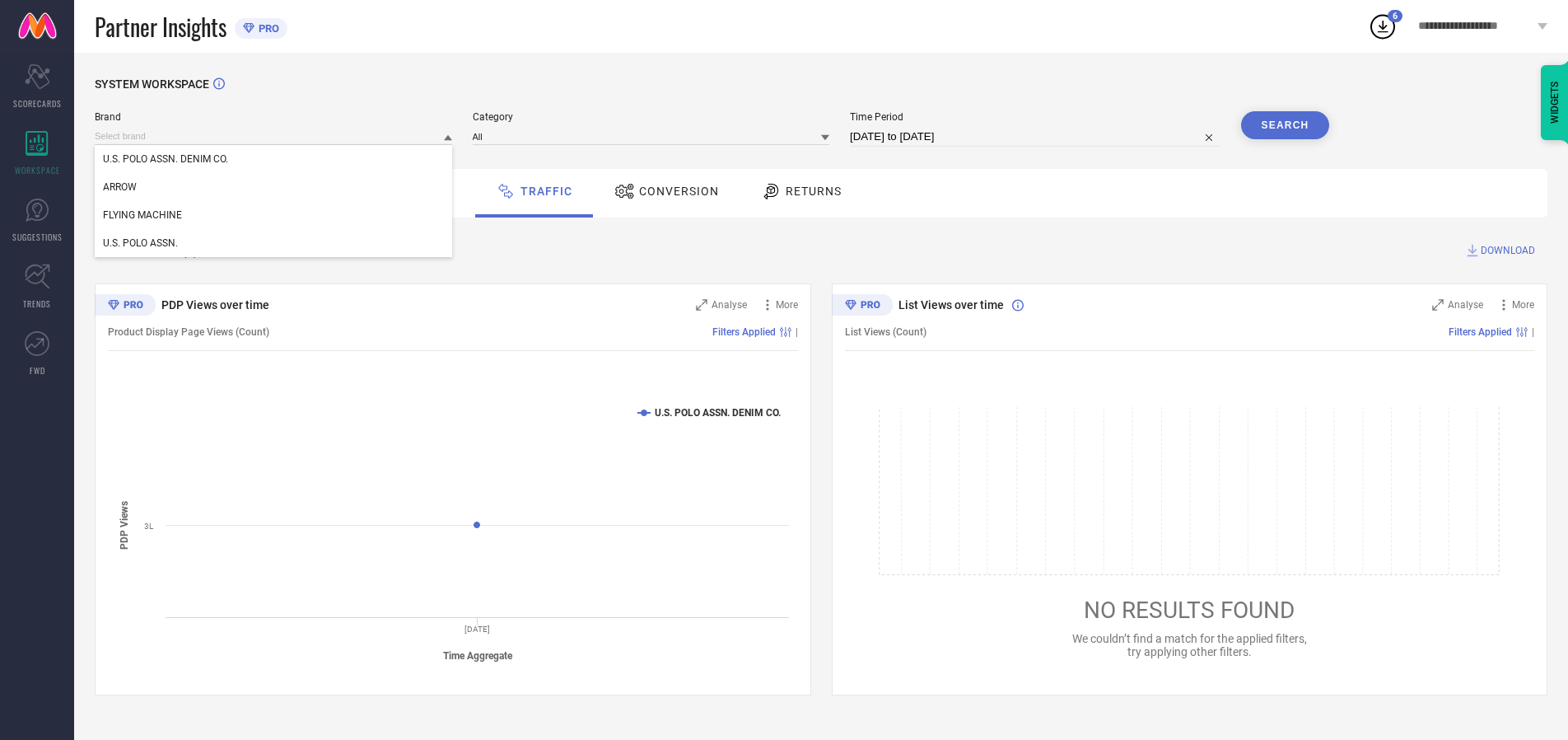
click at [274, 159] on div "U.S. POLO ASSN. DENIM CO." at bounding box center [273, 159] width 357 height 28
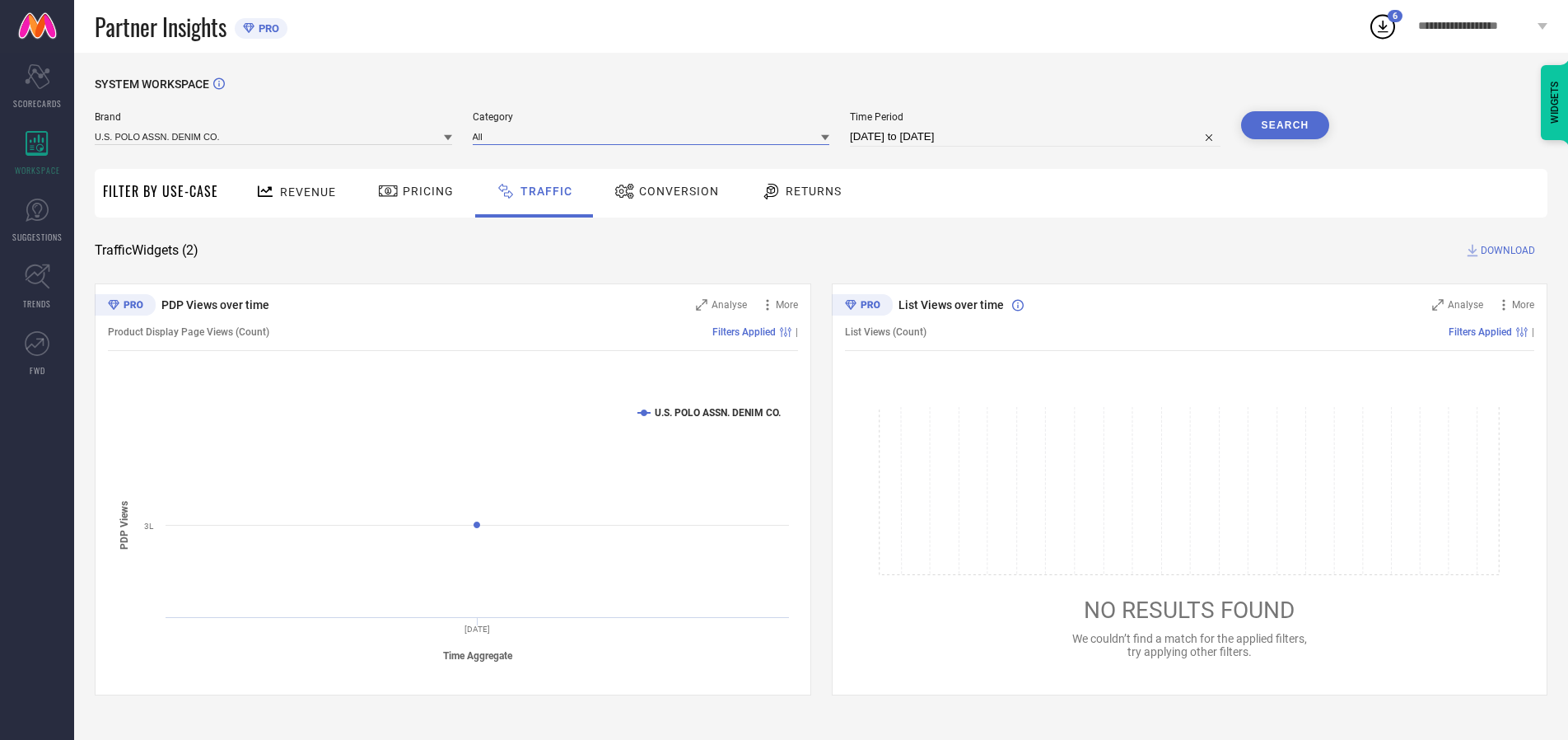
click at [655, 136] on input at bounding box center [652, 136] width 357 height 17
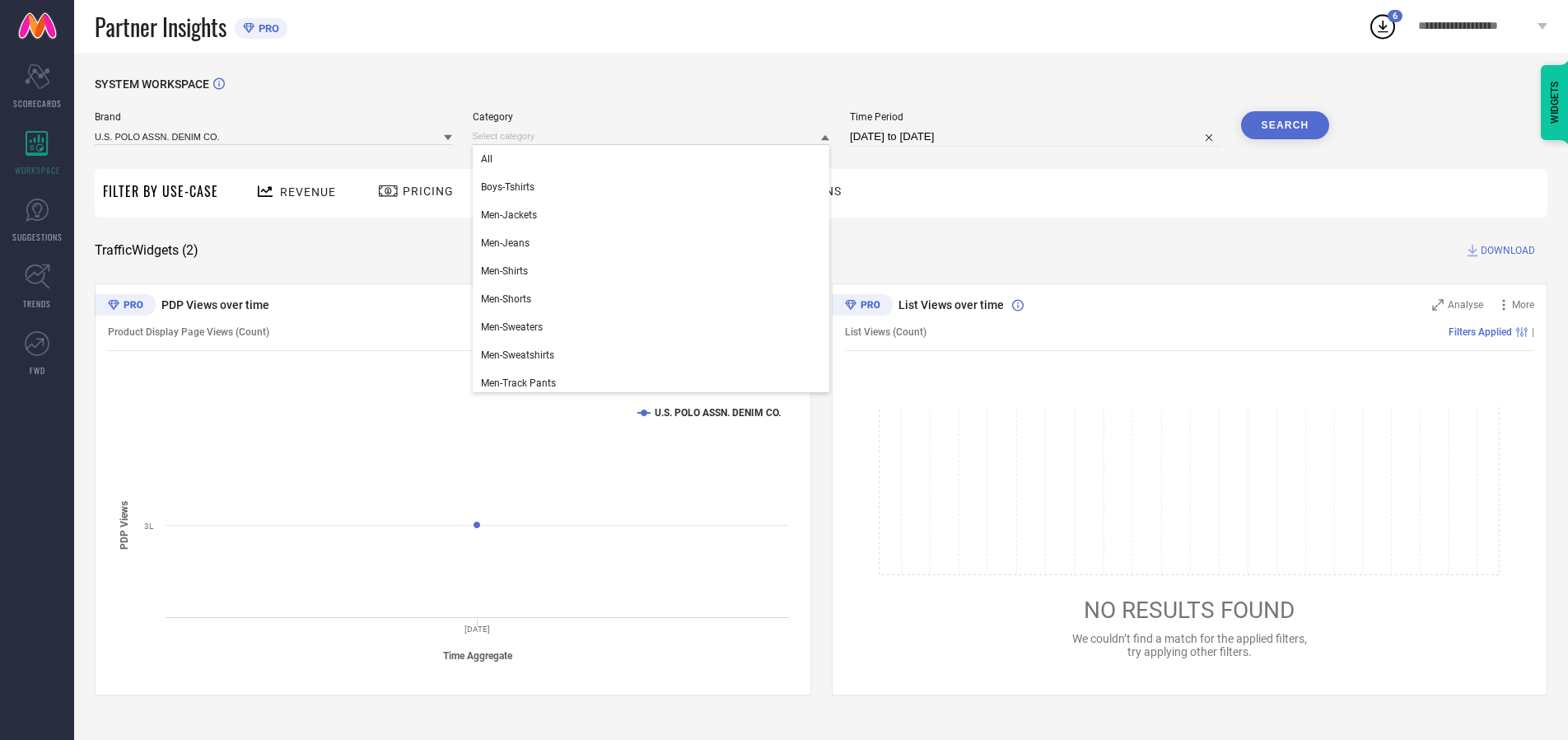
click at [655, 159] on div "All" at bounding box center [652, 159] width 357 height 28
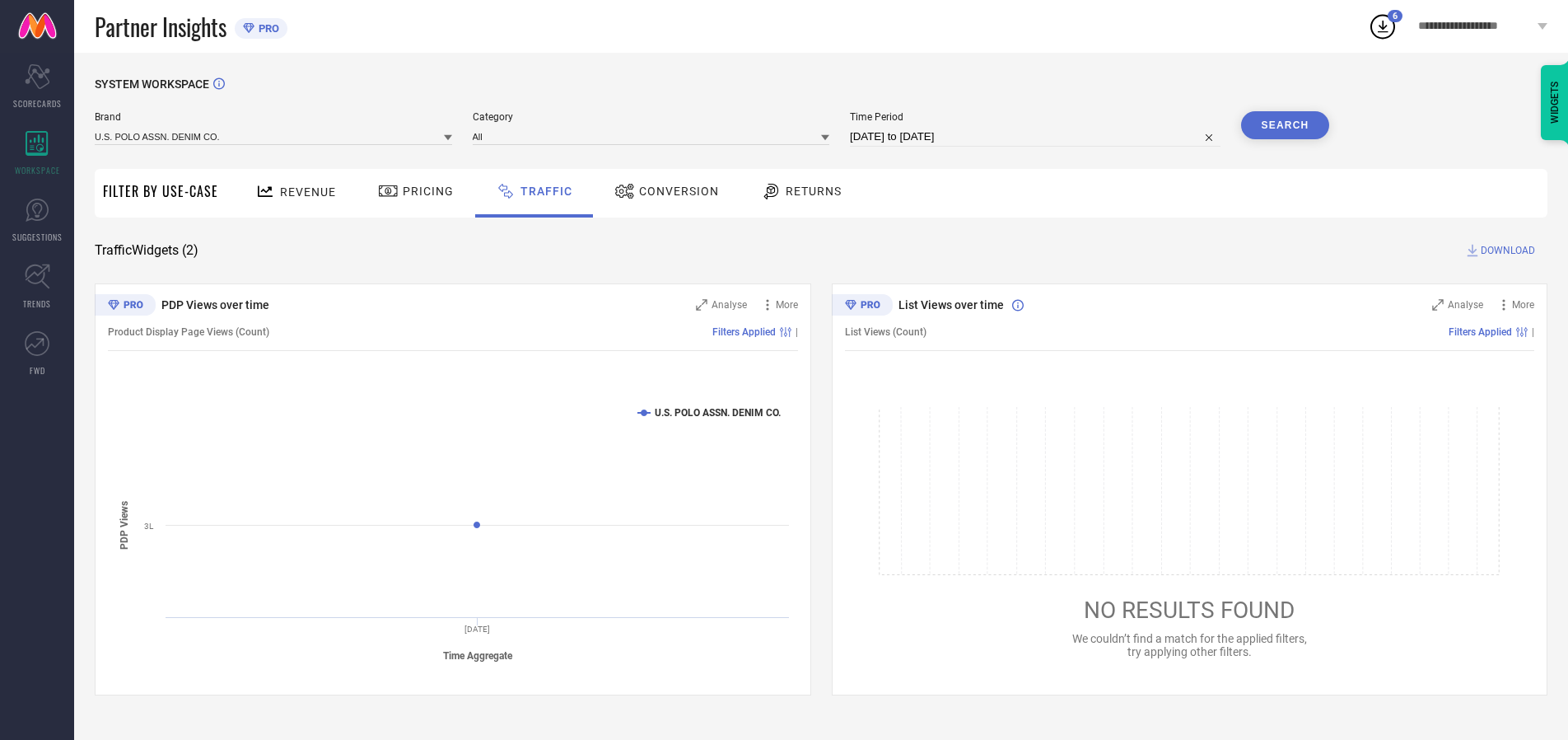
click at [1285, 125] on button "Search" at bounding box center [1286, 125] width 89 height 28
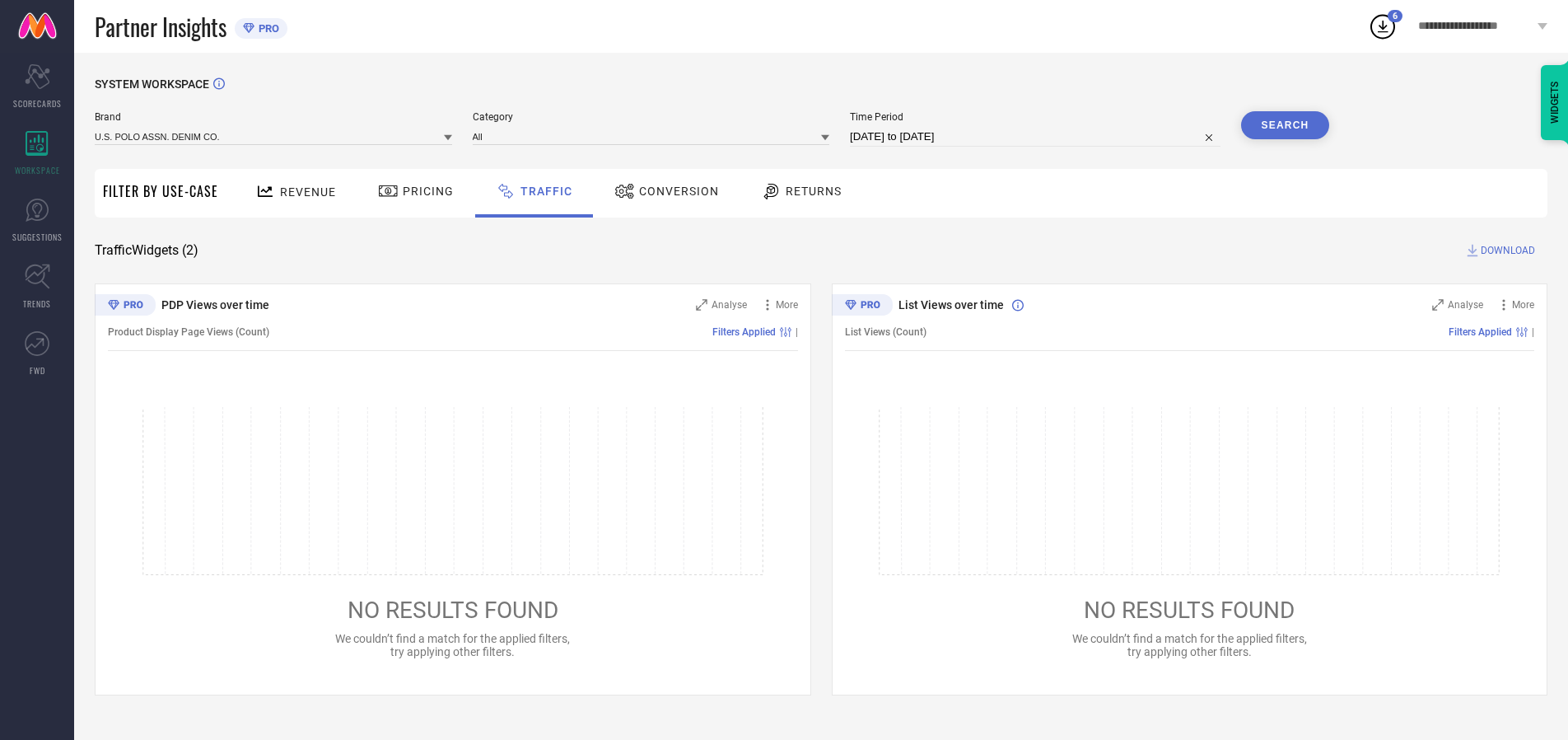
click at [1505, 251] on span "DOWNLOAD" at bounding box center [1508, 251] width 54 height 17
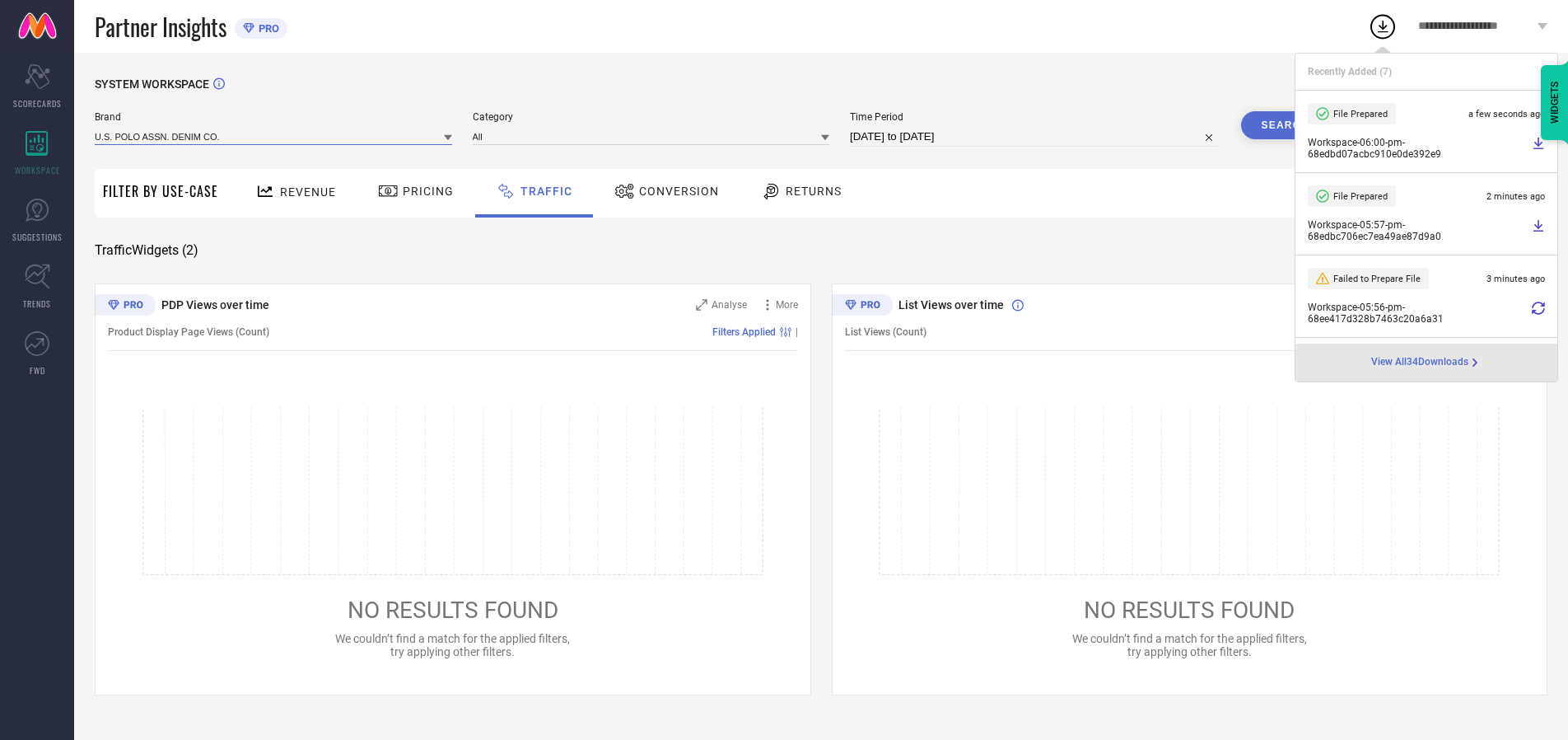
click at [274, 136] on input at bounding box center [273, 136] width 357 height 17
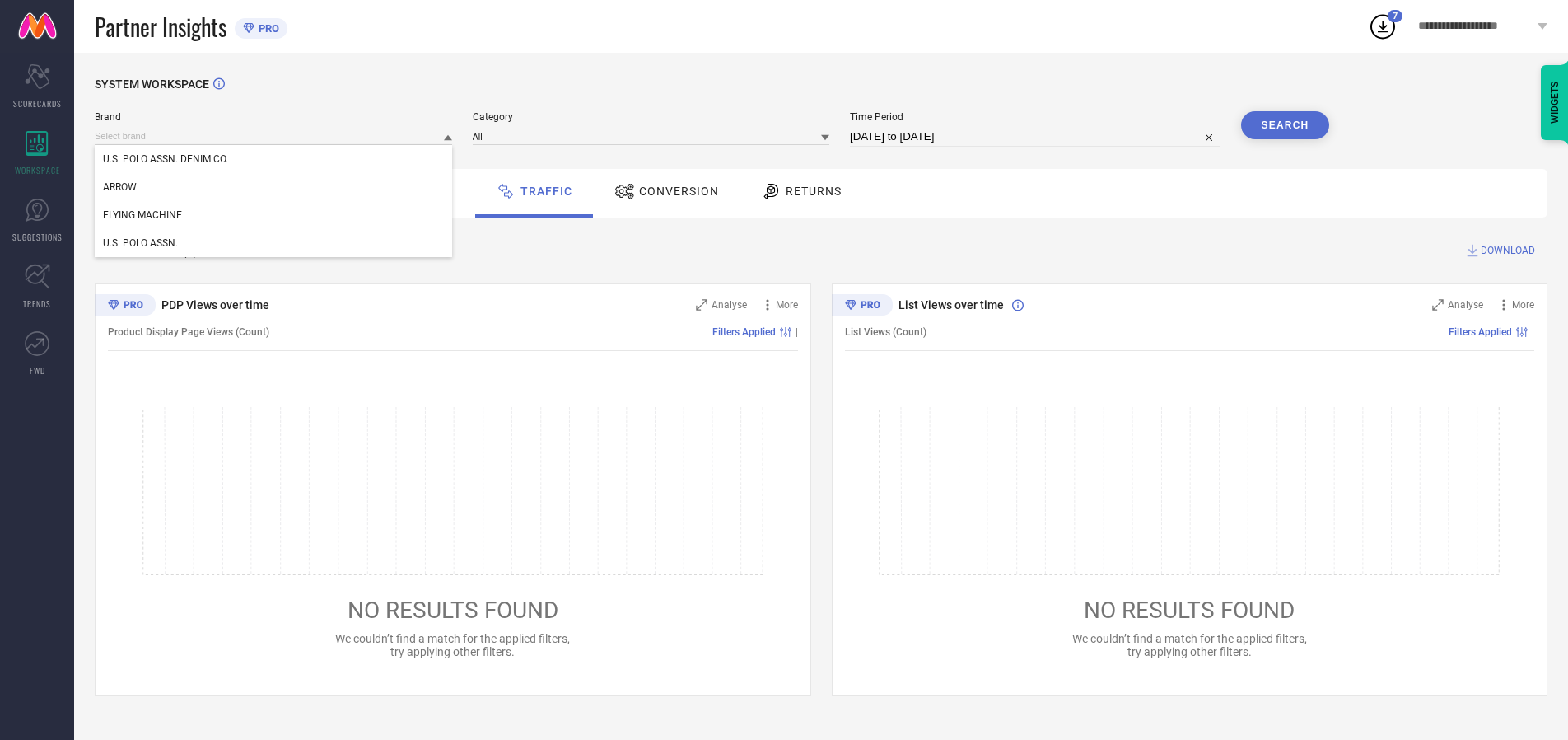
click at [274, 243] on div "U.S. POLO ASSN." at bounding box center [273, 243] width 357 height 28
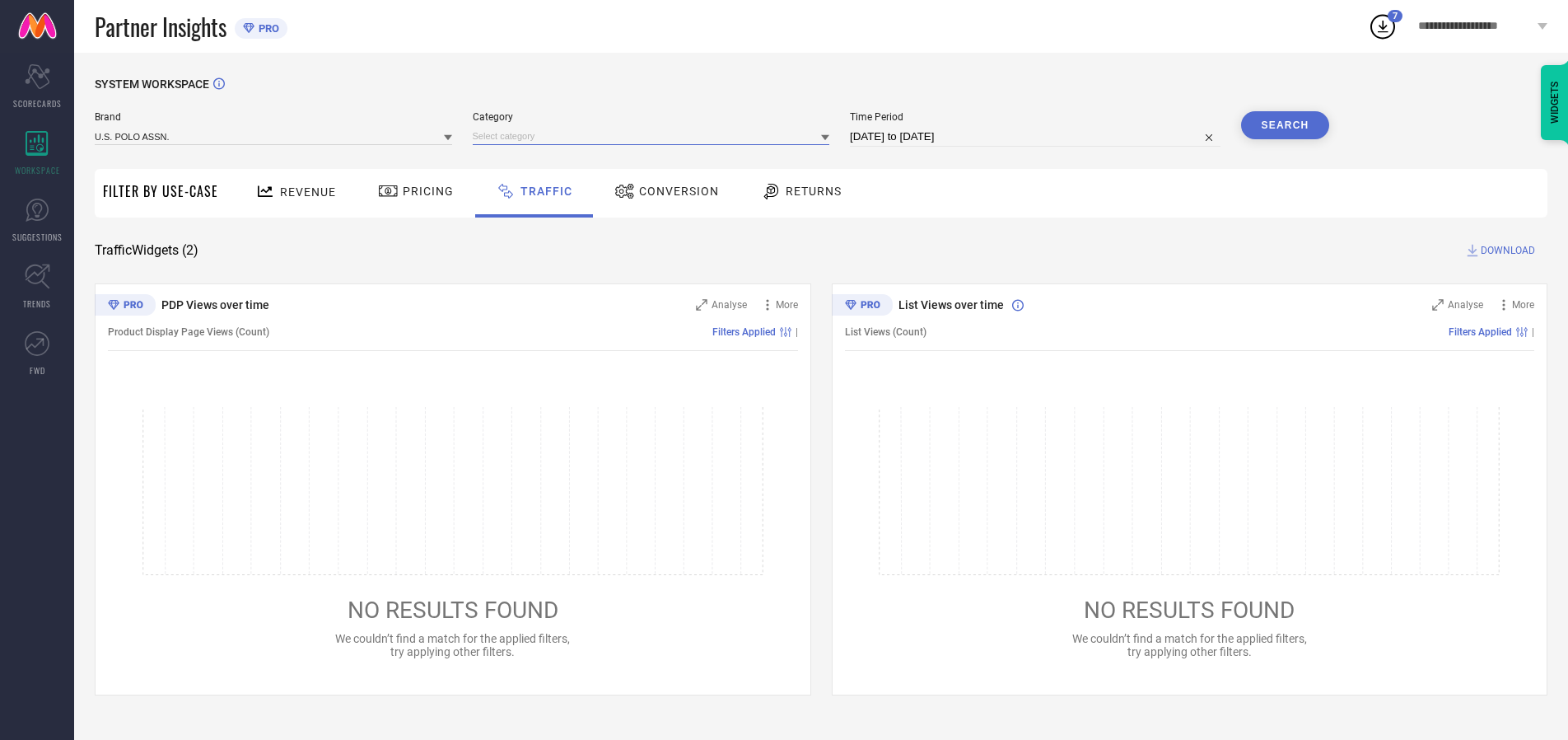
click at [655, 136] on input at bounding box center [652, 136] width 357 height 17
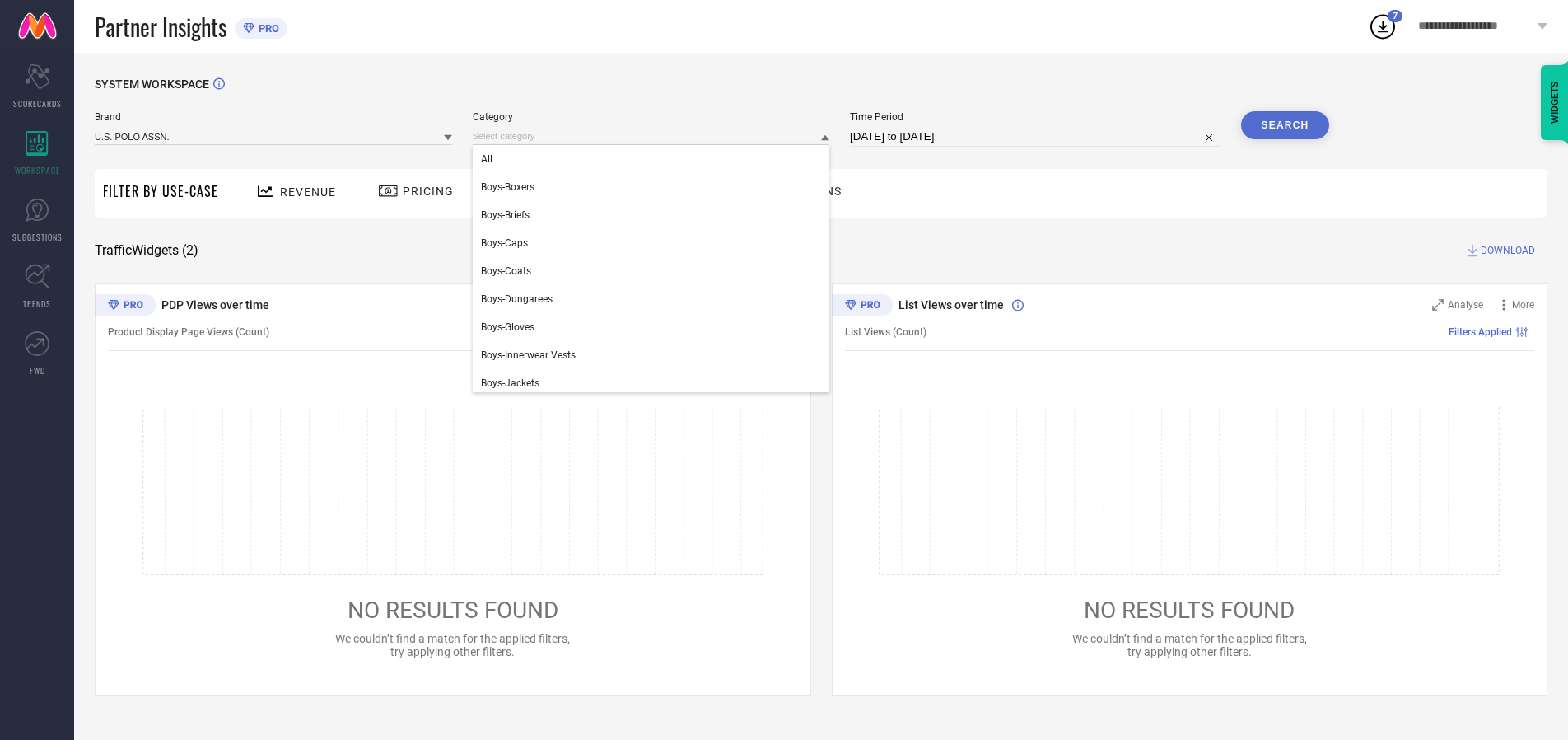
click at [655, 159] on div "All" at bounding box center [652, 159] width 357 height 28
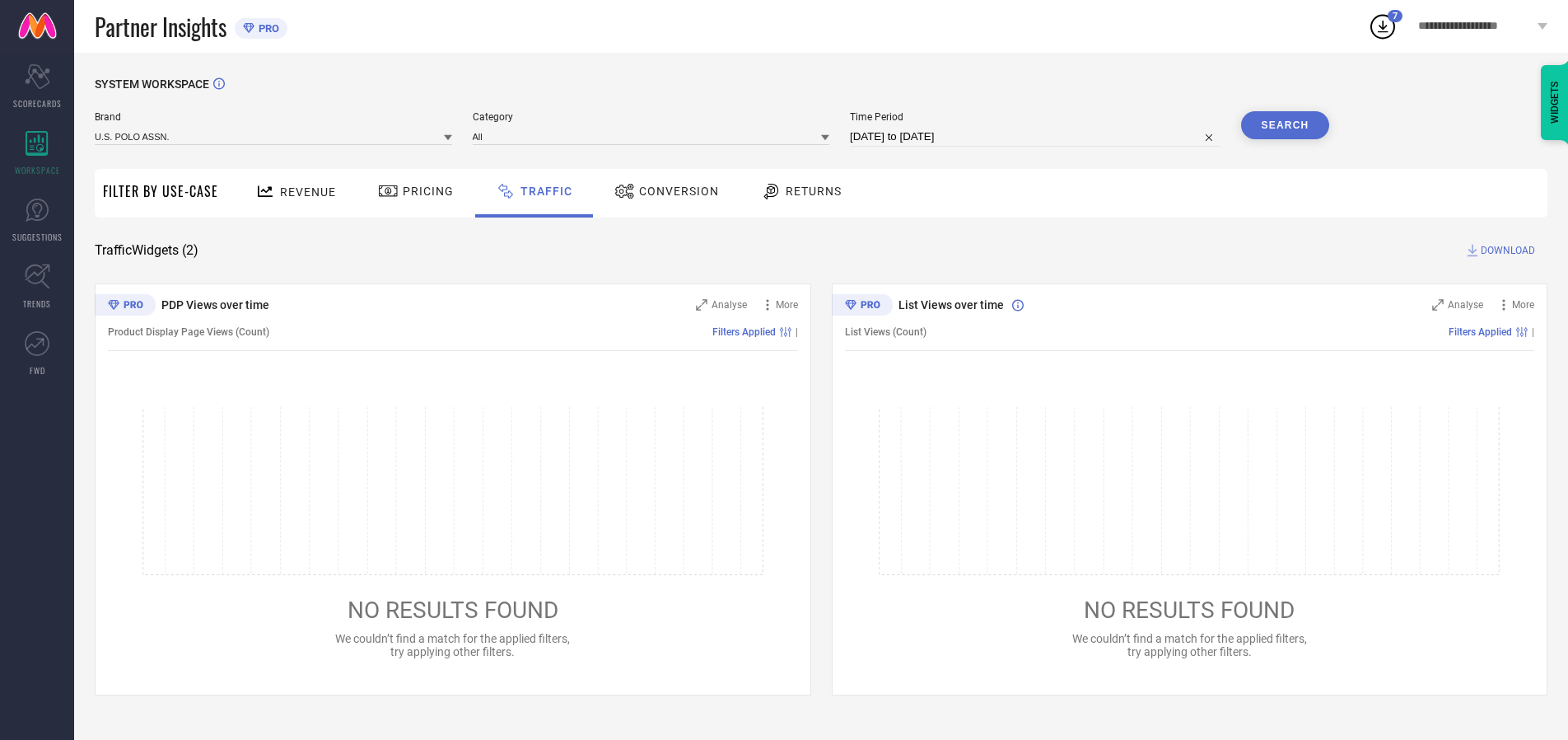
click at [1285, 125] on button "Search" at bounding box center [1286, 125] width 89 height 28
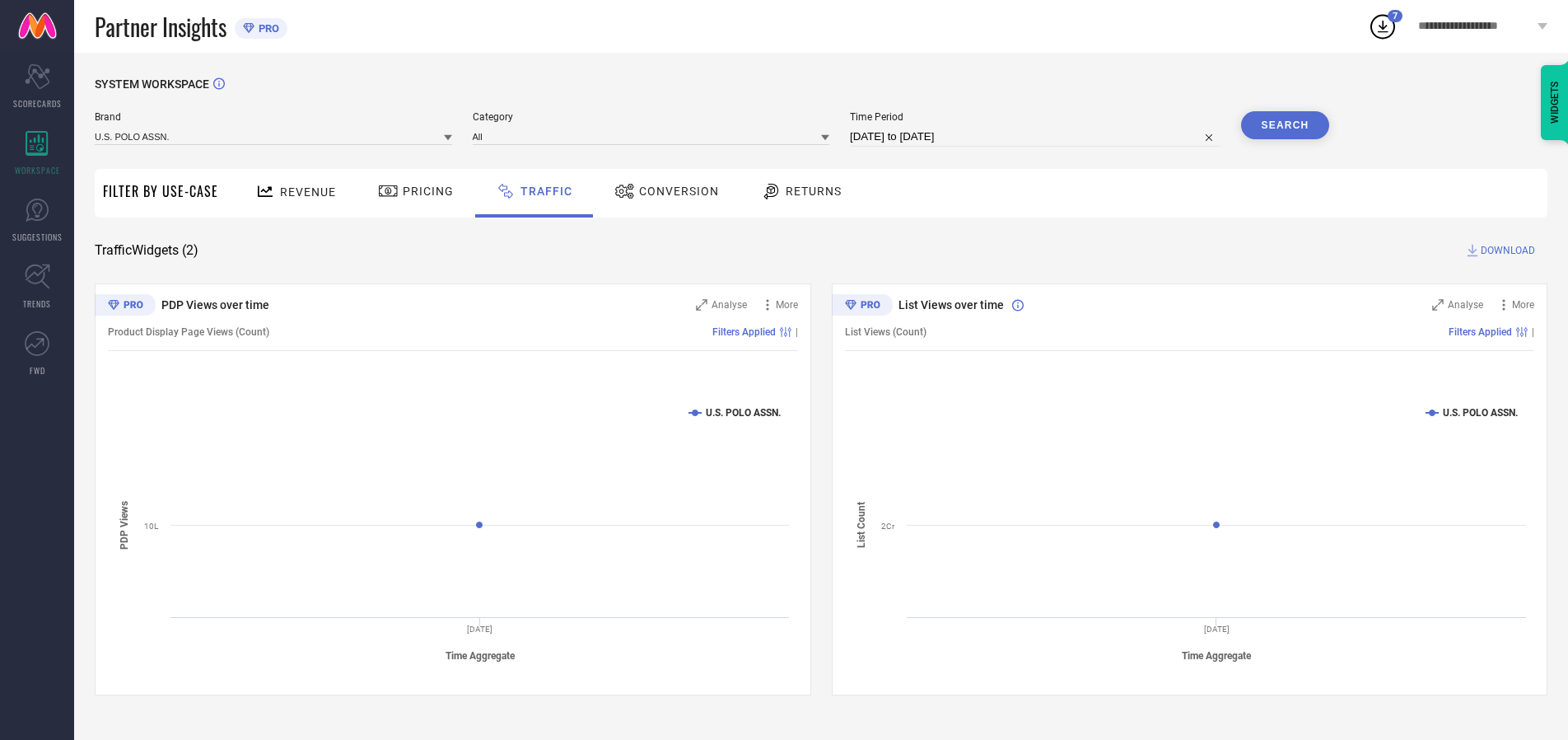
click at [1505, 251] on span "DOWNLOAD" at bounding box center [1508, 251] width 54 height 17
click at [1038, 137] on input at bounding box center [1035, 137] width 370 height 20
select select "9"
select select "2025"
select select "10"
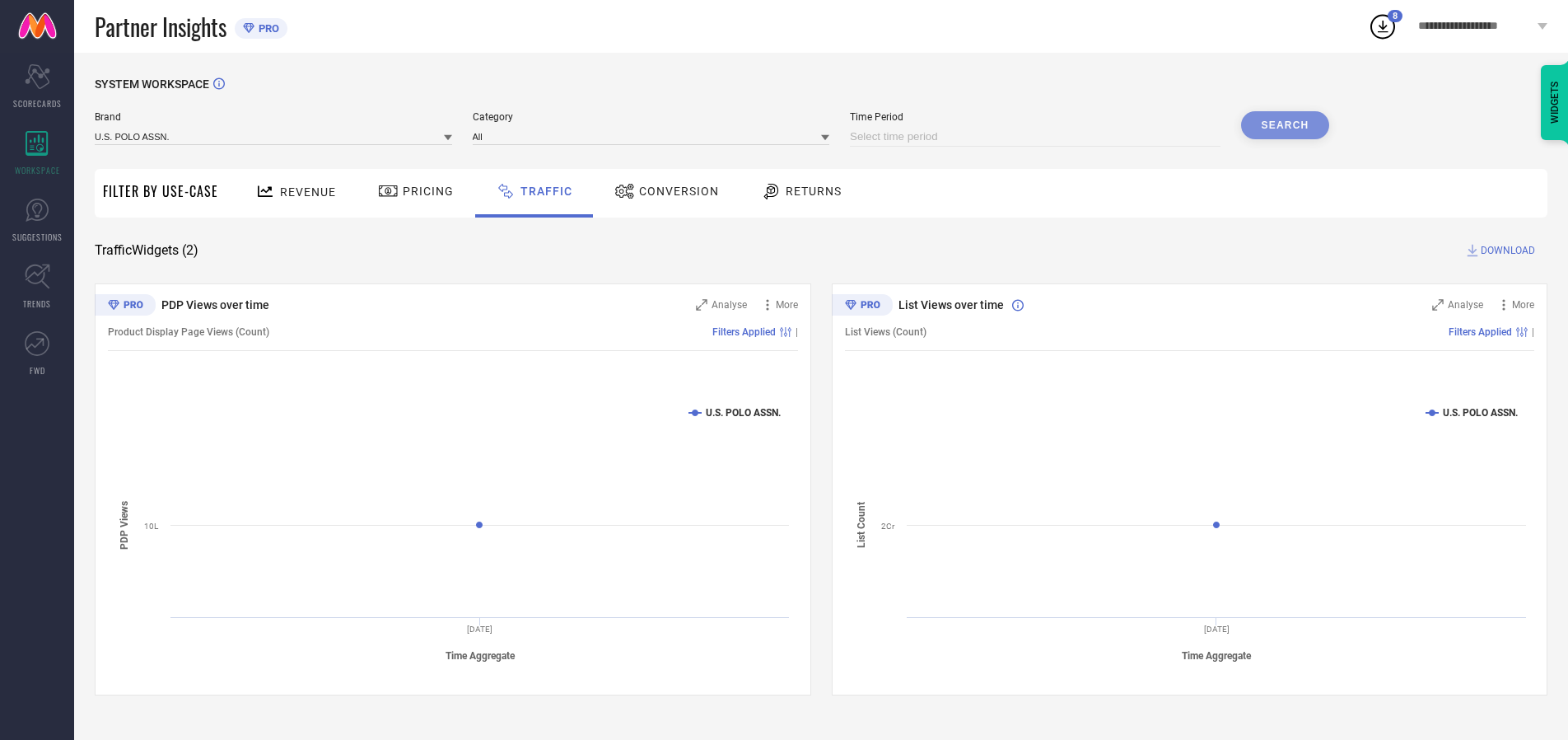
select select "2025"
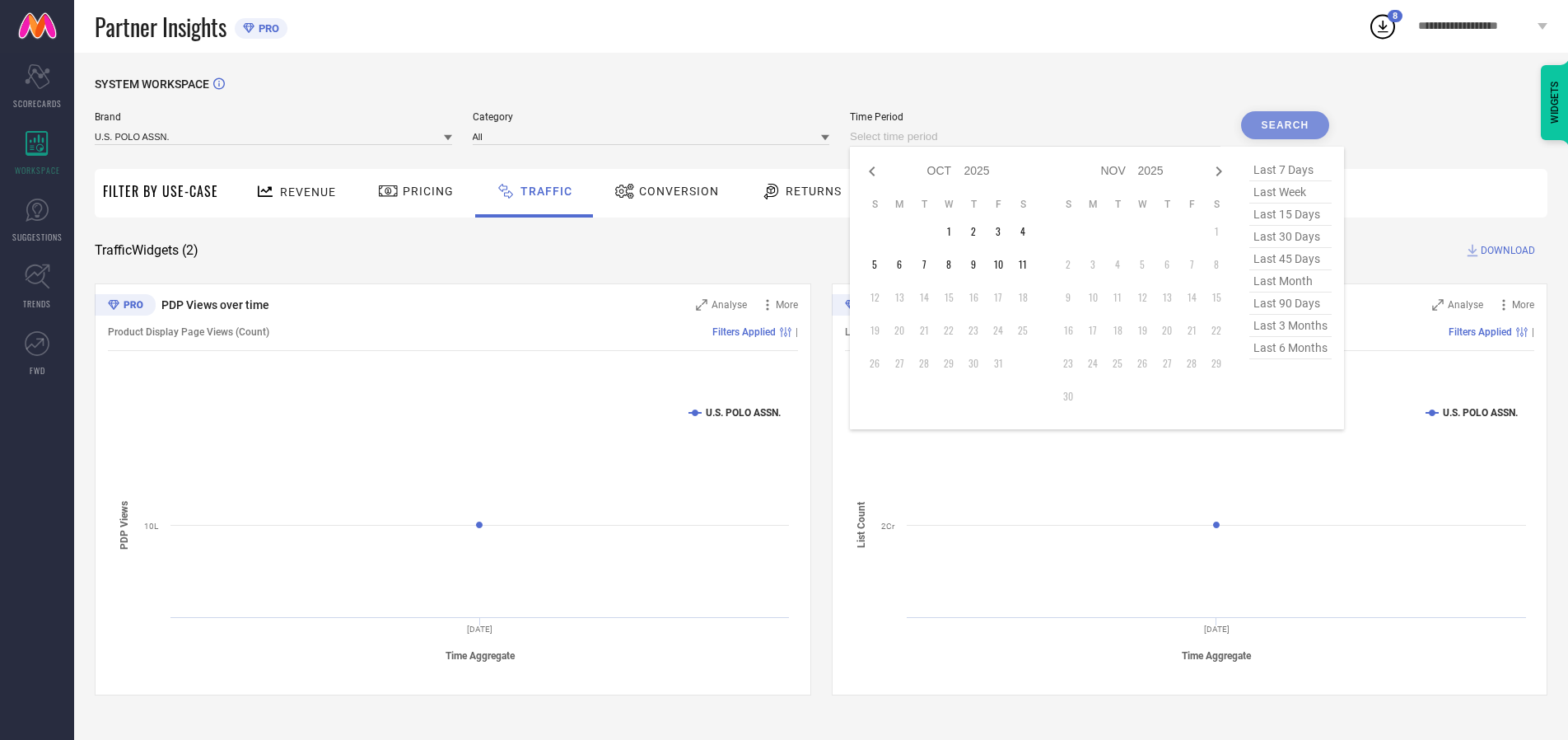
click at [954, 232] on td "1" at bounding box center [948, 231] width 25 height 25
type input "[DATE] to [DATE]"
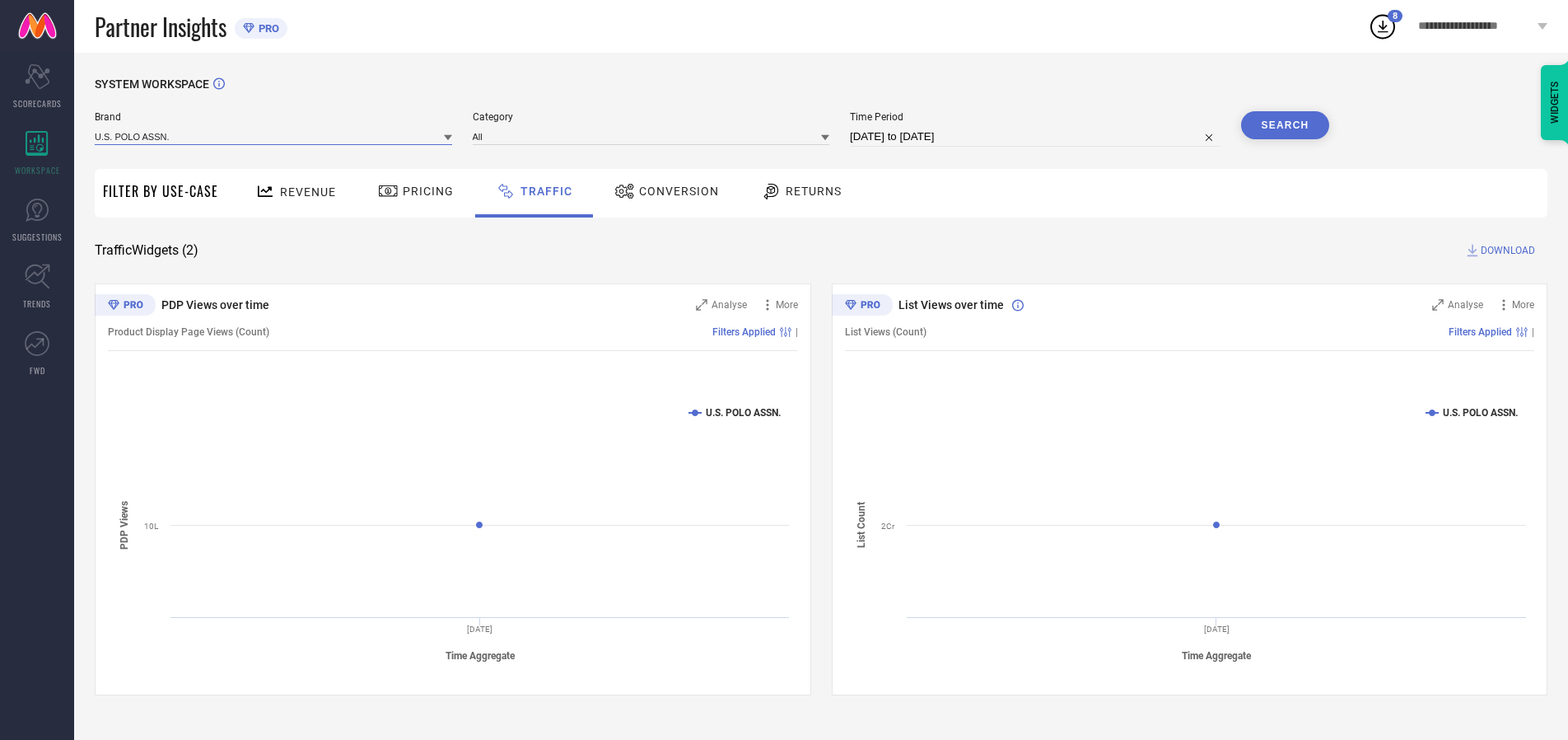
click at [274, 136] on input at bounding box center [273, 136] width 357 height 17
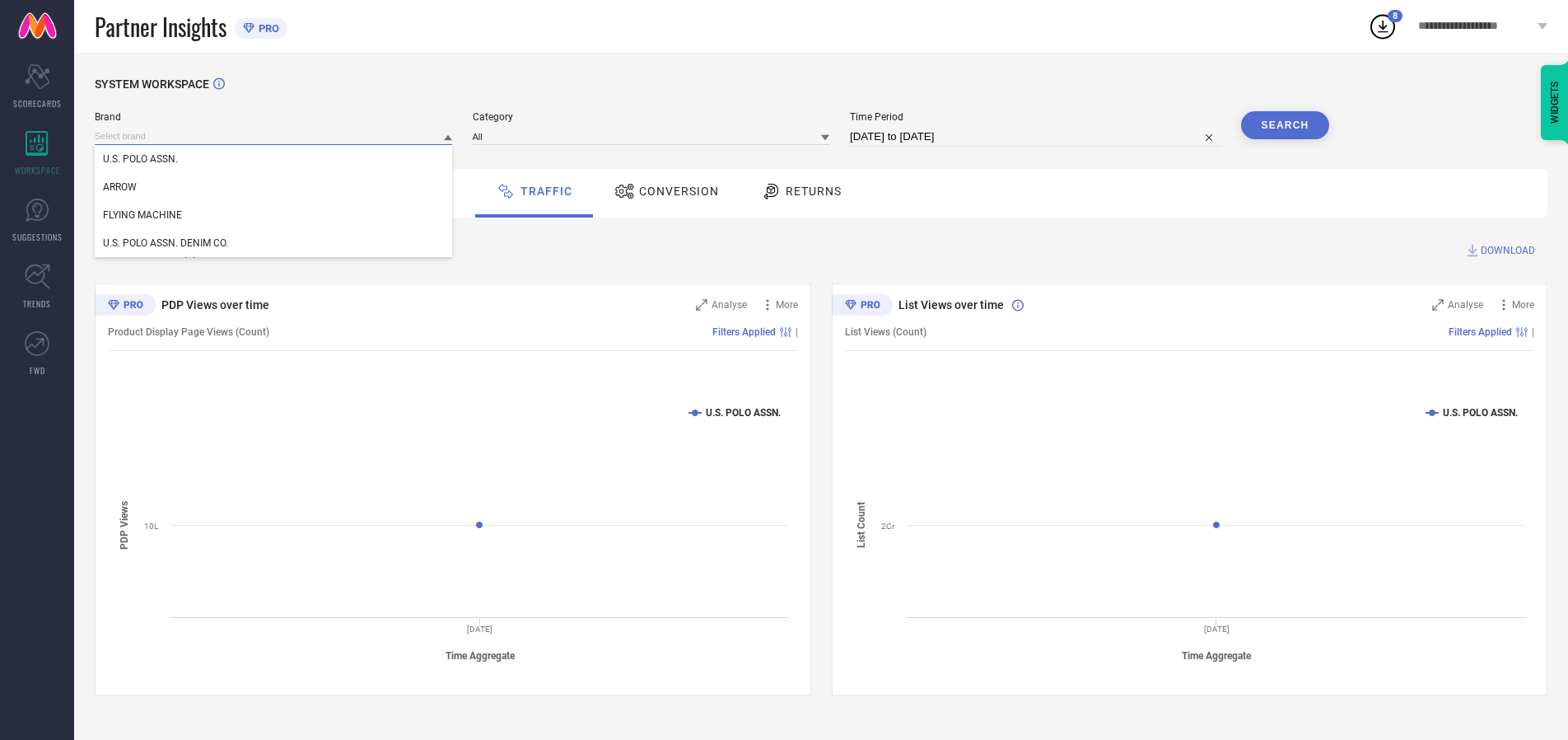
click at [274, 136] on input at bounding box center [273, 136] width 357 height 17
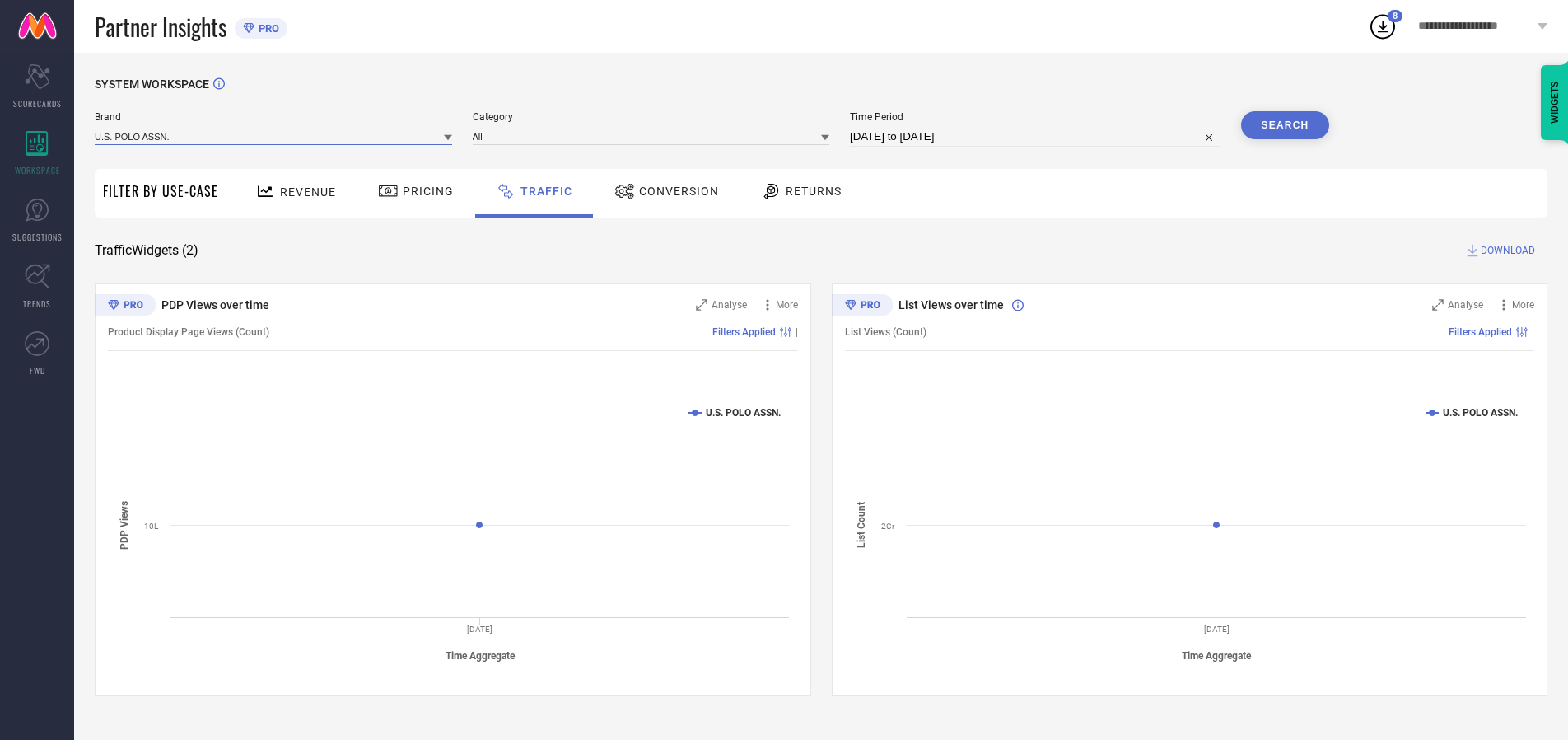
click at [274, 136] on input at bounding box center [273, 136] width 357 height 17
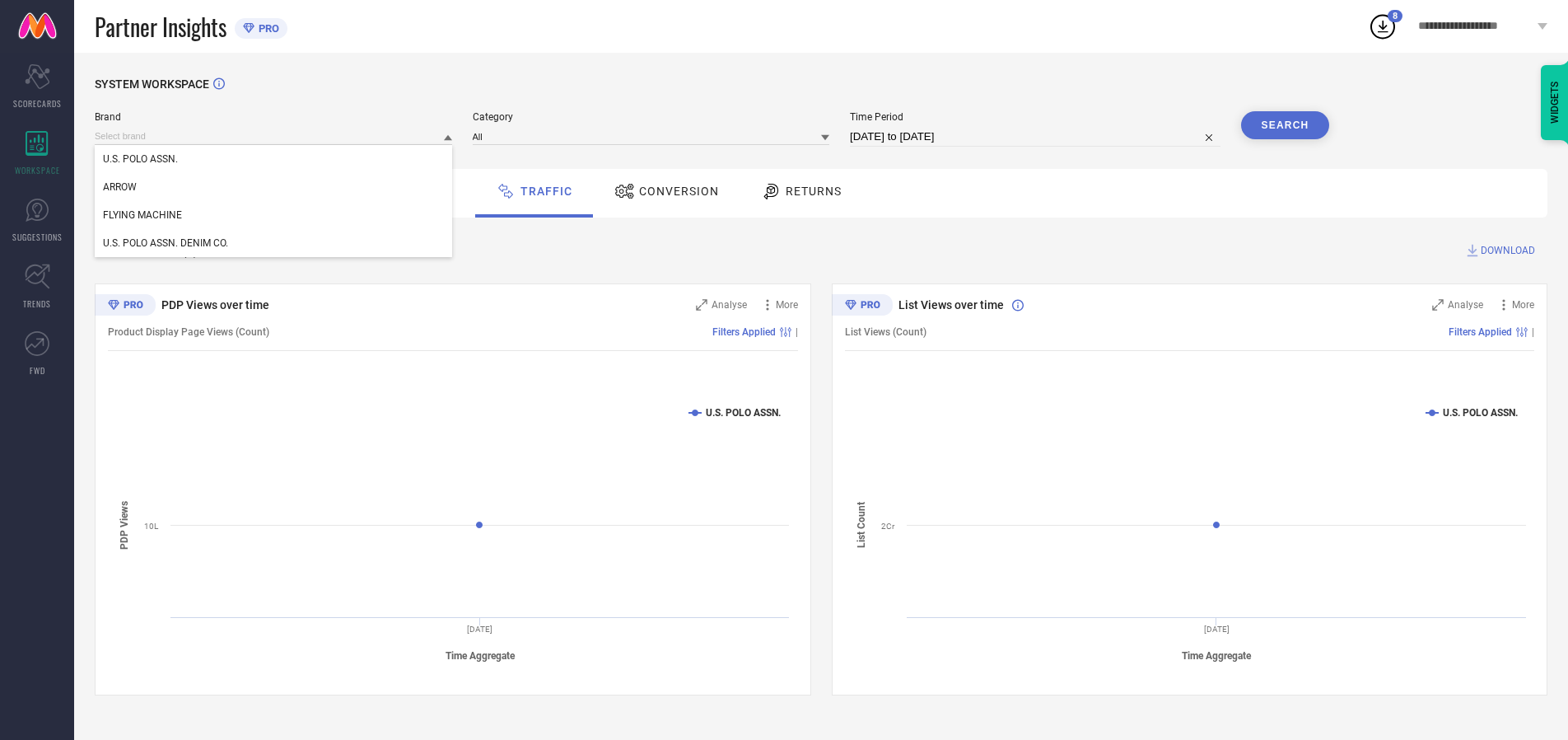
click at [274, 159] on div "U.S. POLO ASSN." at bounding box center [273, 159] width 357 height 28
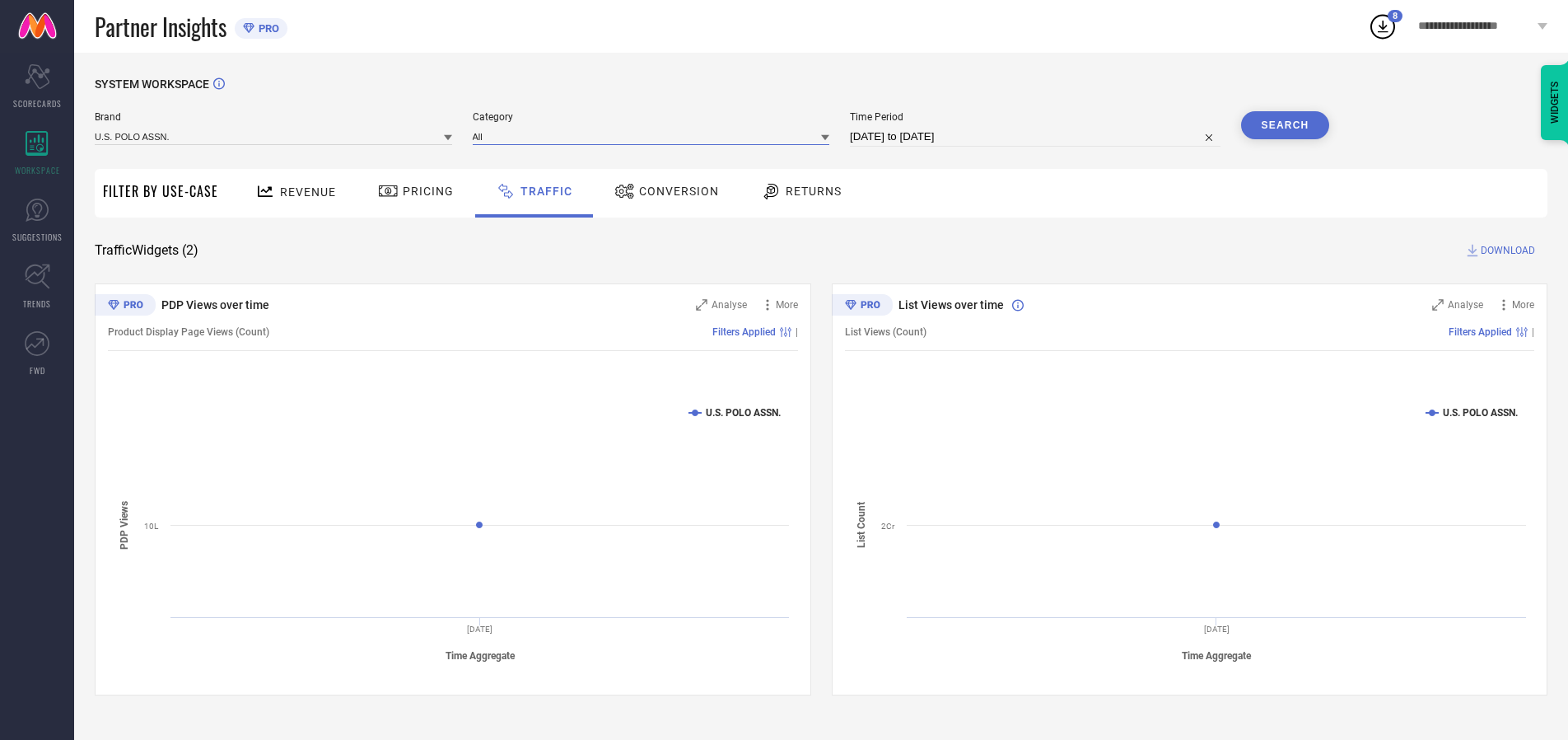
click at [655, 136] on input at bounding box center [652, 136] width 357 height 17
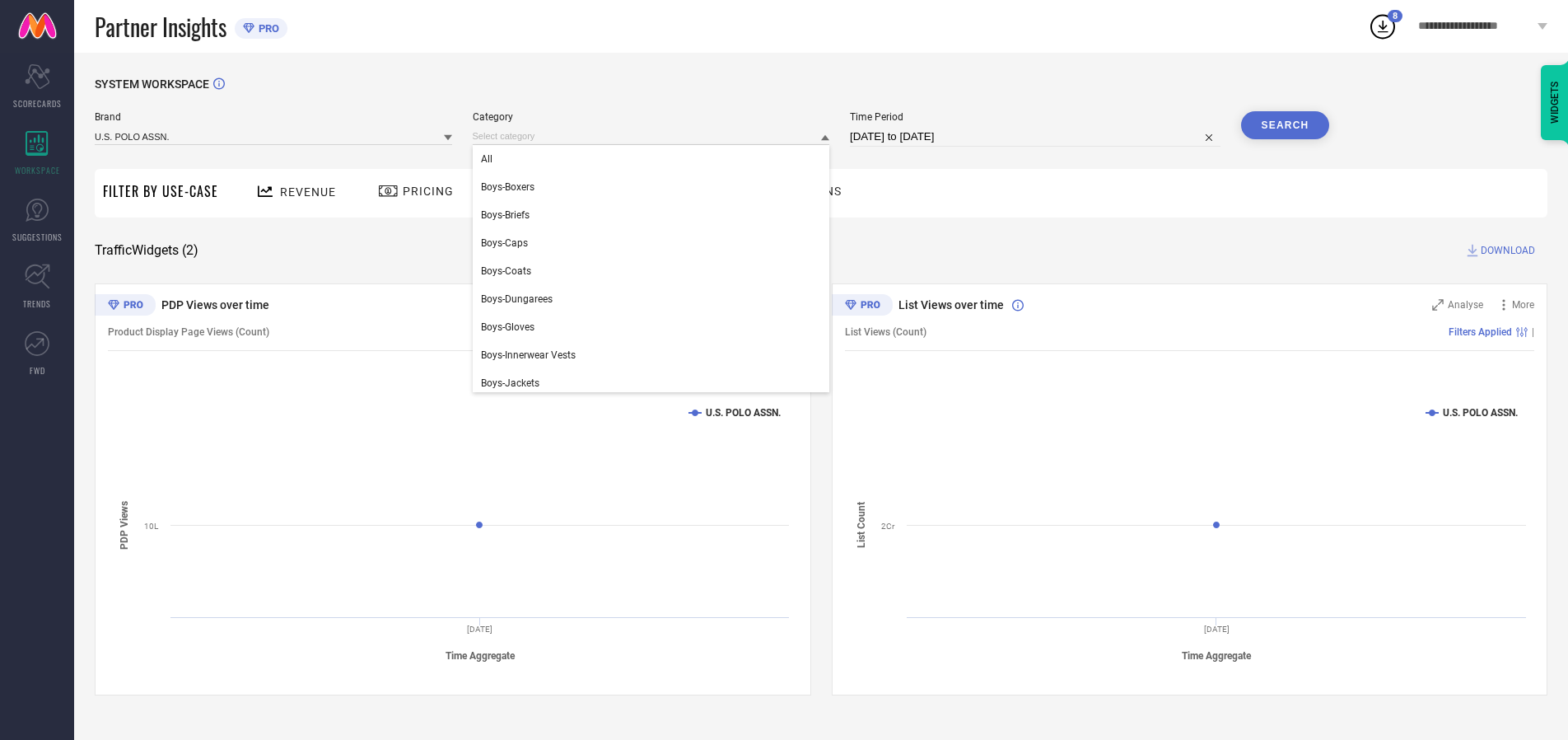
click at [655, 159] on div "All" at bounding box center [652, 159] width 357 height 28
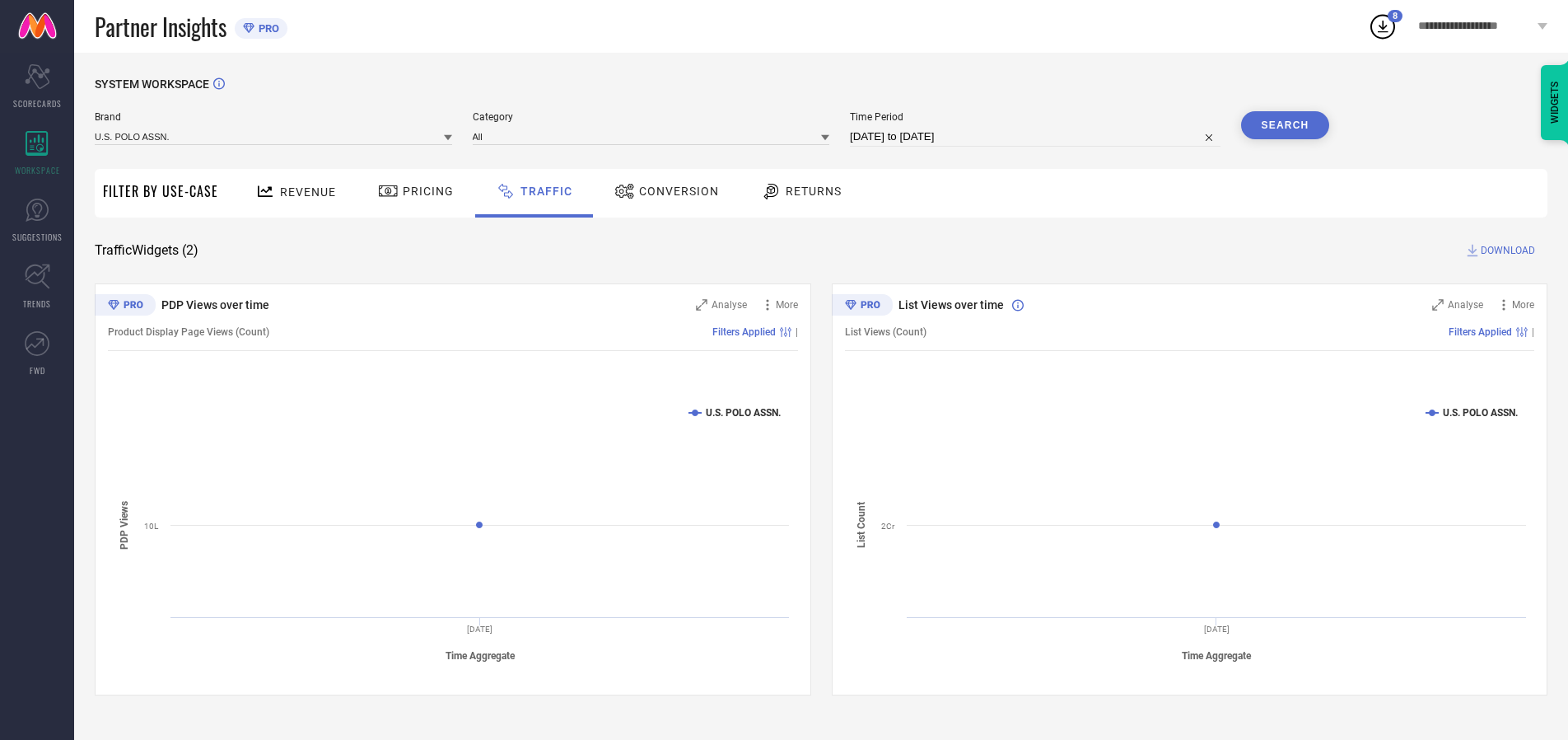
click at [1285, 125] on button "Search" at bounding box center [1286, 125] width 89 height 28
click at [1505, 251] on span "DOWNLOAD" at bounding box center [1508, 251] width 54 height 17
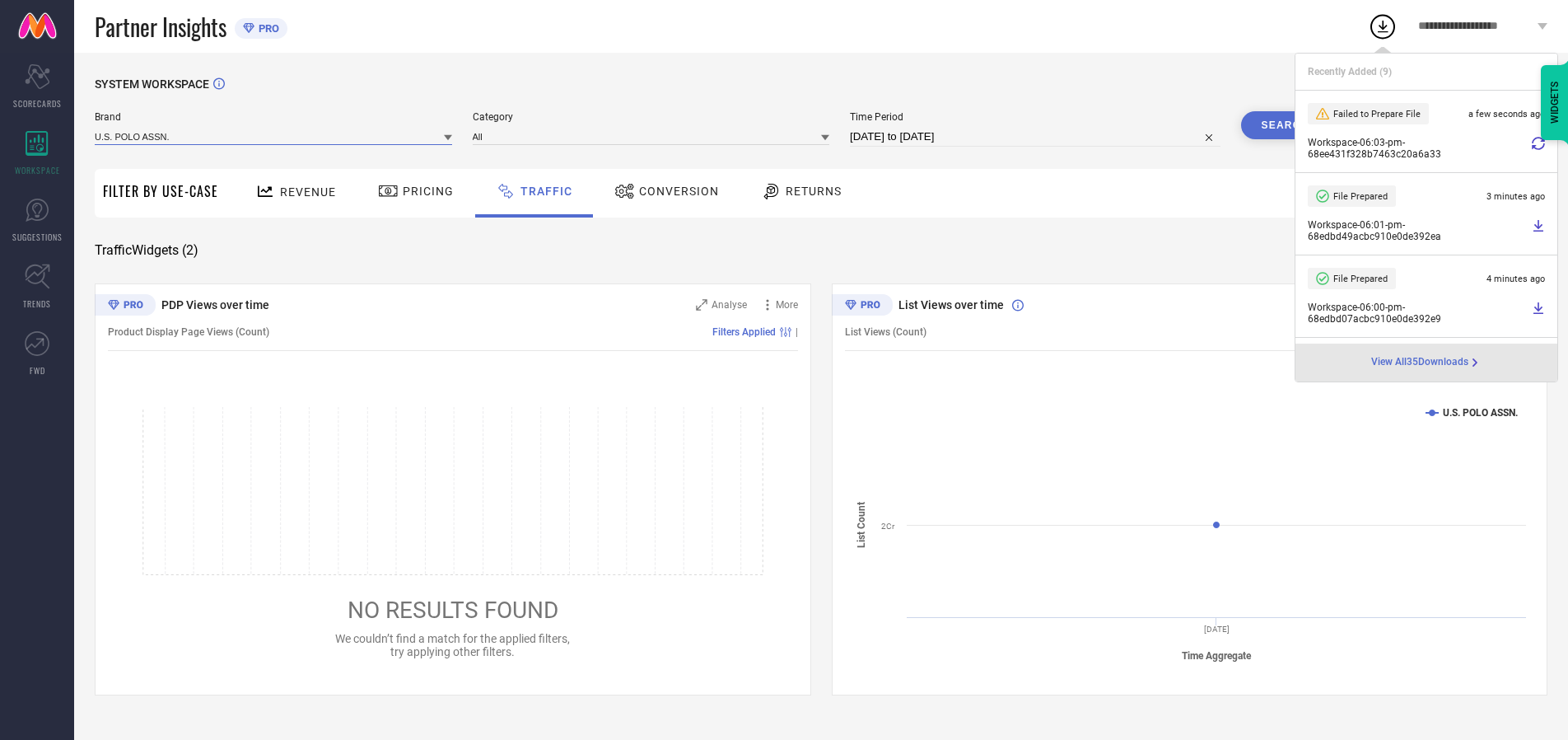
click at [274, 136] on input at bounding box center [273, 136] width 357 height 17
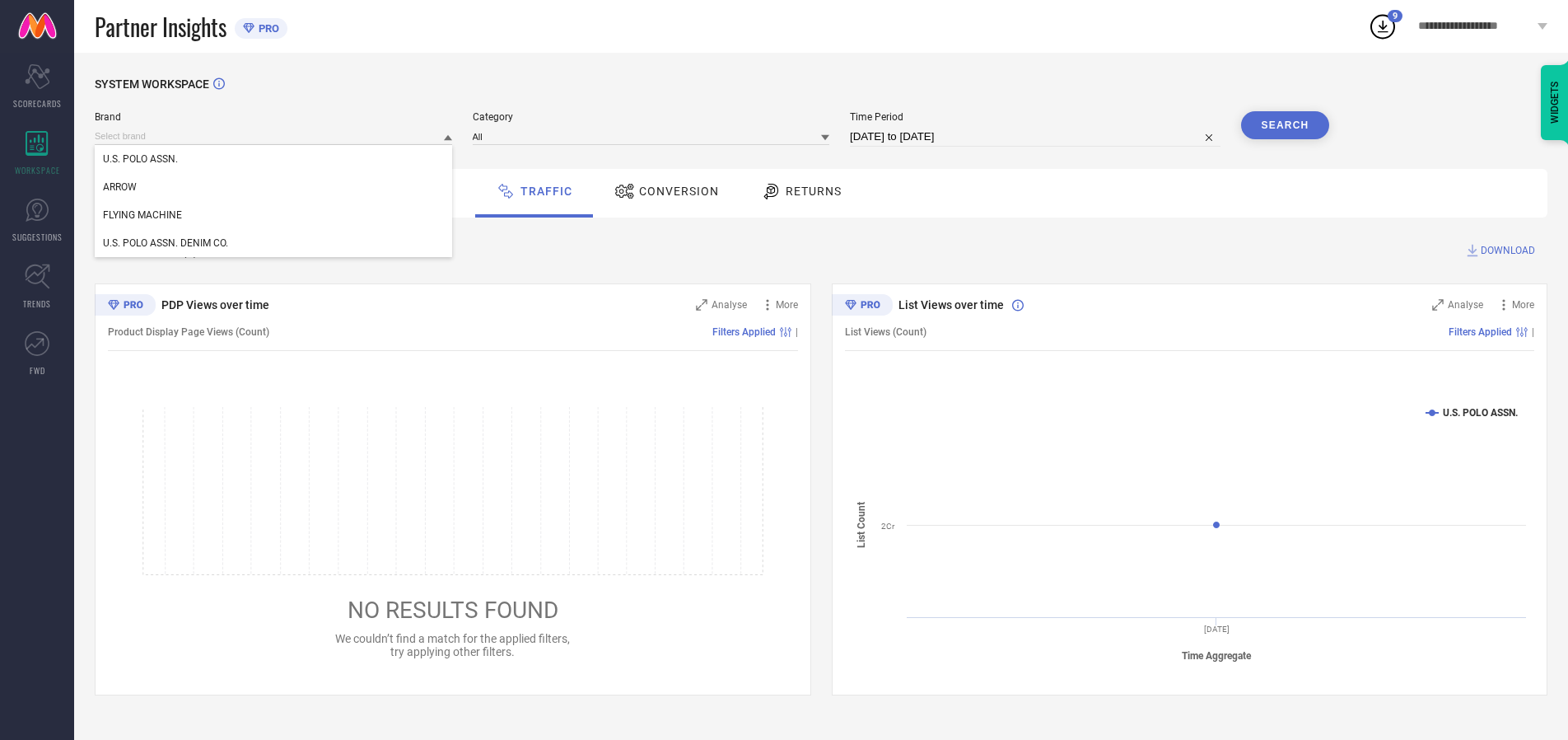
click at [274, 243] on div "U.S. POLO ASSN. DENIM CO." at bounding box center [273, 243] width 357 height 28
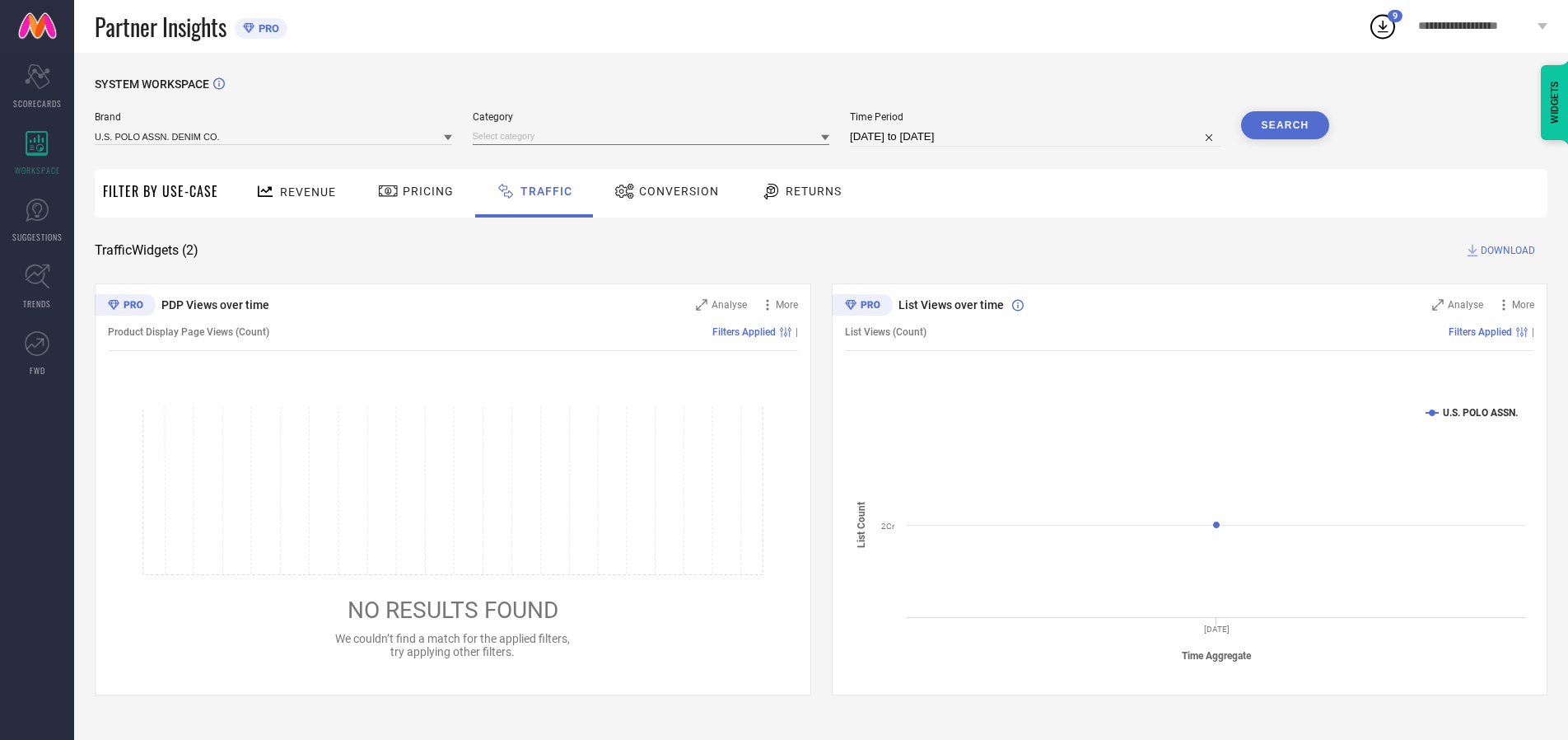
click at [655, 136] on input at bounding box center [652, 136] width 357 height 17
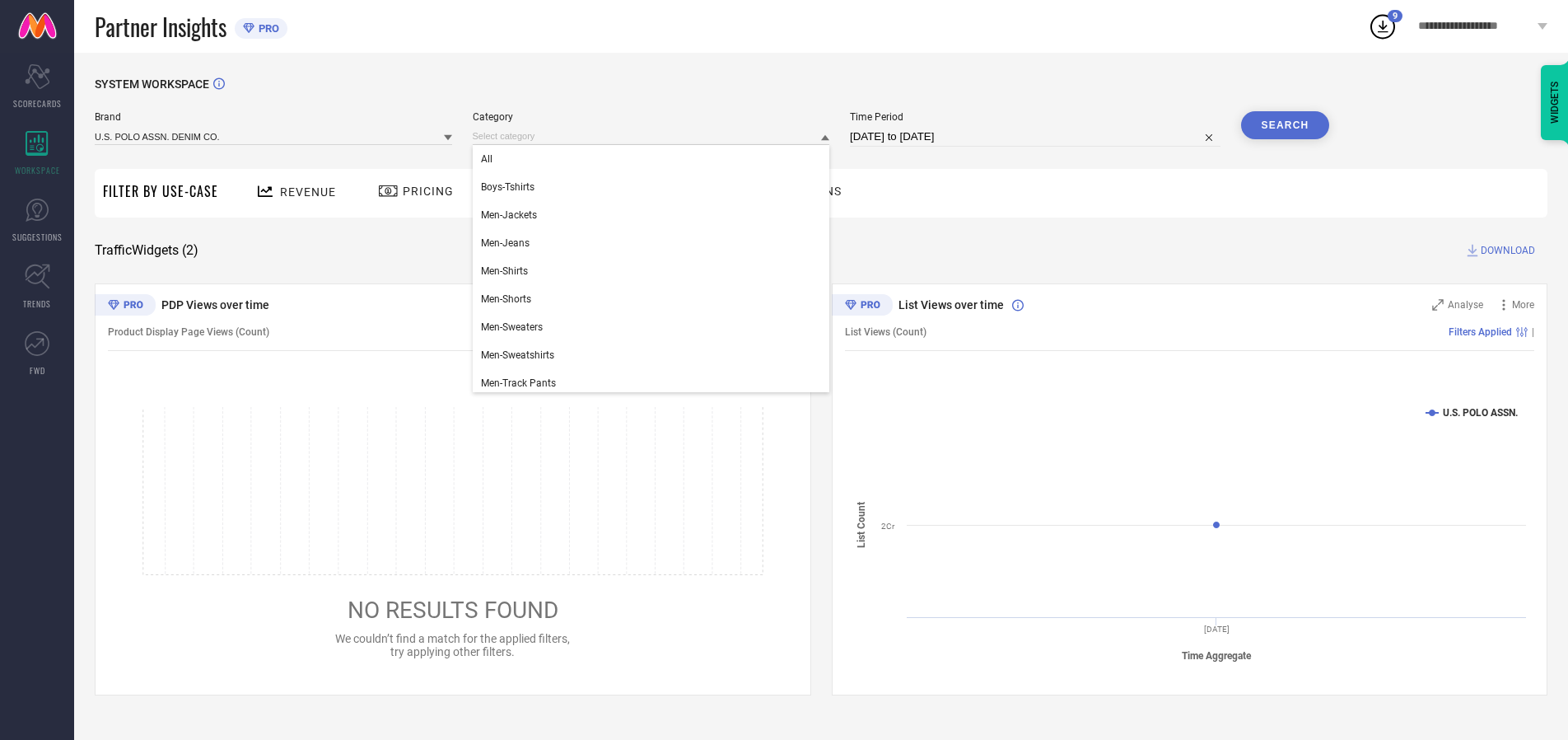
click at [655, 159] on div "All" at bounding box center [652, 159] width 357 height 28
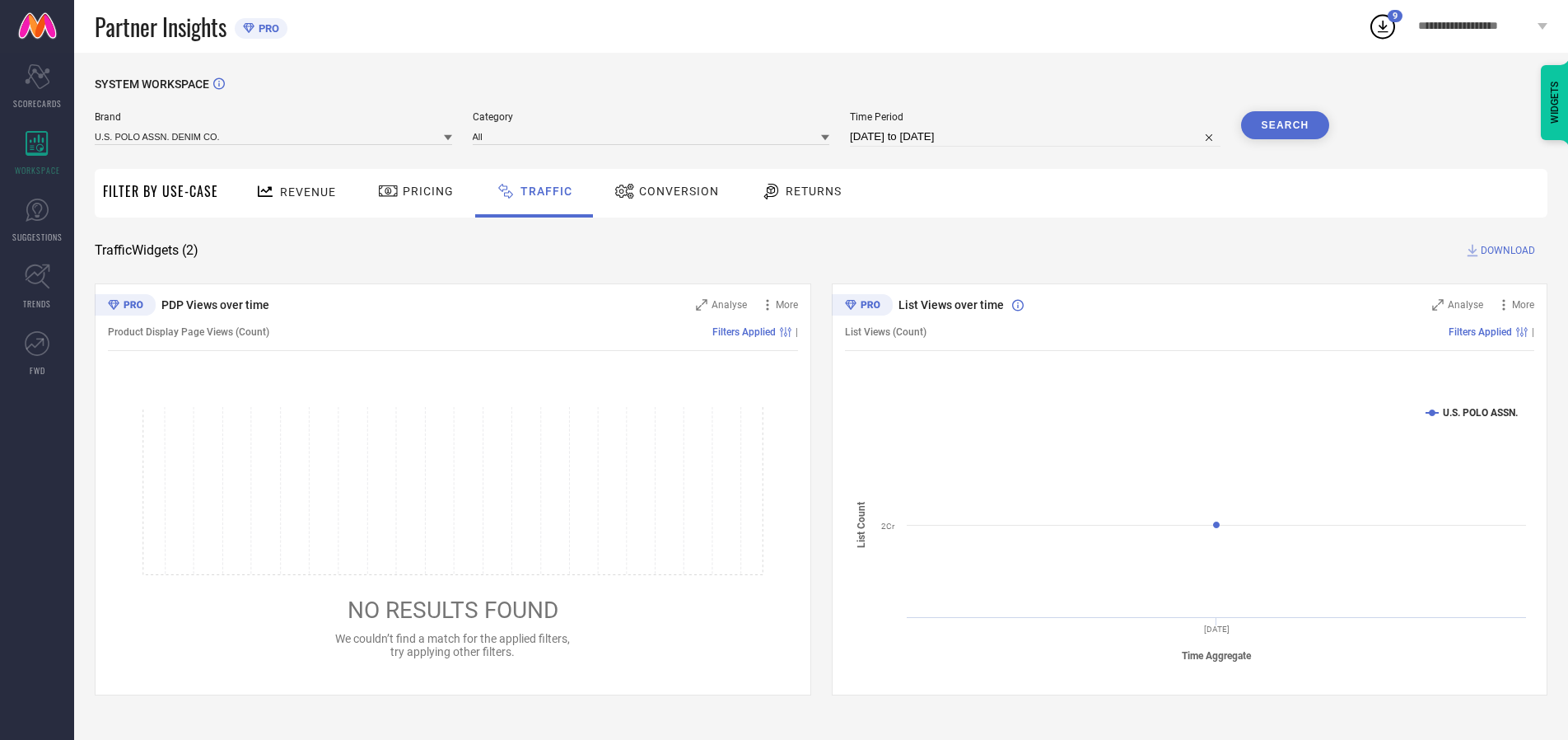
click at [1285, 125] on button "Search" at bounding box center [1286, 125] width 89 height 28
click at [1505, 251] on span "DOWNLOAD" at bounding box center [1508, 251] width 54 height 17
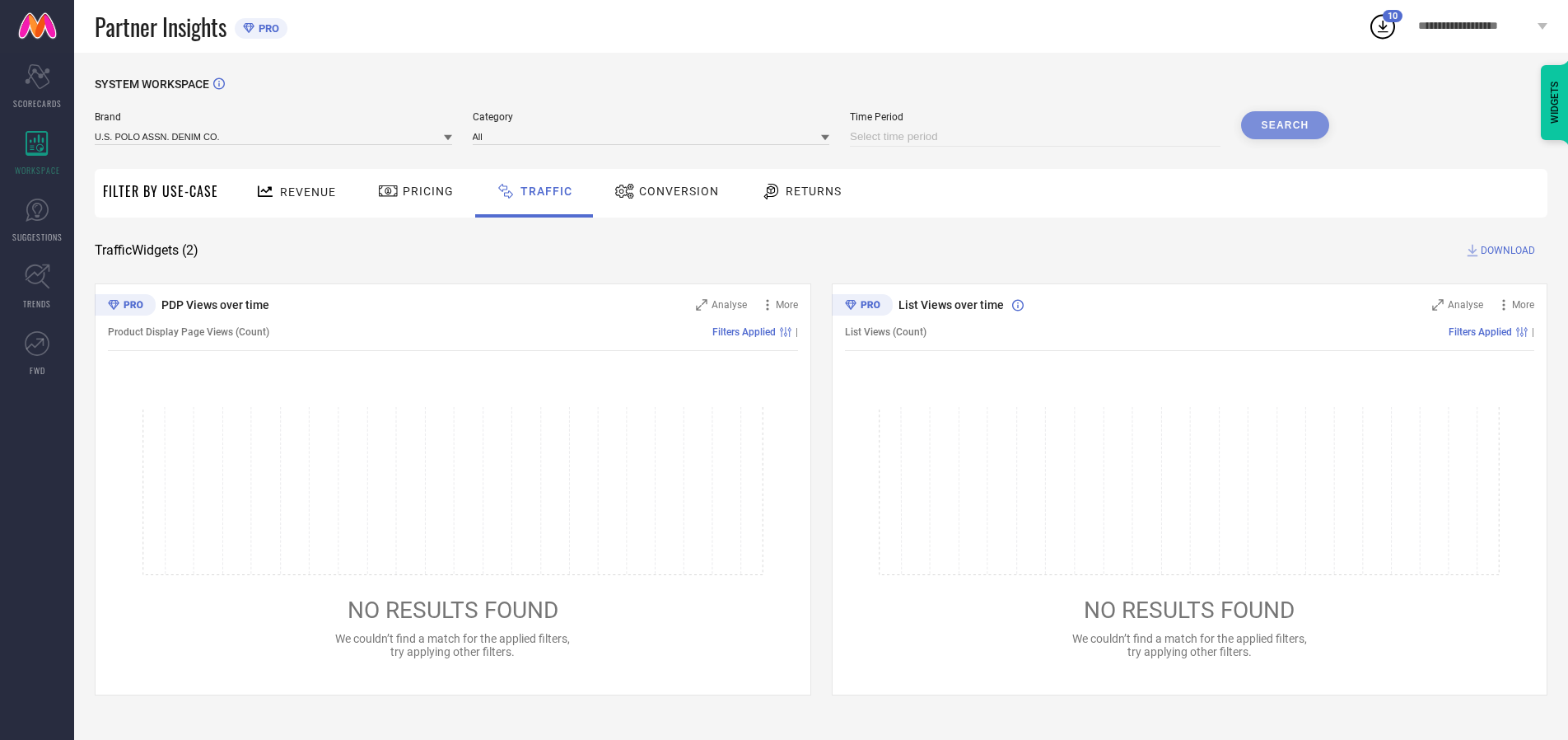
click at [1038, 137] on input at bounding box center [1035, 137] width 370 height 20
select select "9"
select select "2025"
select select "10"
select select "2025"
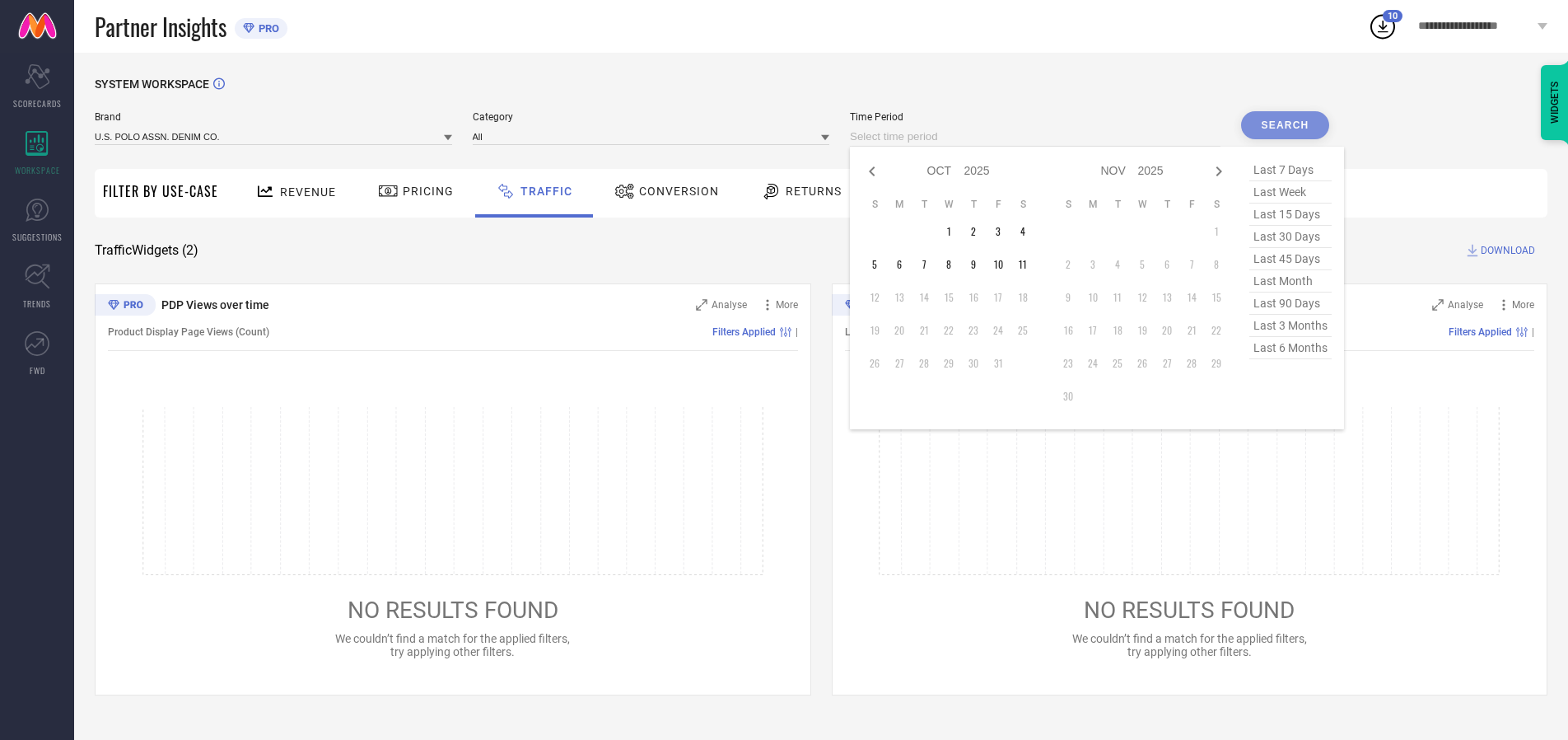
click at [978, 232] on td "2" at bounding box center [973, 231] width 25 height 25
type input "[DATE] to [DATE]"
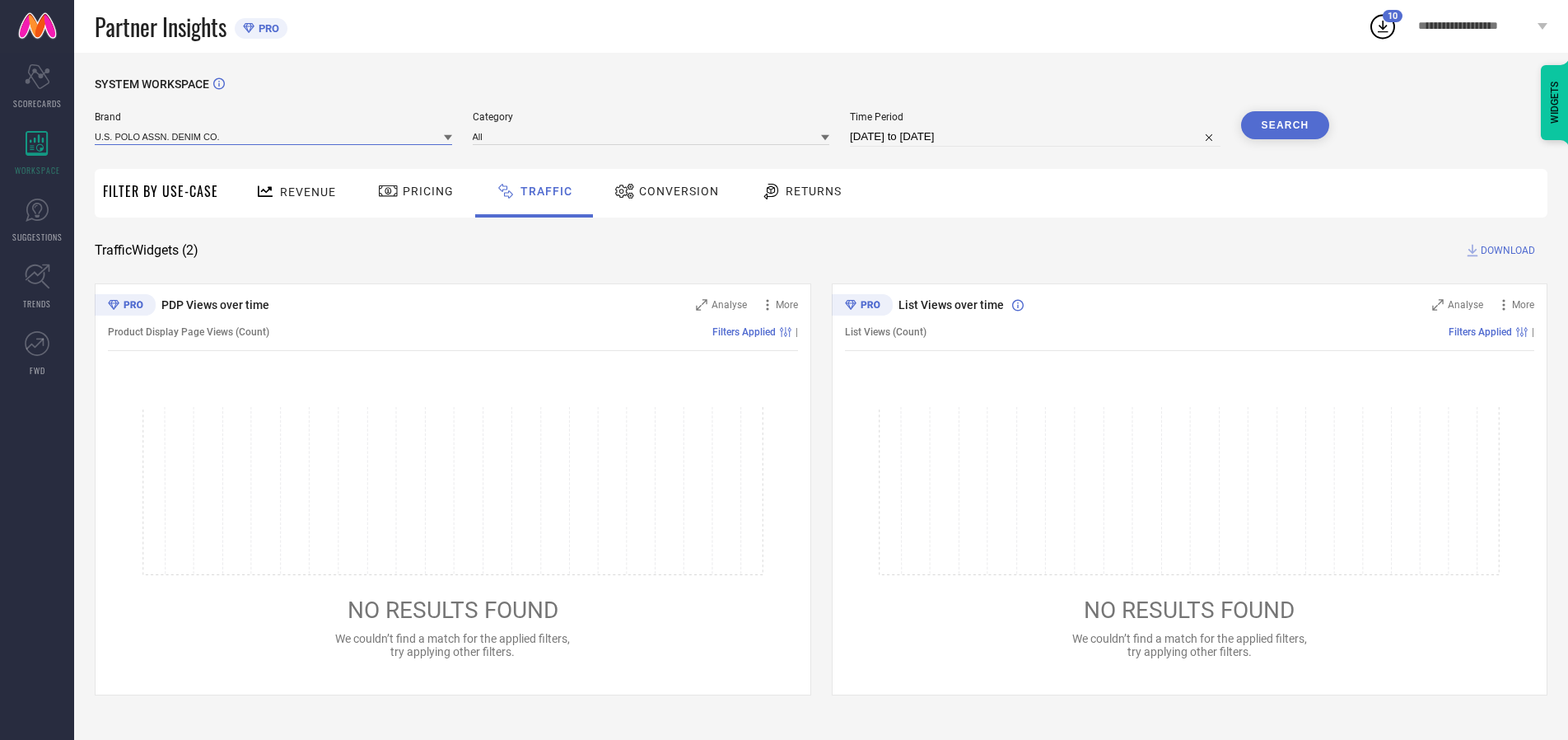
click at [274, 136] on input at bounding box center [273, 136] width 357 height 17
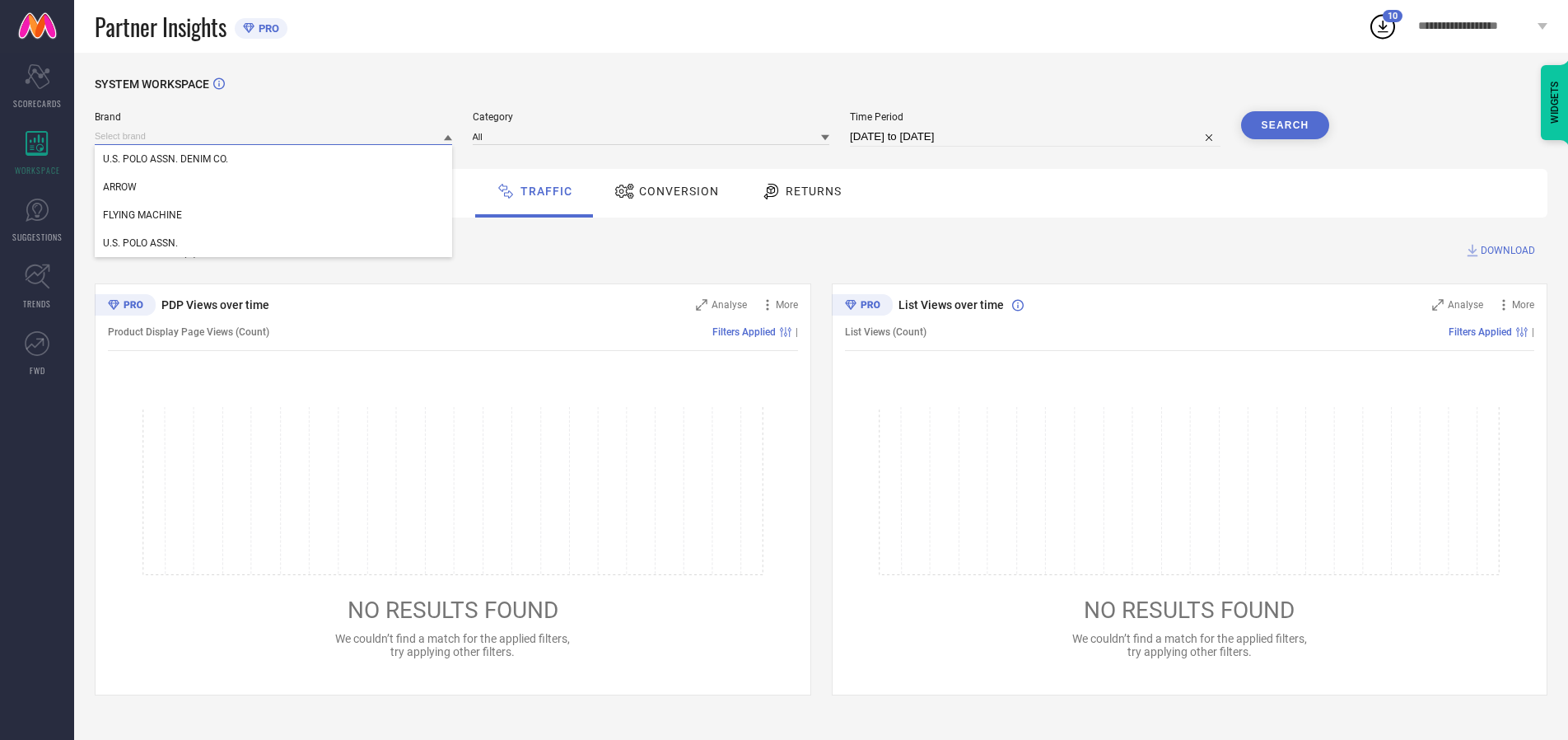
click at [274, 136] on input at bounding box center [273, 136] width 357 height 17
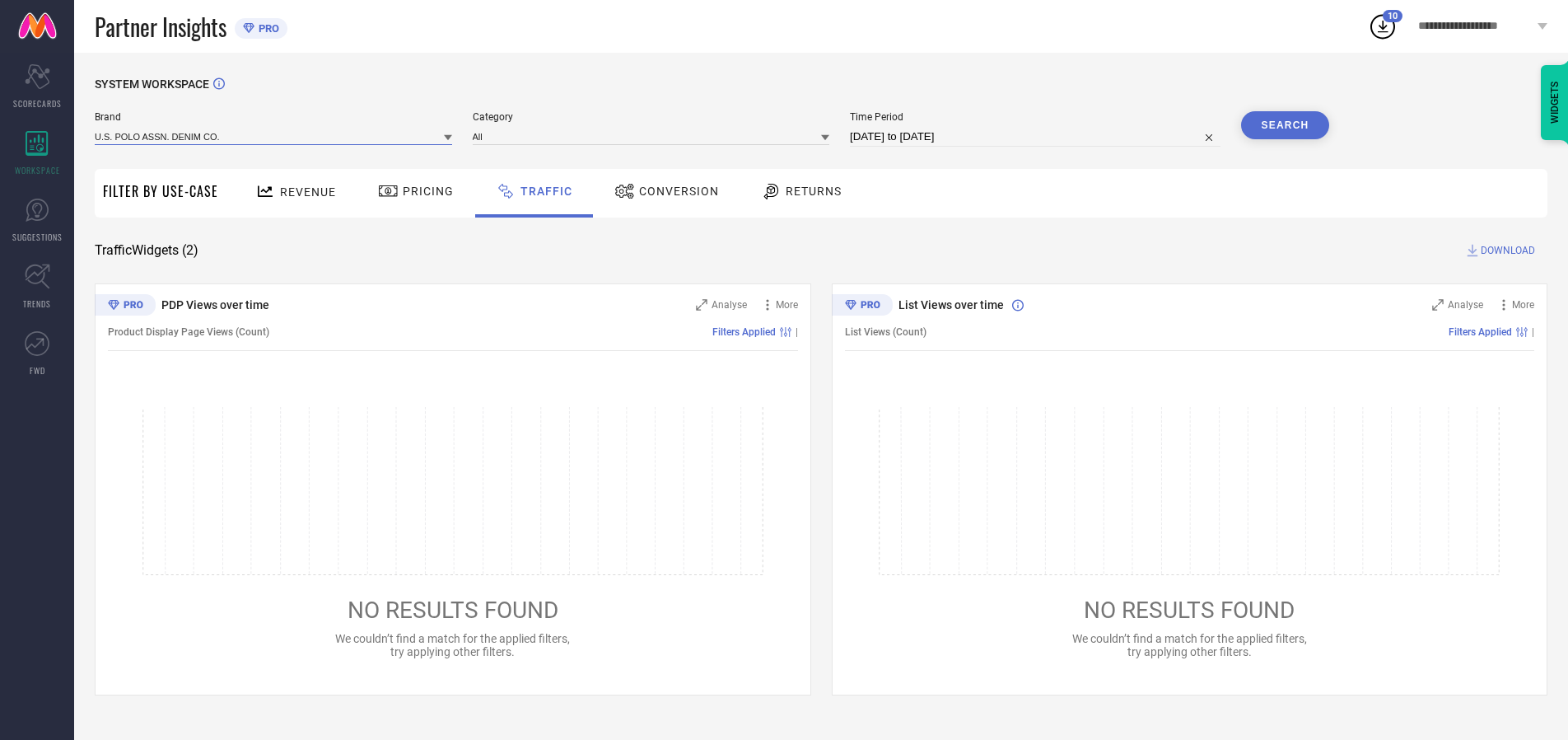
click at [274, 136] on input at bounding box center [273, 136] width 357 height 17
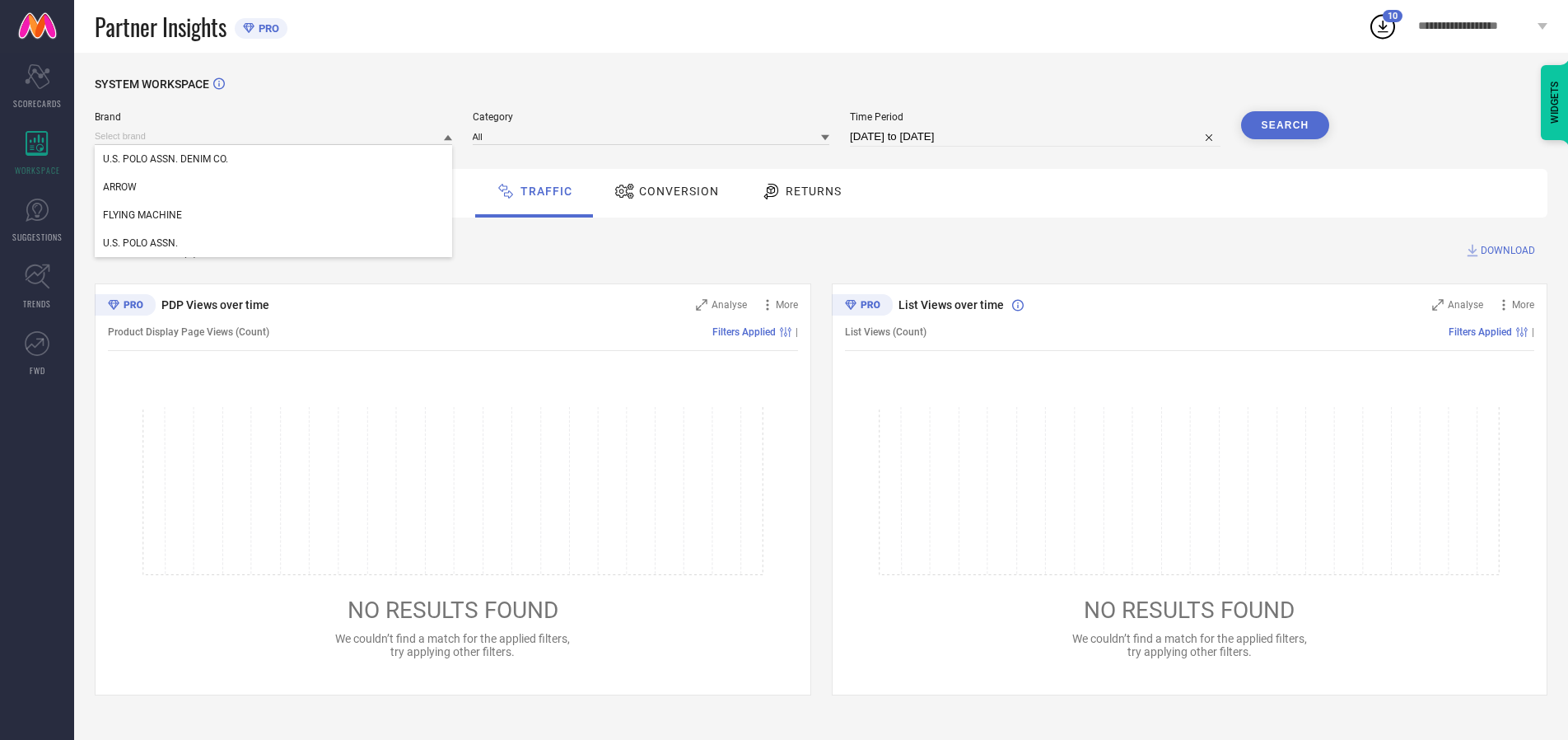
click at [274, 159] on div "U.S. POLO ASSN. DENIM CO." at bounding box center [273, 159] width 357 height 28
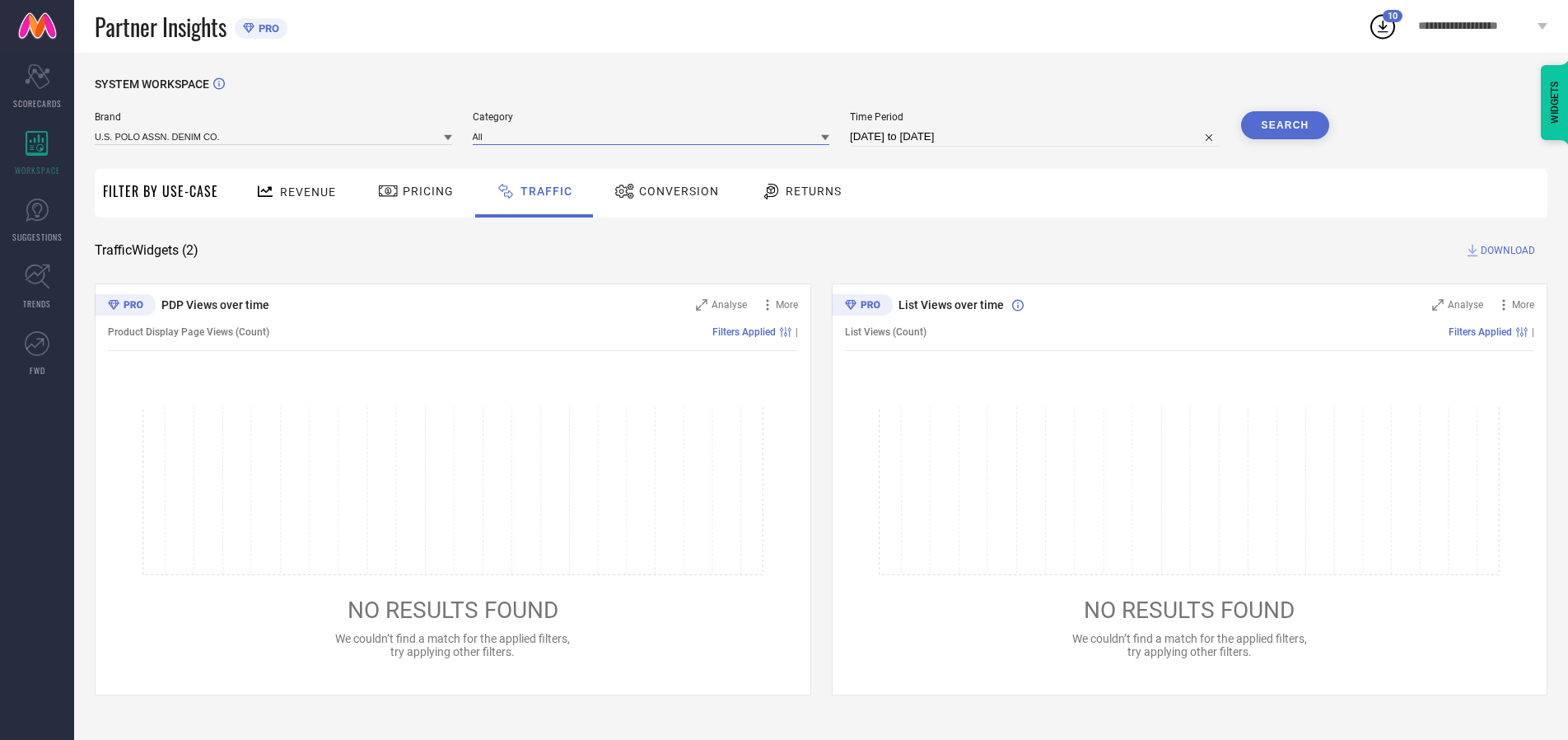
click at [655, 136] on input at bounding box center [652, 136] width 357 height 17
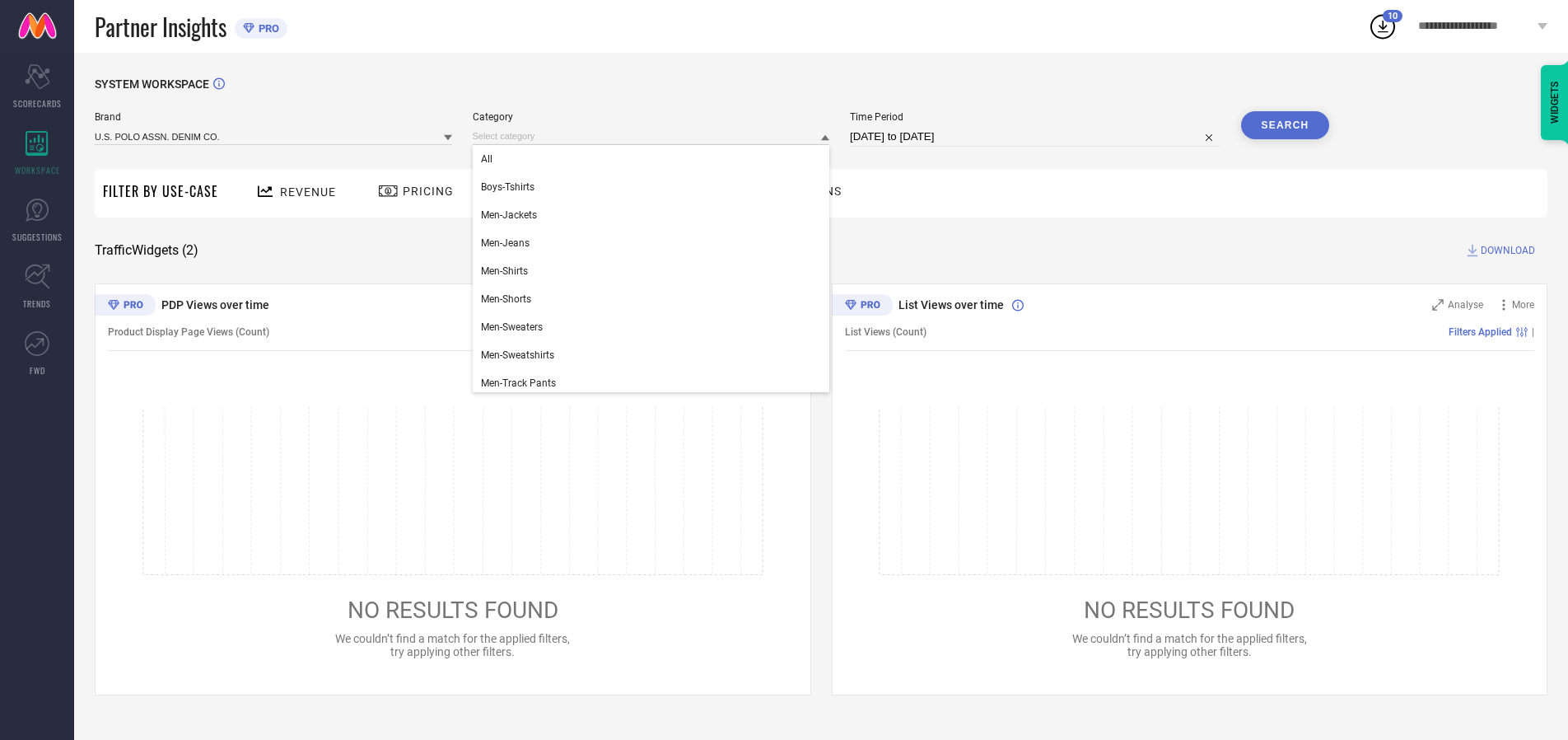
click at [655, 159] on div "All" at bounding box center [652, 159] width 357 height 28
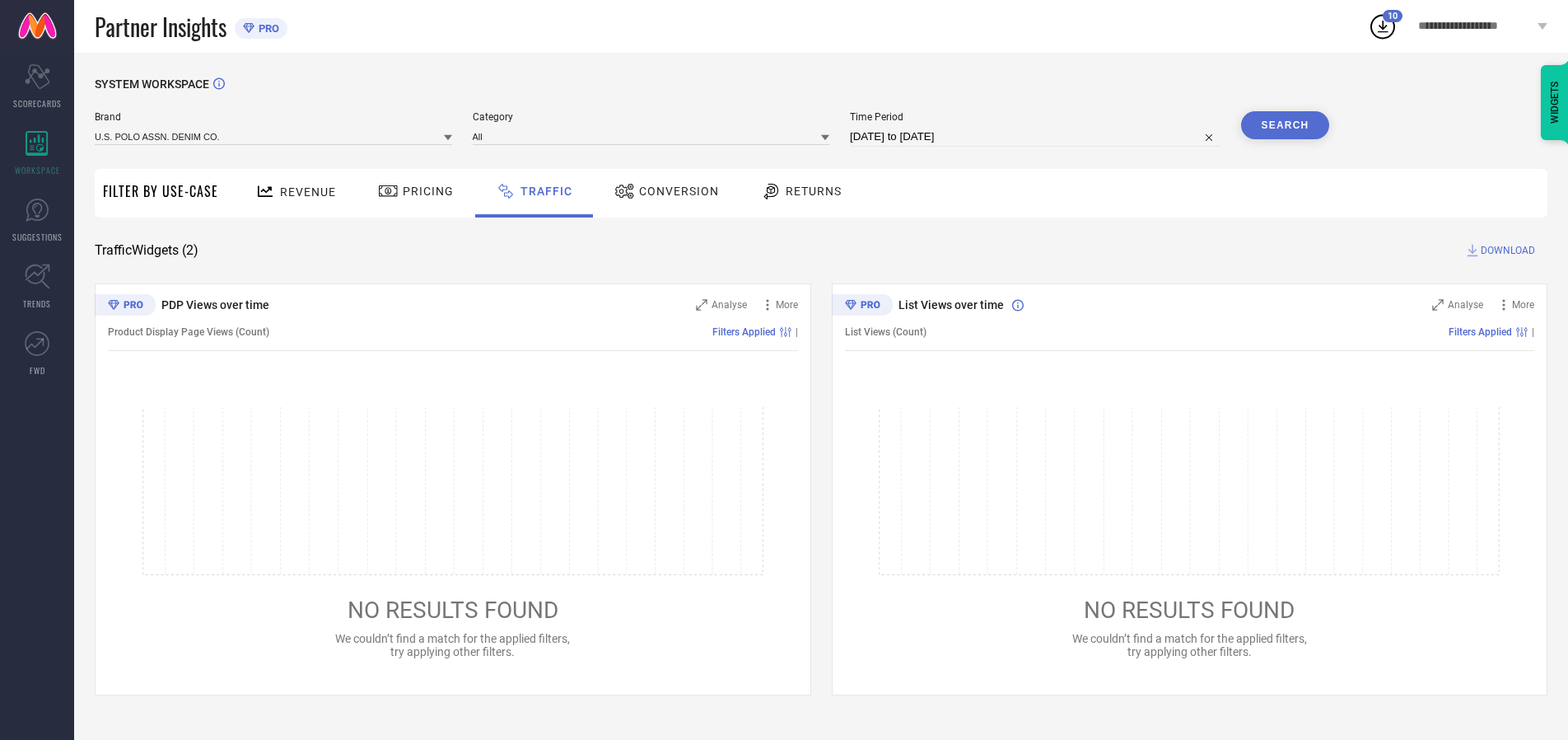
click at [1285, 125] on button "Search" at bounding box center [1286, 125] width 89 height 28
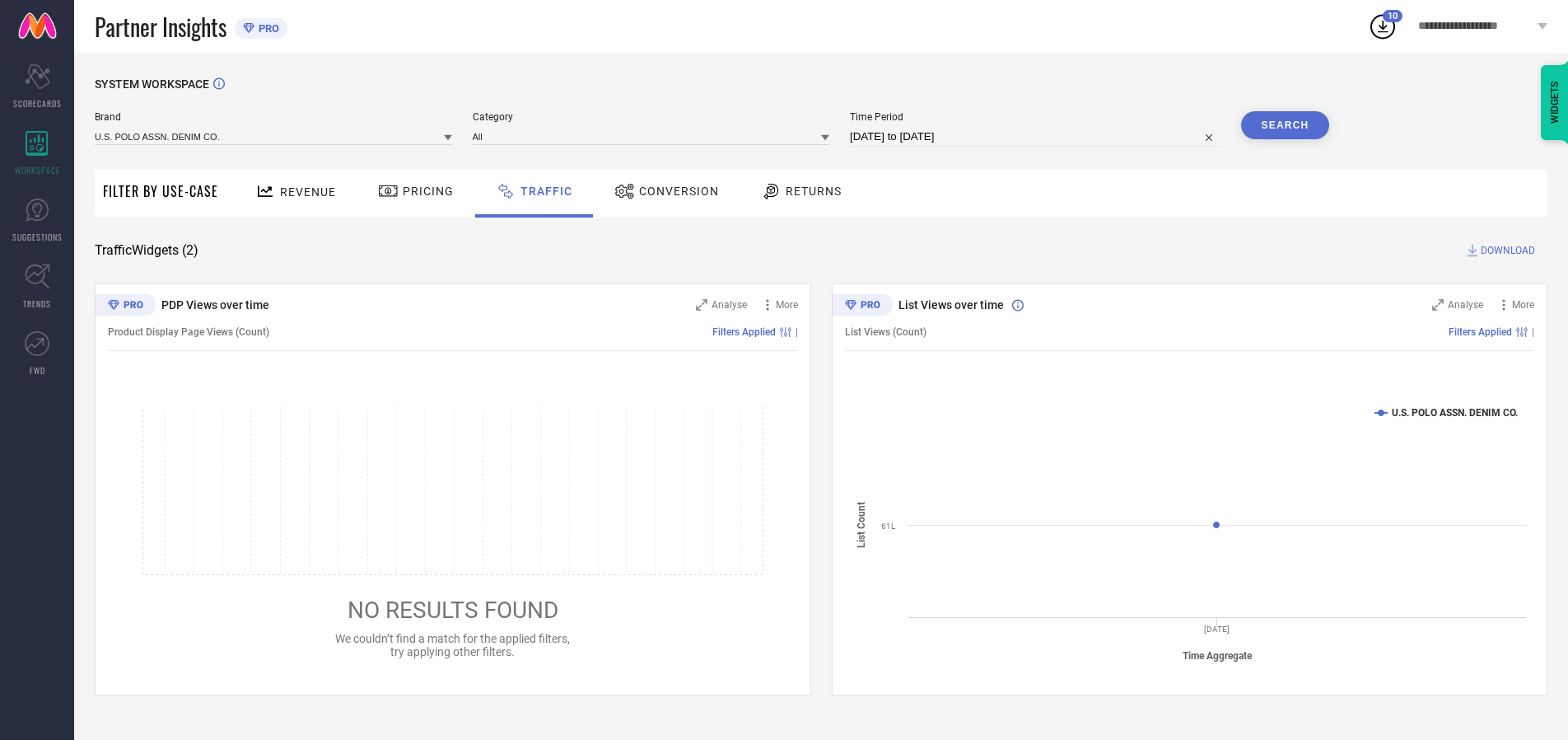
click at [1505, 251] on span "DOWNLOAD" at bounding box center [1508, 251] width 54 height 17
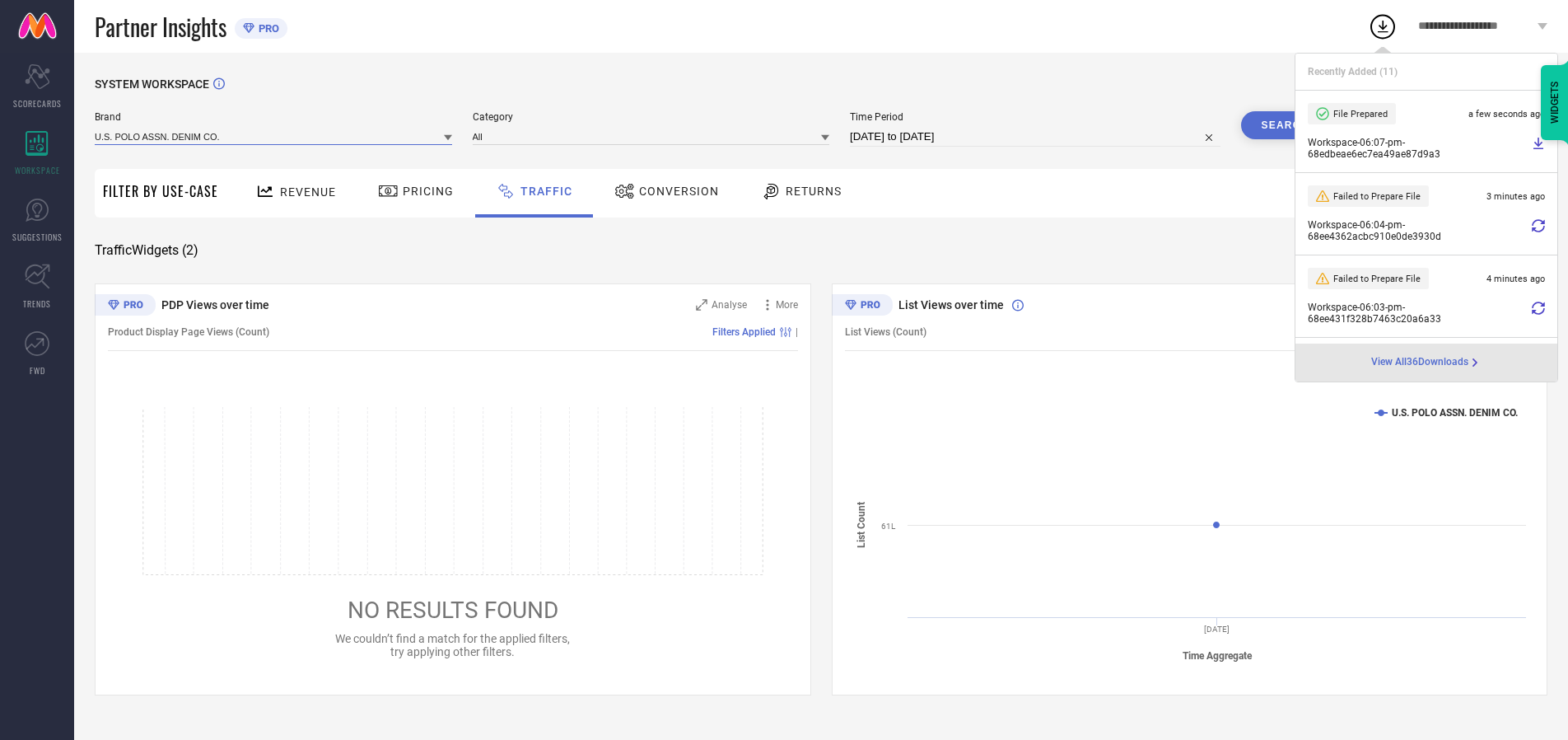
click at [274, 136] on input at bounding box center [273, 136] width 357 height 17
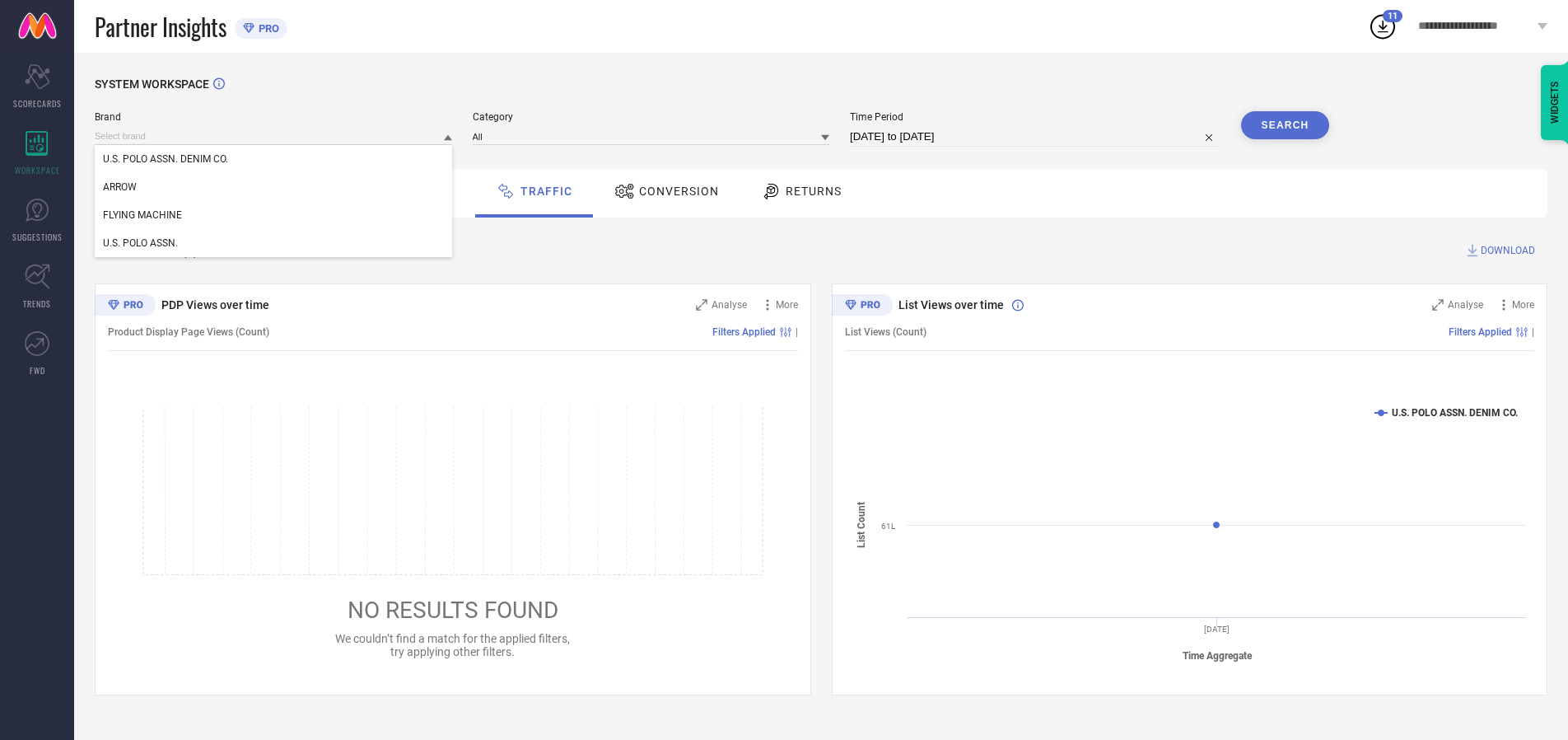
click at [274, 243] on div "U.S. POLO ASSN." at bounding box center [273, 243] width 357 height 28
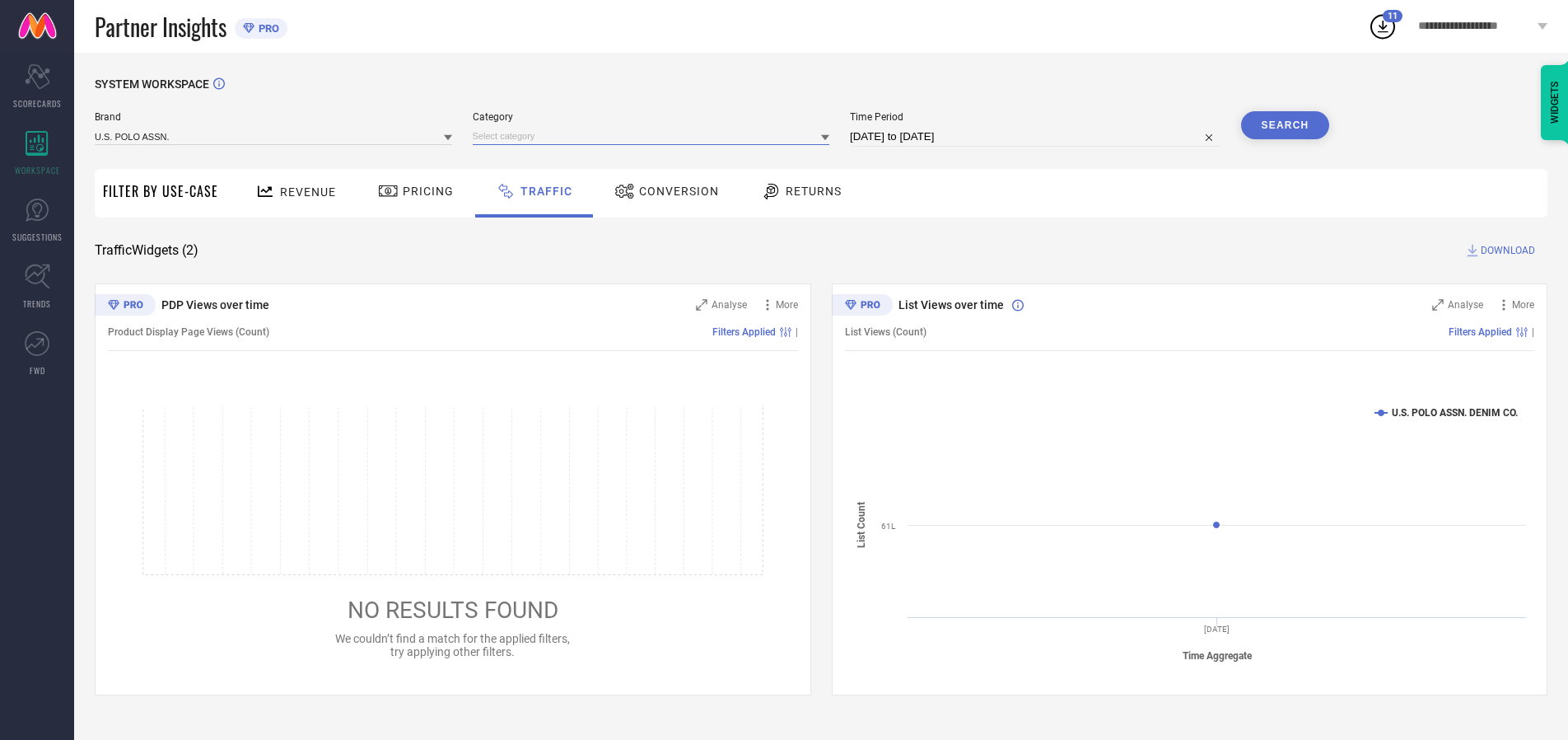
click at [655, 136] on input at bounding box center [652, 136] width 357 height 17
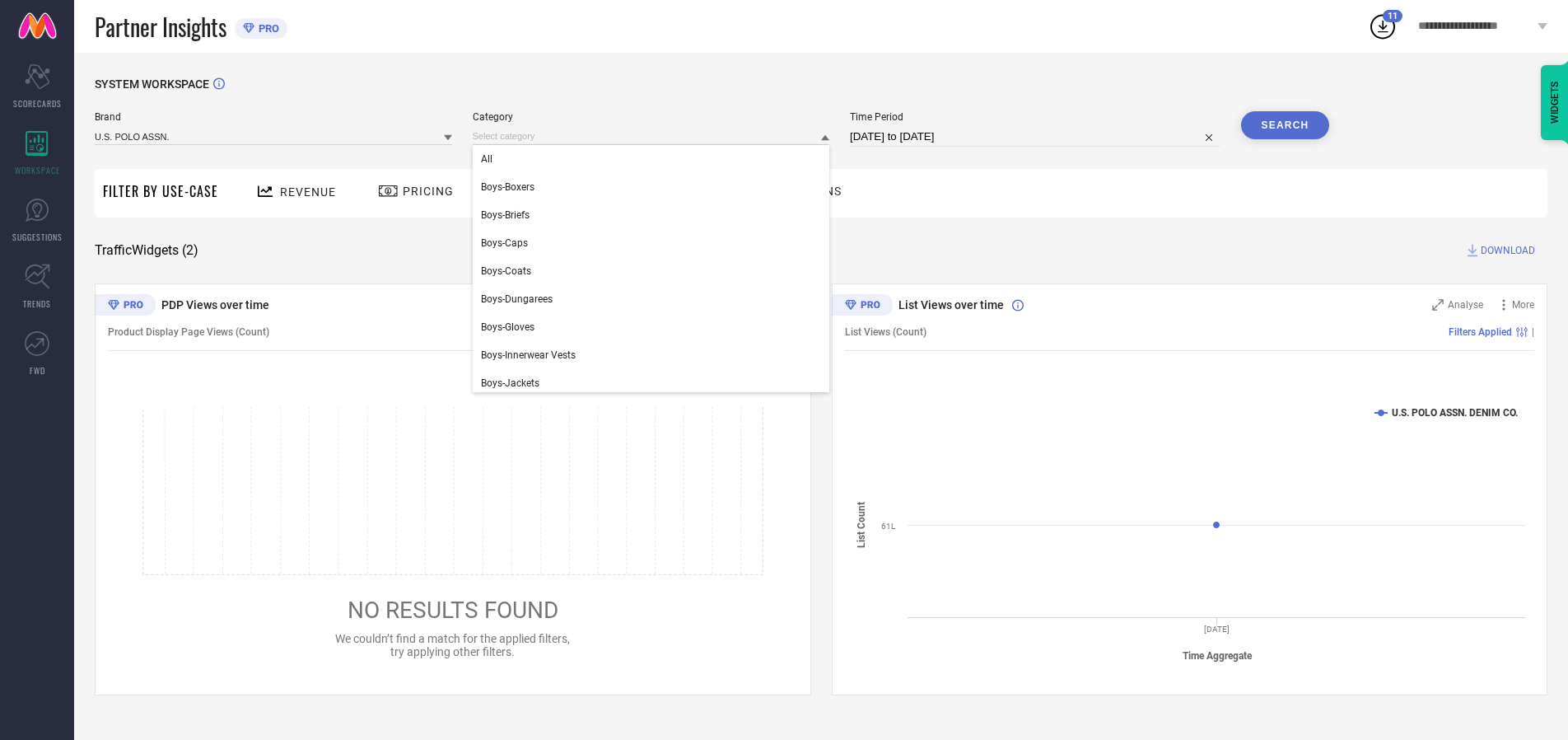
click at [655, 159] on div "All" at bounding box center [652, 159] width 357 height 28
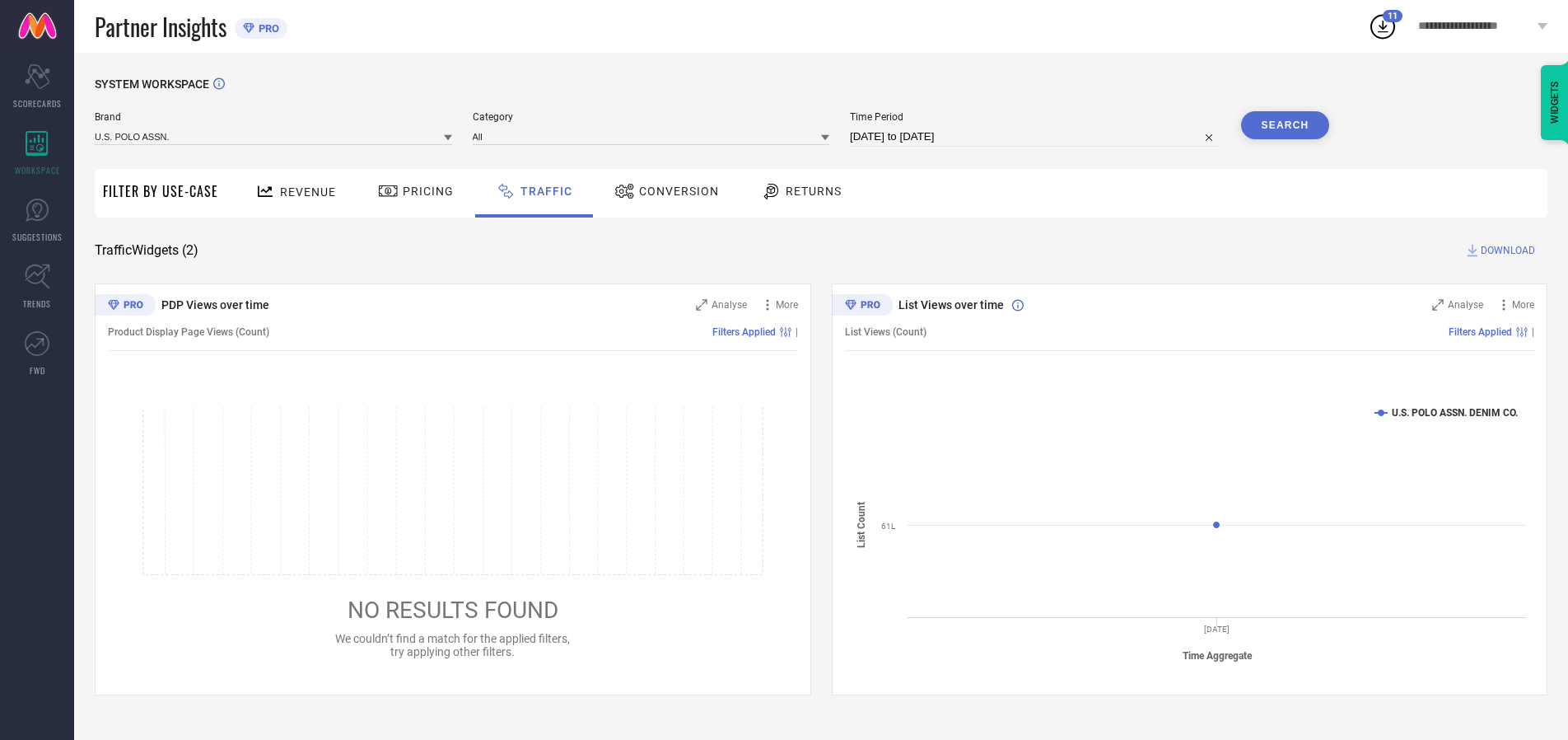
click at [1285, 125] on button "Search" at bounding box center [1286, 125] width 89 height 28
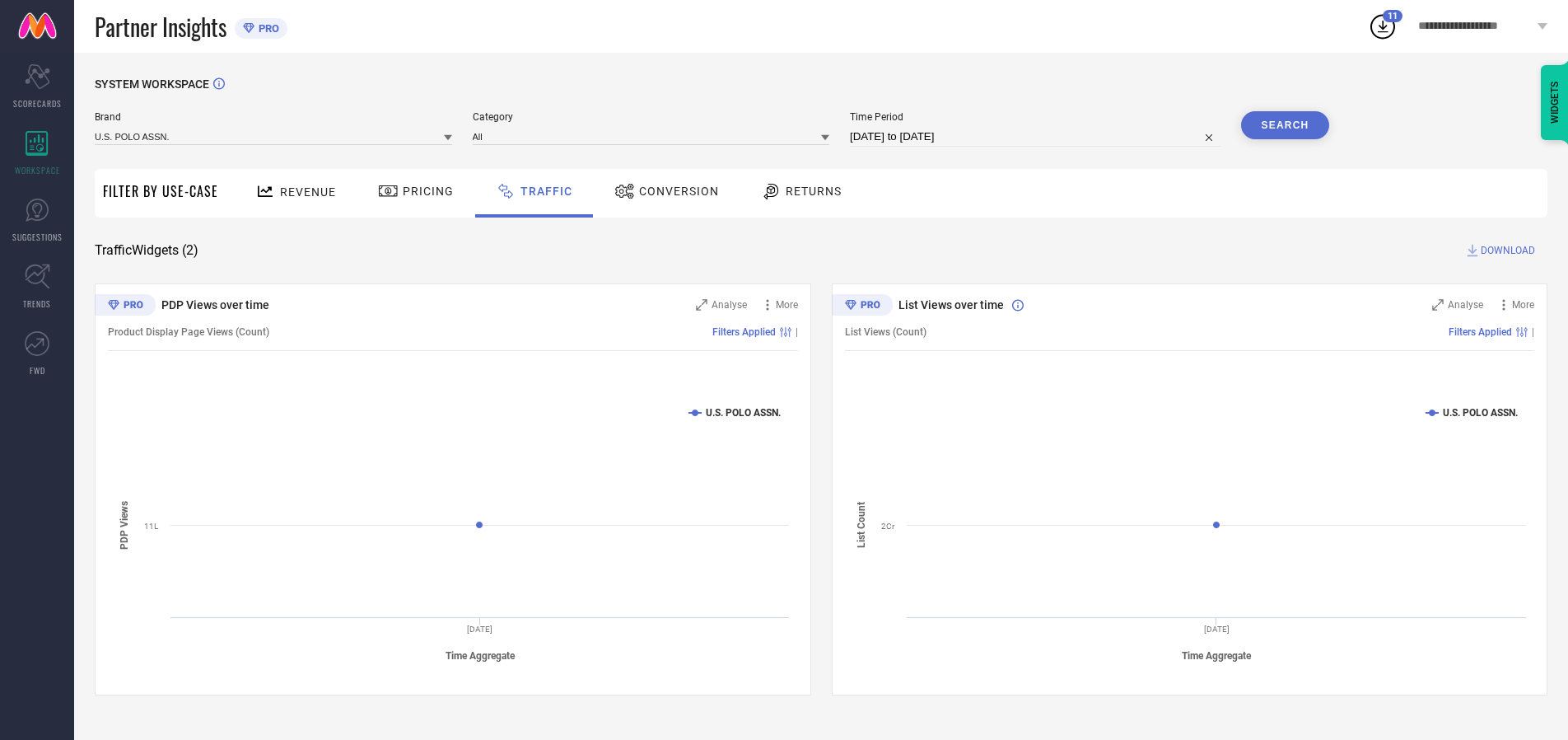
click at [1505, 251] on span "DOWNLOAD" at bounding box center [1508, 251] width 54 height 17
click at [1038, 137] on input at bounding box center [1035, 137] width 370 height 20
select select "9"
select select "2025"
select select "10"
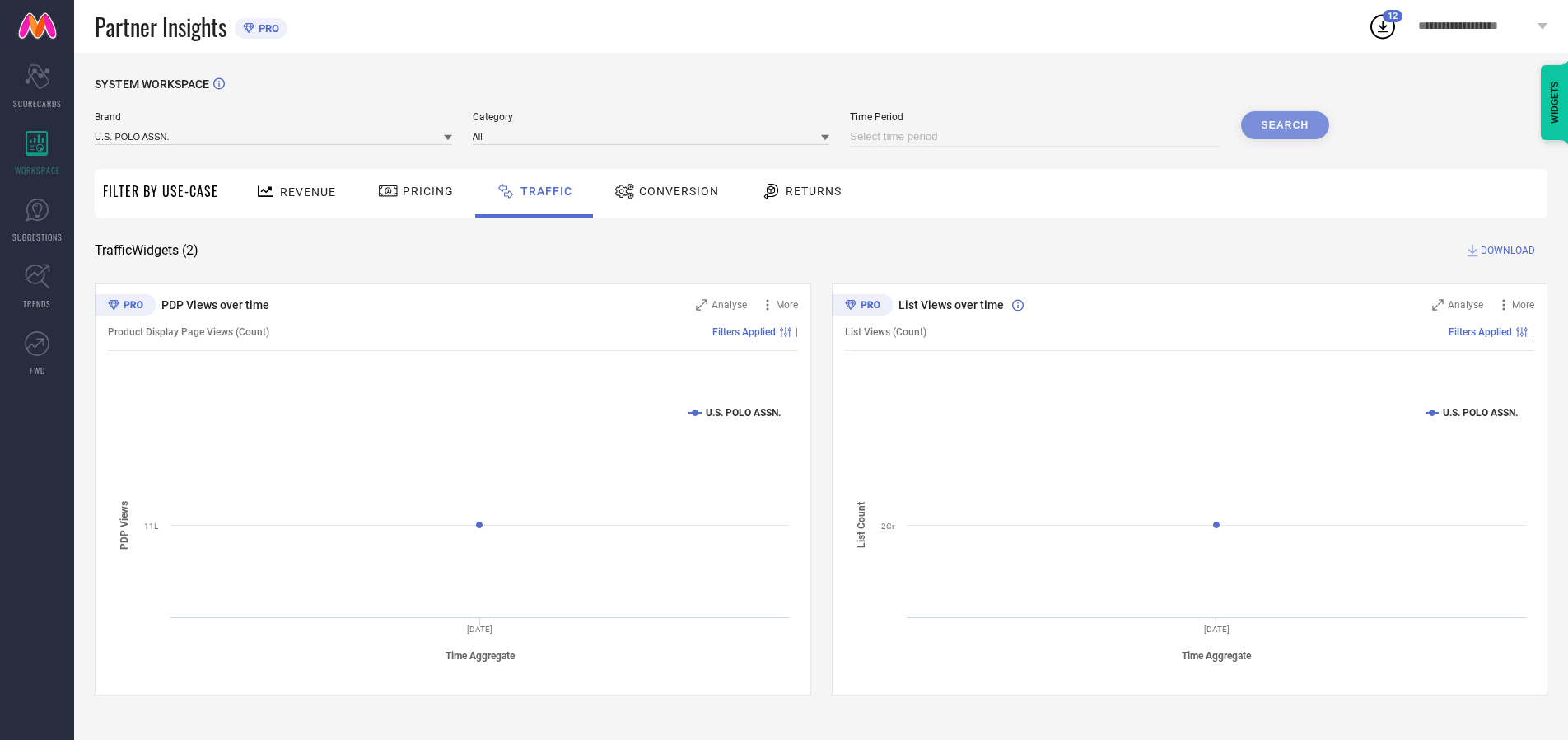
select select "2025"
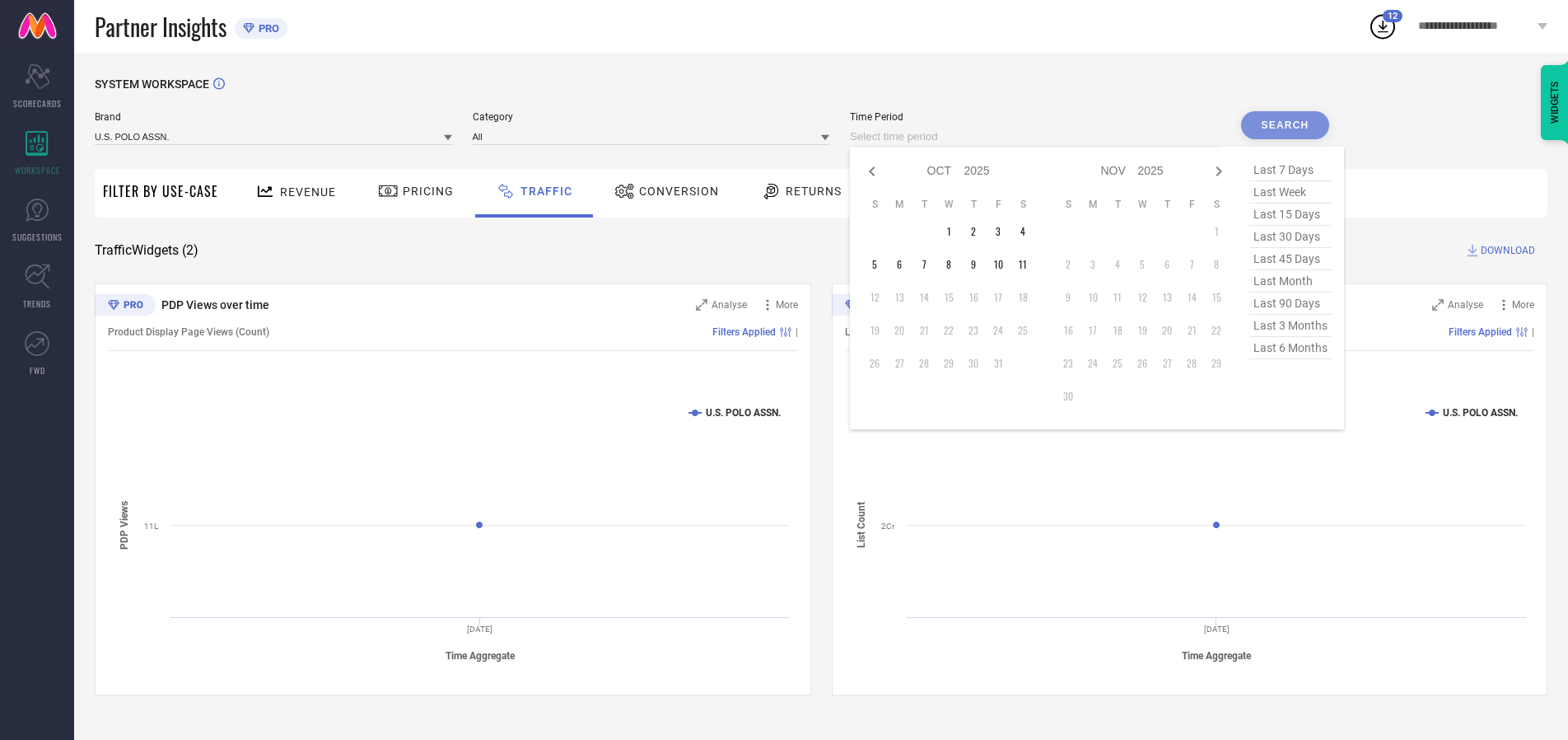
click at [1003, 232] on td "3" at bounding box center [998, 231] width 25 height 25
type input "[DATE] to [DATE]"
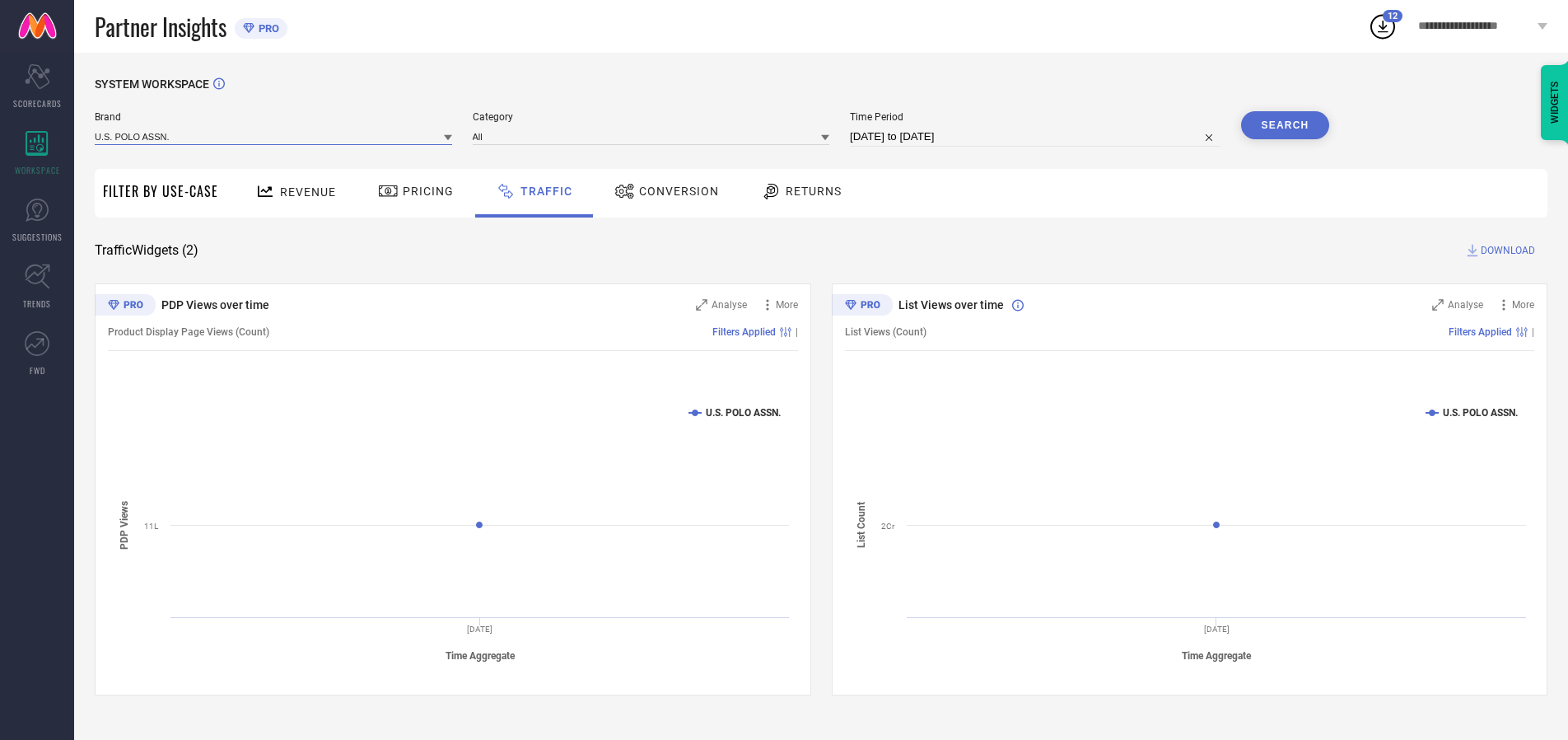
click at [274, 136] on input at bounding box center [273, 136] width 357 height 17
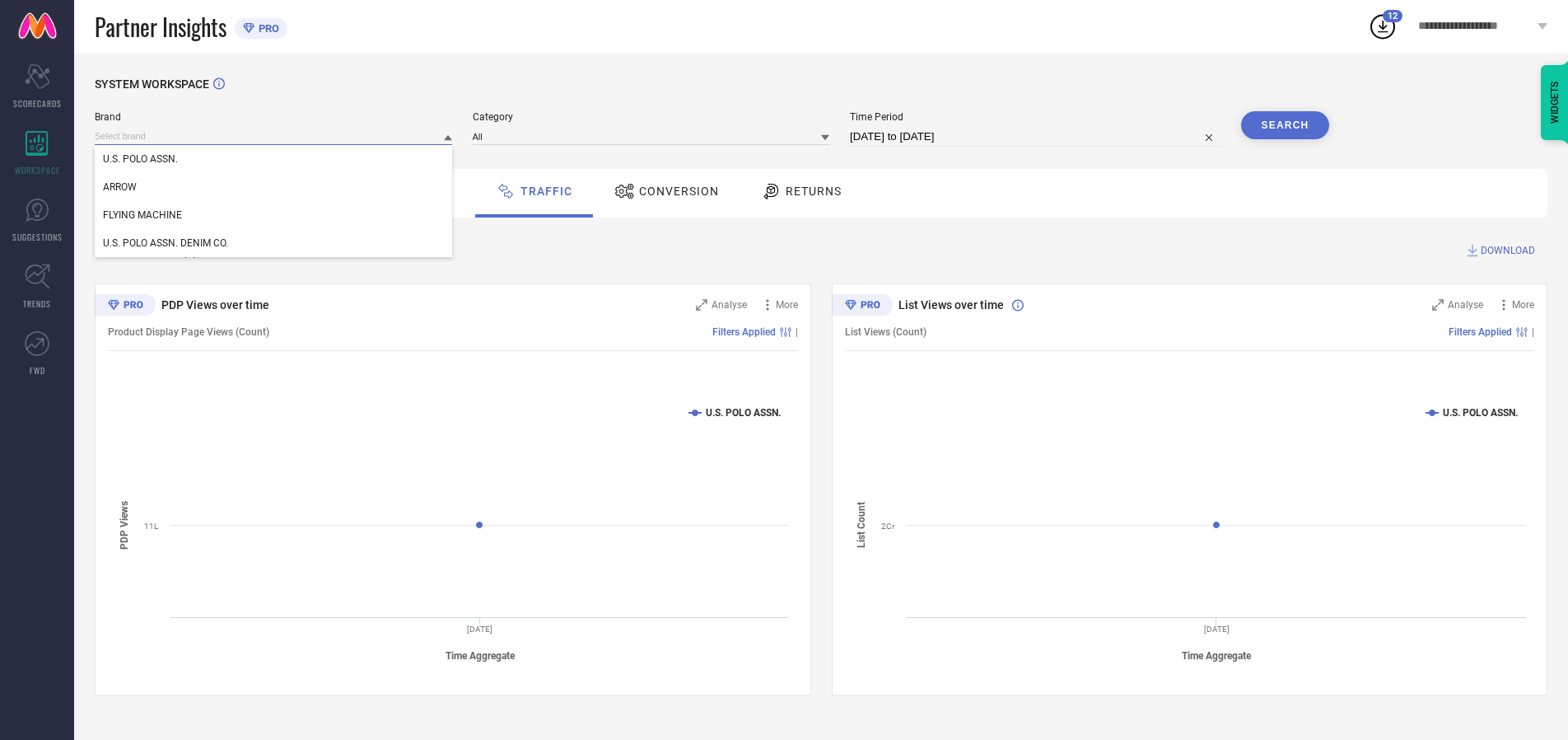
click at [274, 136] on input at bounding box center [273, 136] width 357 height 17
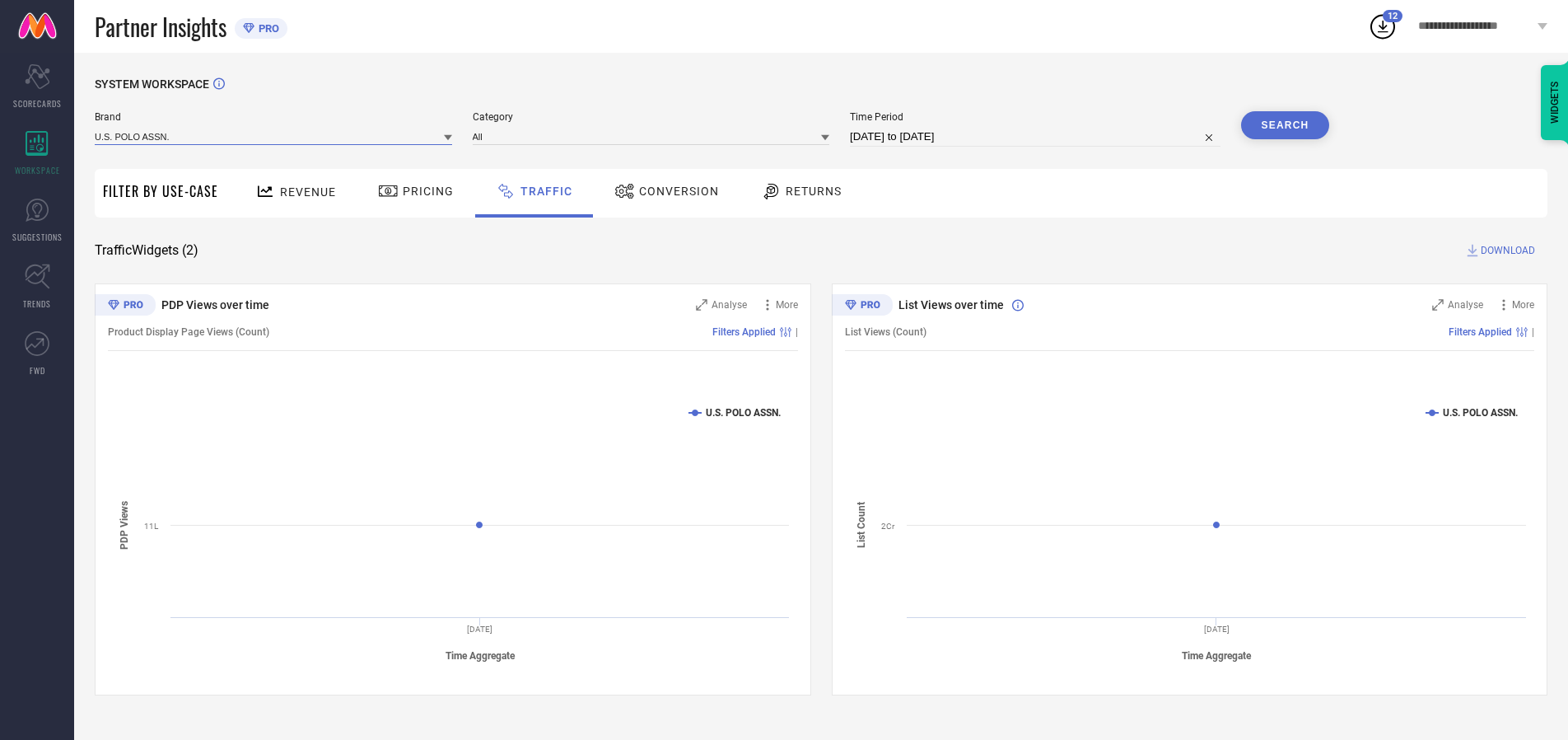
click at [274, 136] on input at bounding box center [273, 136] width 357 height 17
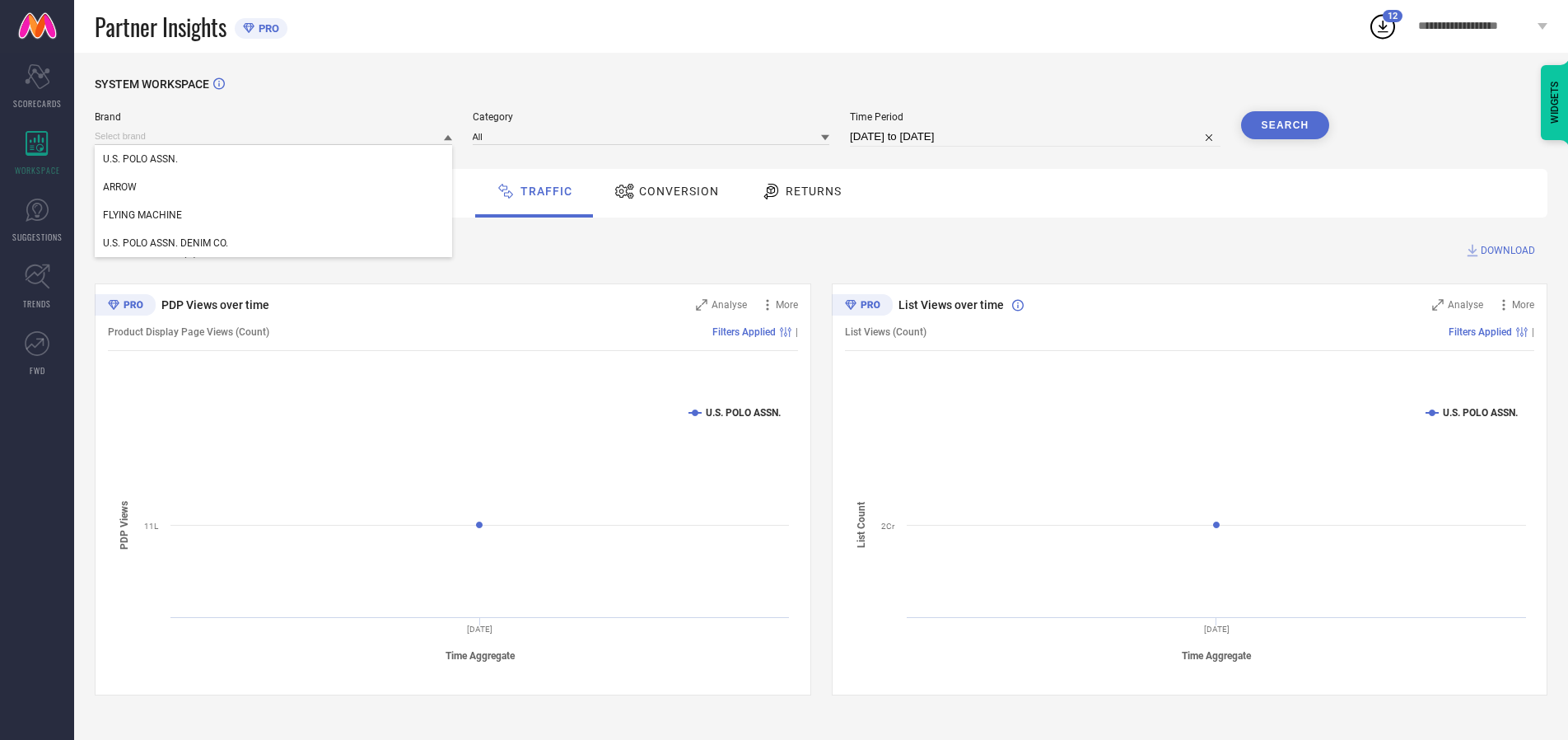
click at [274, 159] on div "U.S. POLO ASSN." at bounding box center [273, 159] width 357 height 28
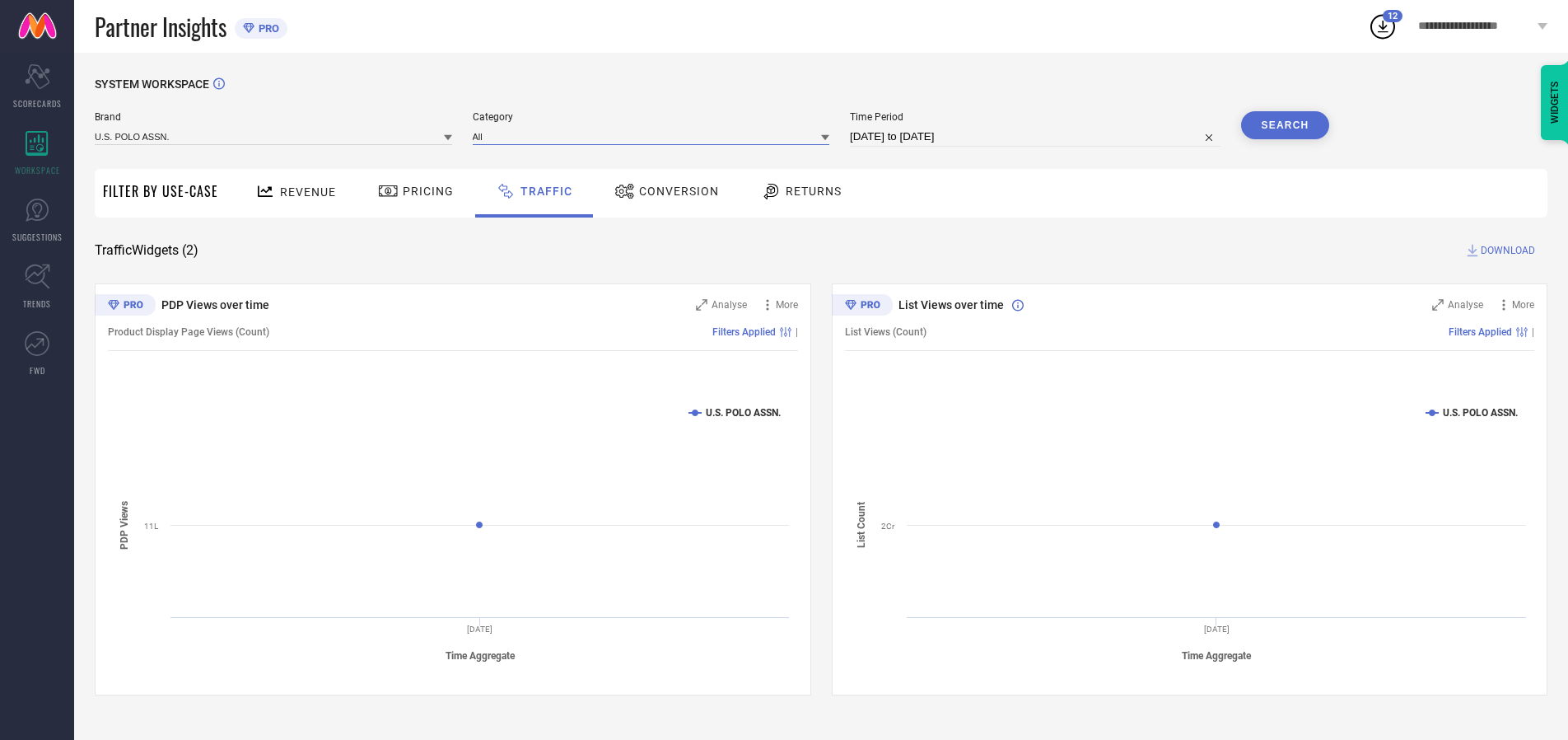
click at [655, 136] on input at bounding box center [652, 136] width 357 height 17
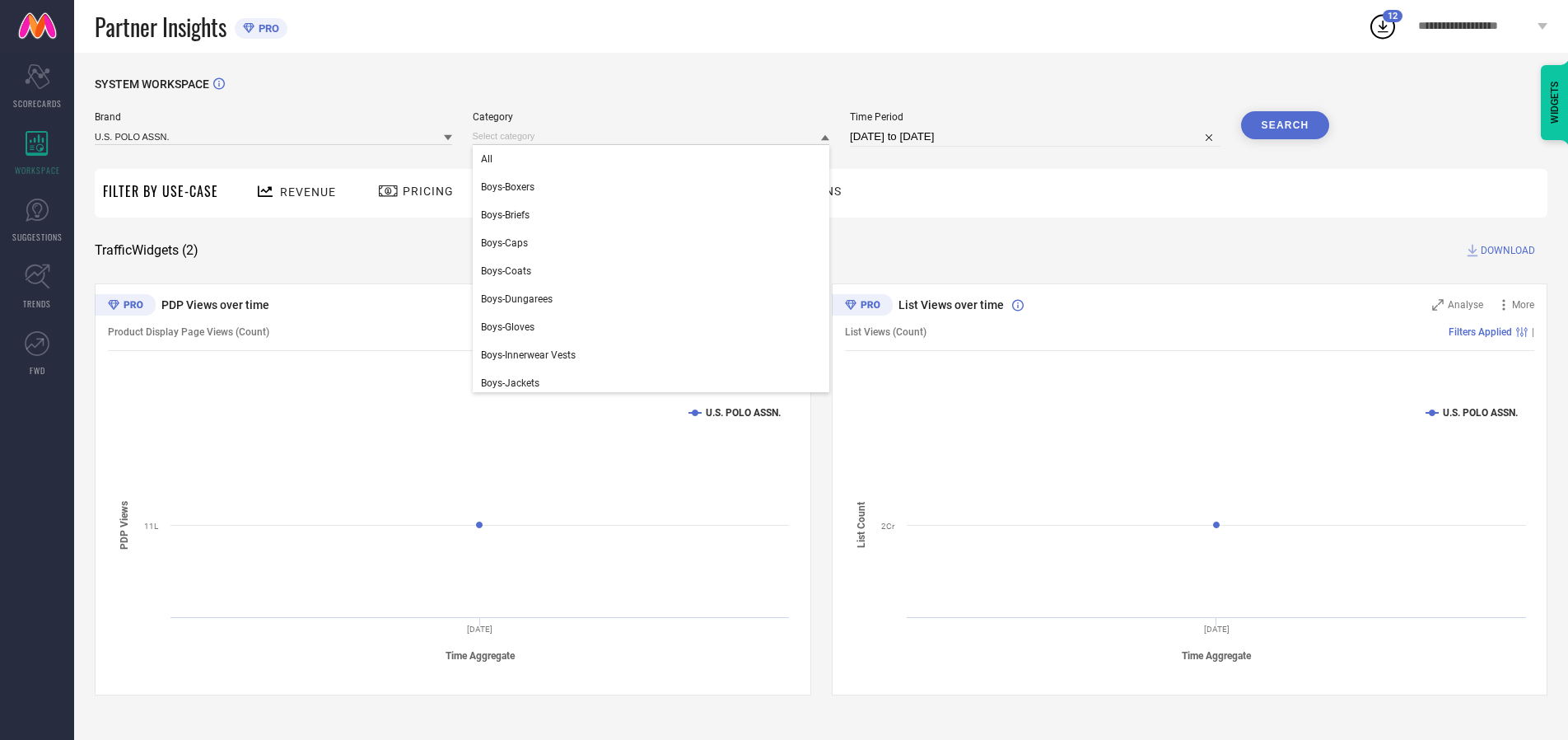
click at [655, 159] on div "All" at bounding box center [652, 159] width 357 height 28
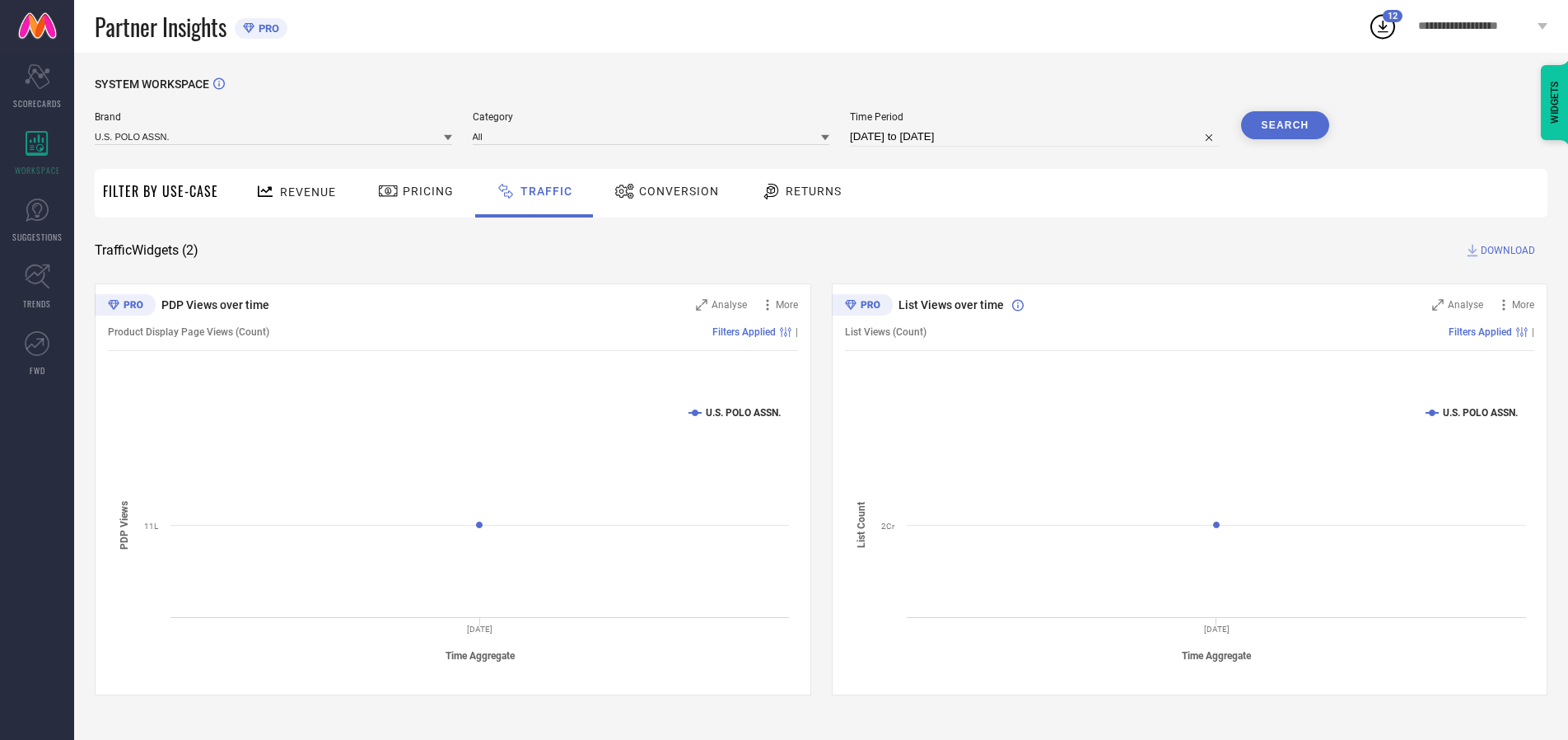
click at [1285, 125] on button "Search" at bounding box center [1286, 125] width 89 height 28
click at [1505, 251] on span "DOWNLOAD" at bounding box center [1508, 251] width 54 height 17
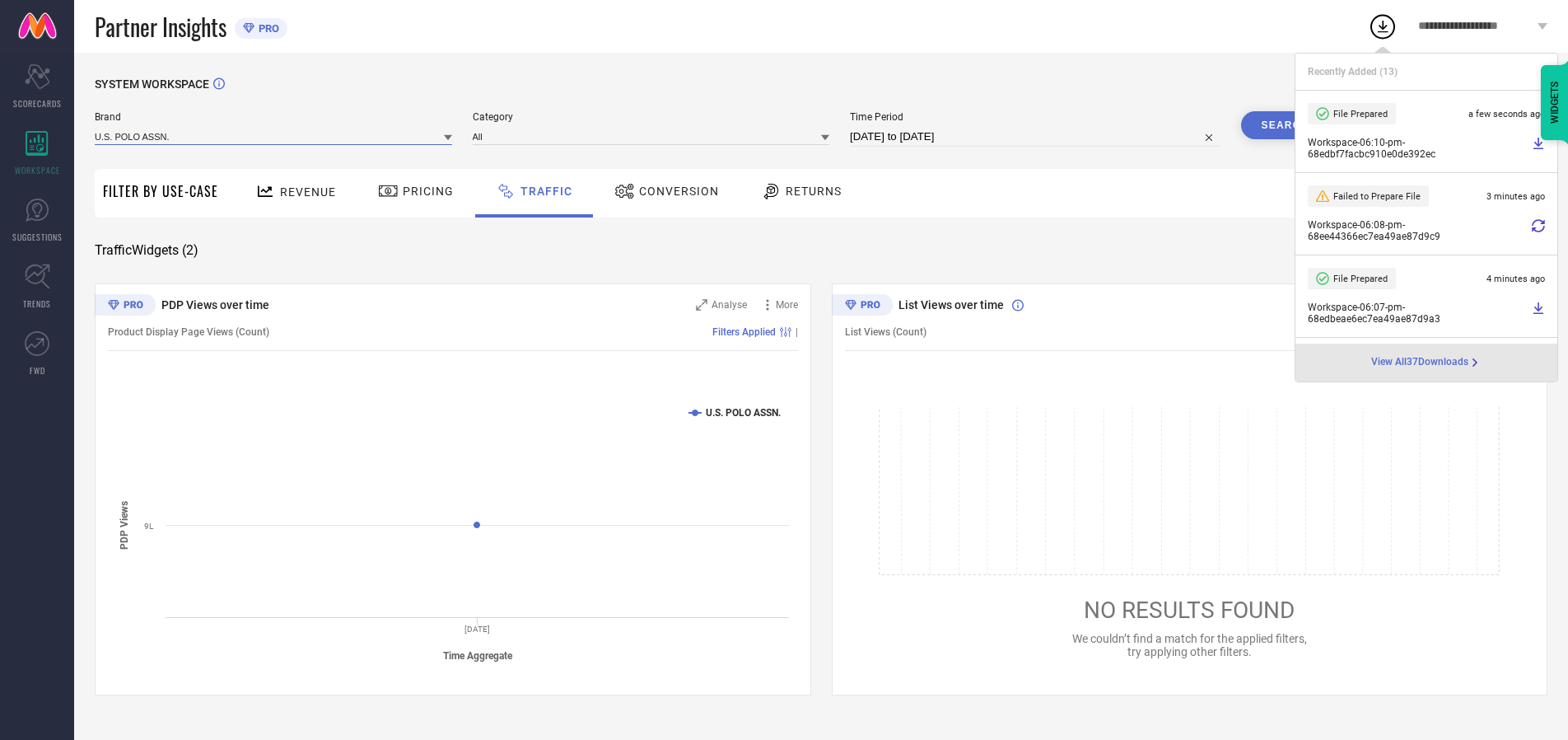
click at [274, 136] on input at bounding box center [273, 136] width 357 height 17
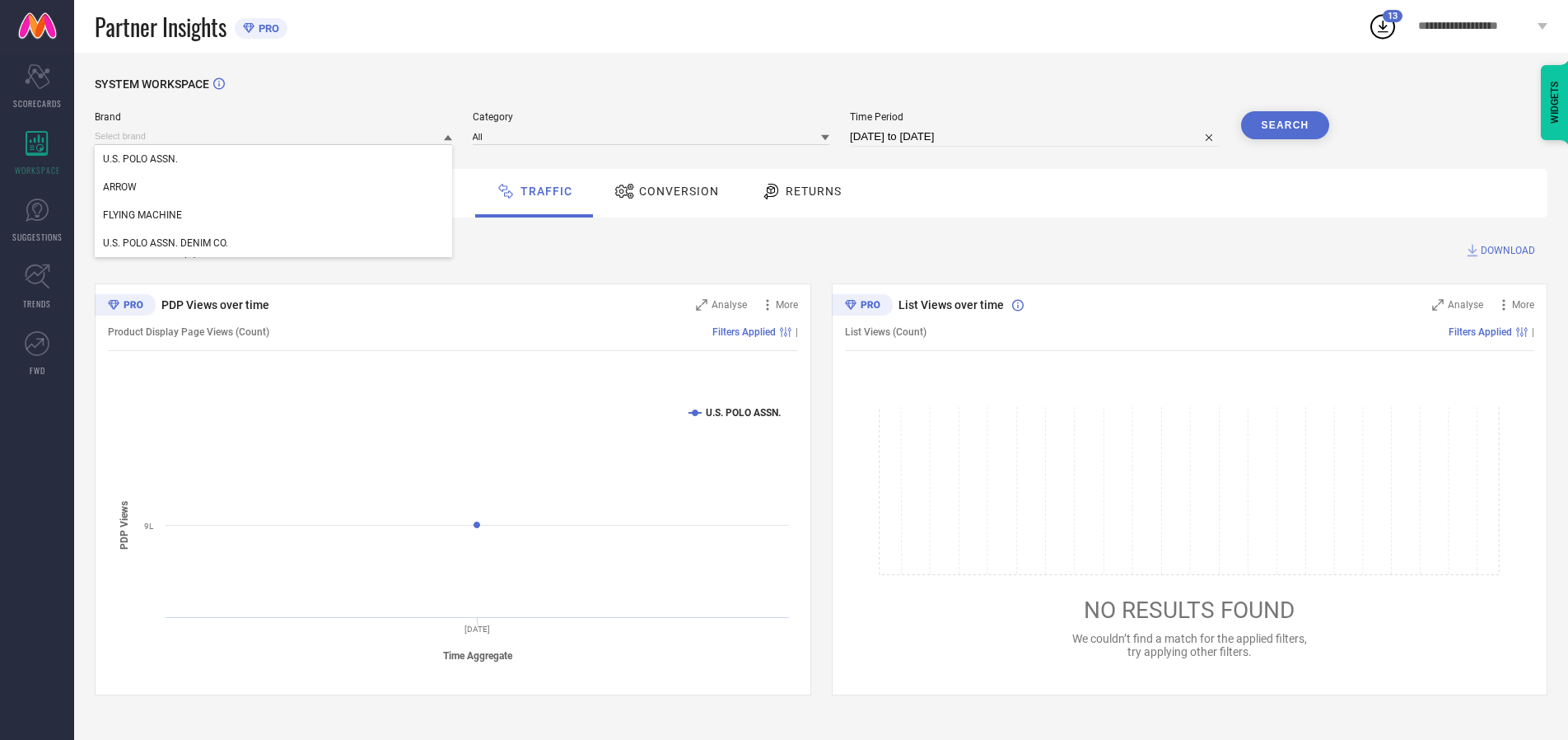
click at [274, 243] on div "U.S. POLO ASSN. DENIM CO." at bounding box center [273, 243] width 357 height 28
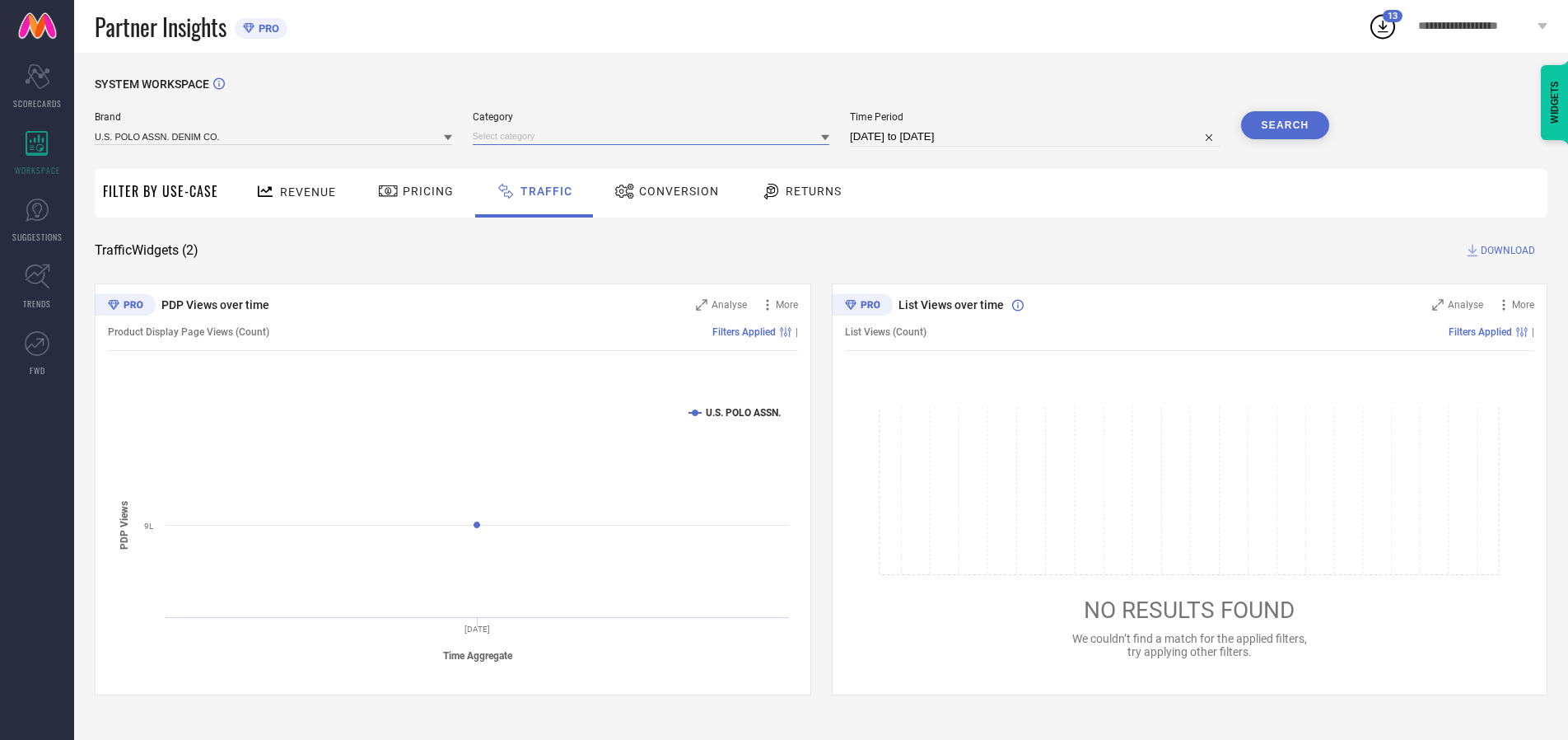
click at [655, 136] on input at bounding box center [652, 136] width 357 height 17
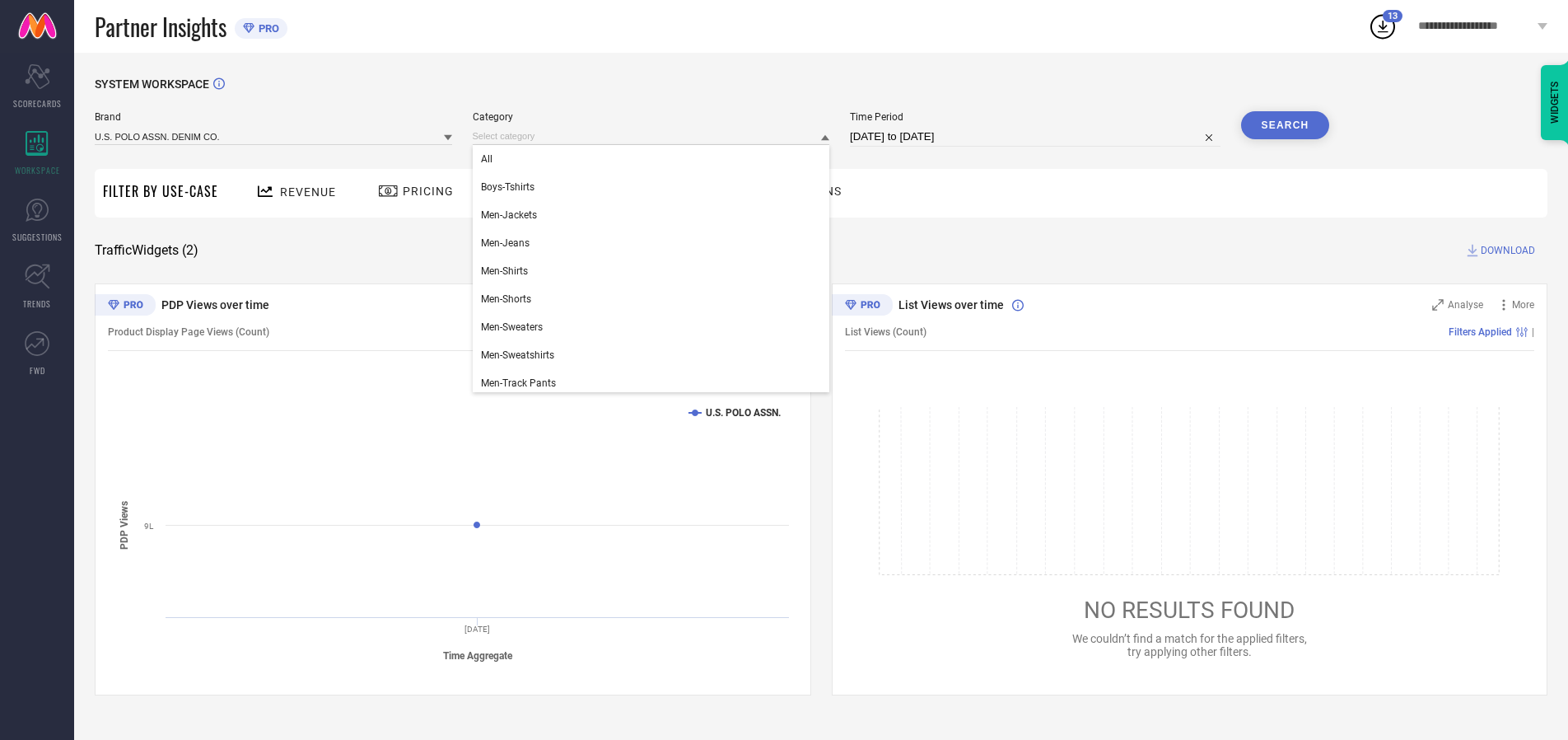
click at [655, 159] on div "All" at bounding box center [652, 159] width 357 height 28
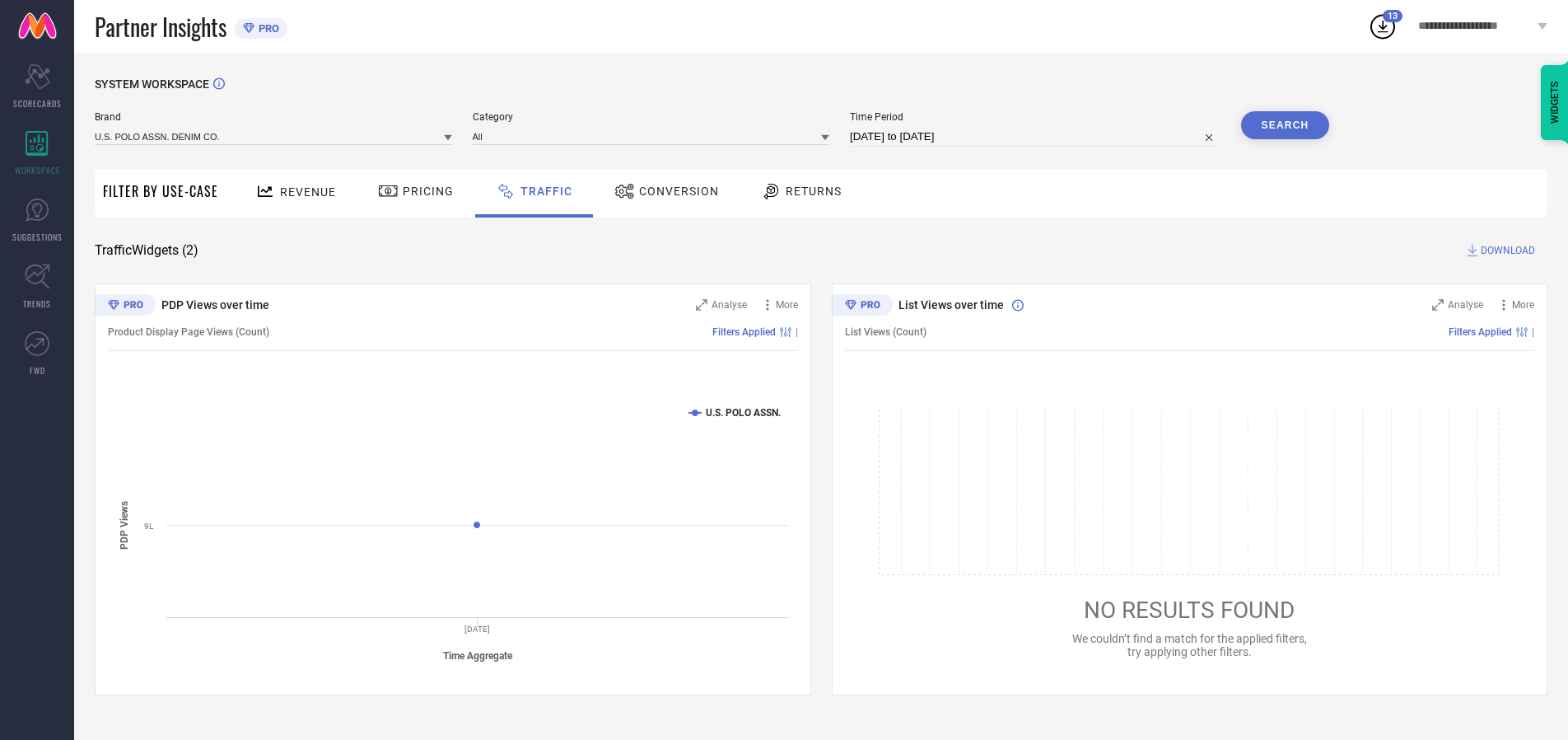
click at [1285, 125] on button "Search" at bounding box center [1286, 125] width 89 height 28
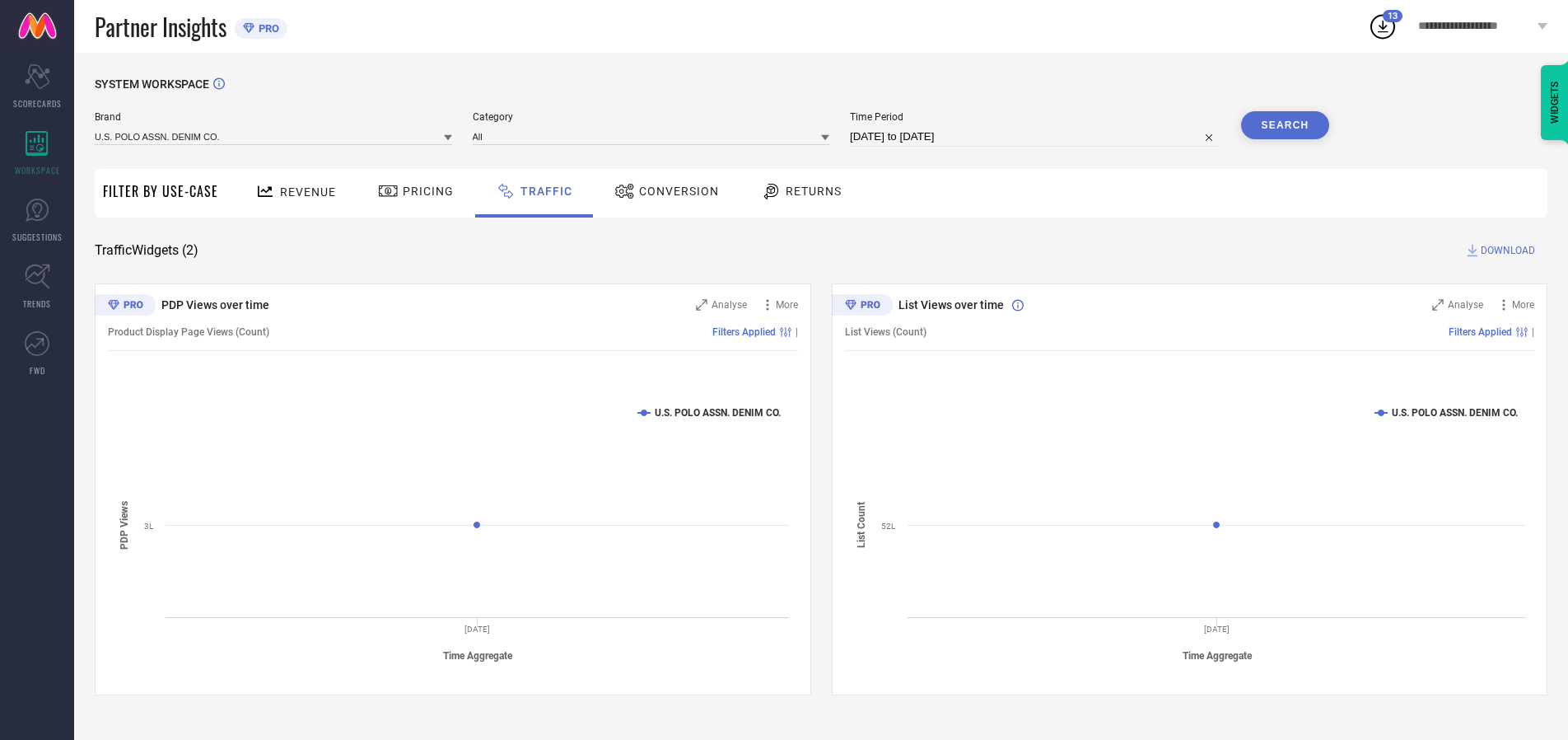
click at [1505, 251] on span "DOWNLOAD" at bounding box center [1508, 251] width 54 height 17
click at [1038, 137] on input at bounding box center [1035, 137] width 370 height 20
select select "9"
select select "2025"
select select "10"
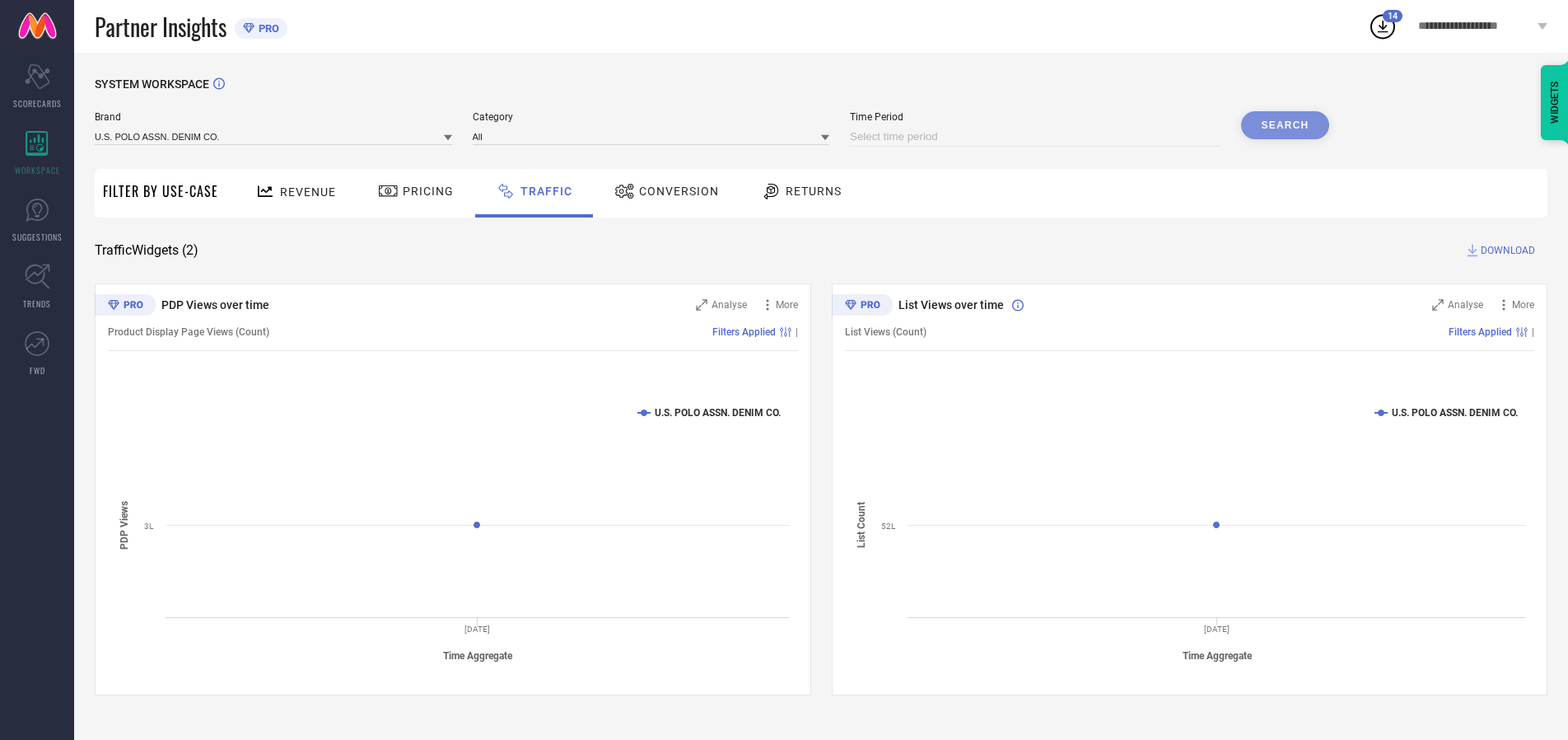
select select "2025"
